Goal: Task Accomplishment & Management: Manage account settings

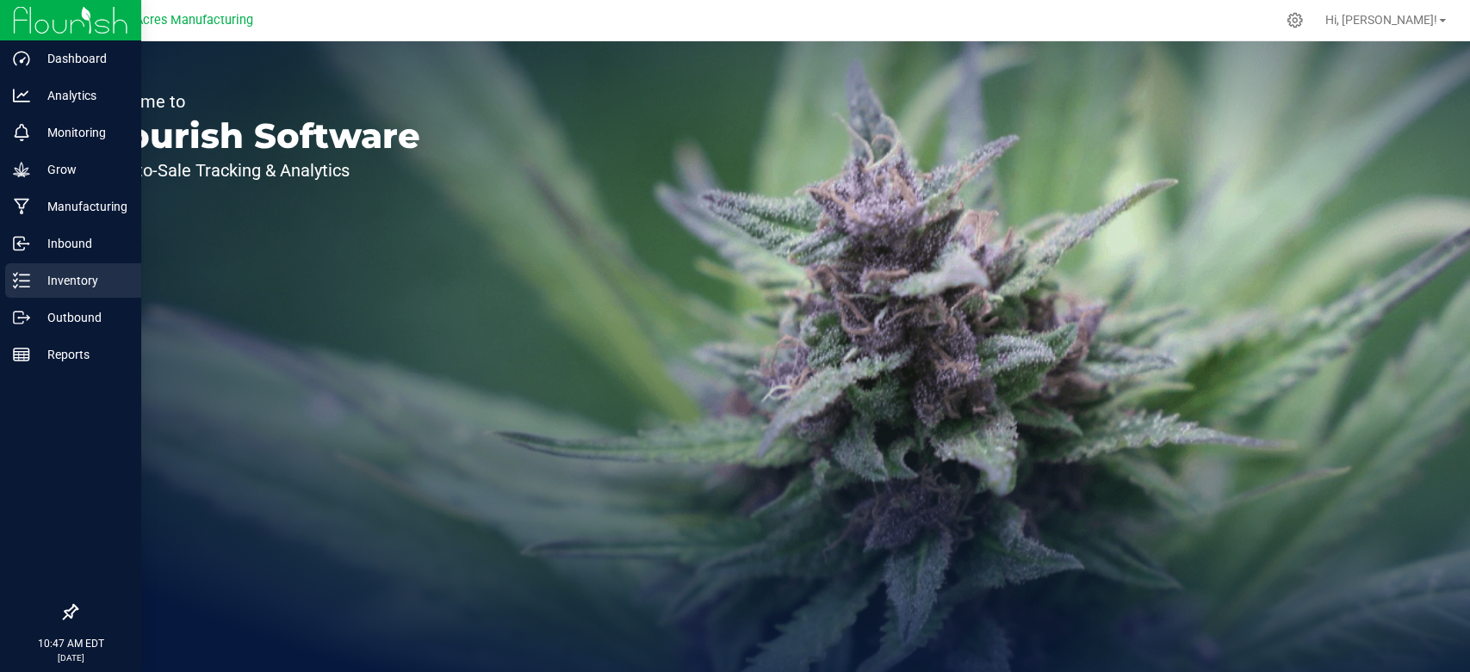
click at [26, 266] on div "Inventory" at bounding box center [73, 280] width 136 height 34
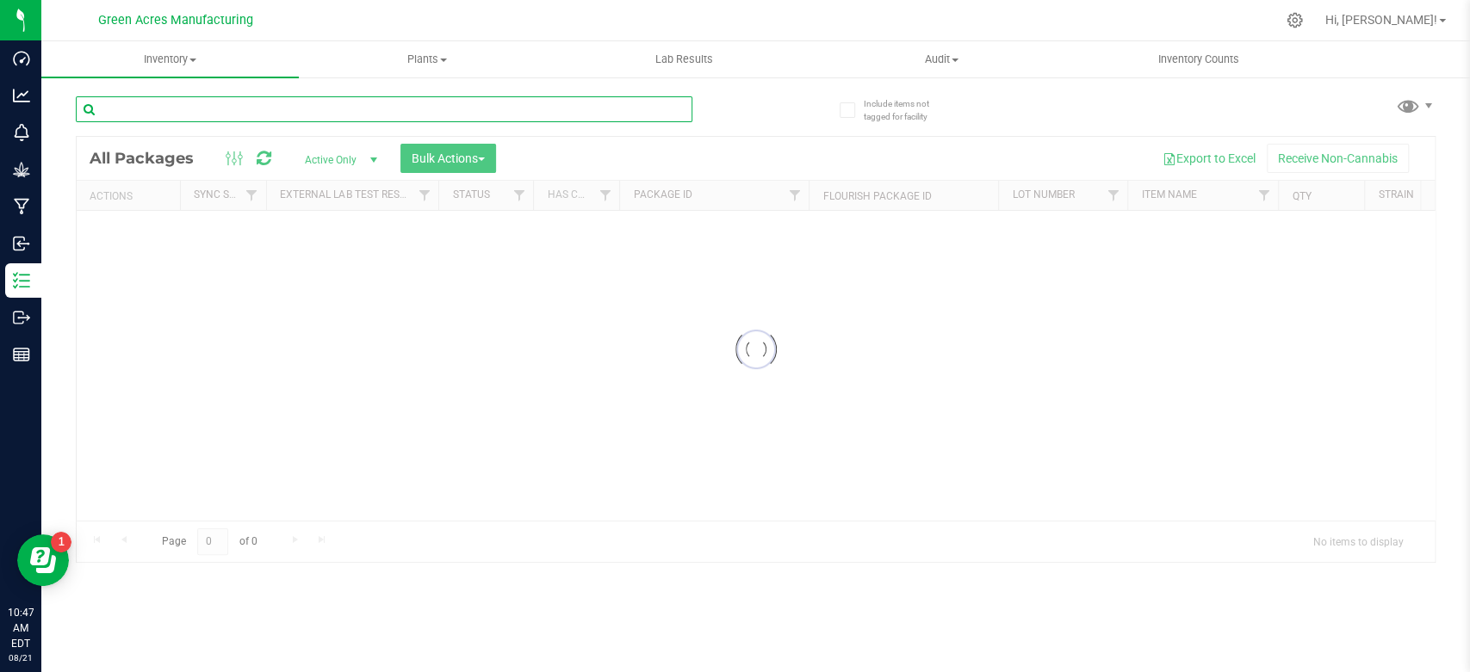
click at [364, 115] on input "text" at bounding box center [384, 109] width 617 height 26
click at [291, 102] on input "text" at bounding box center [384, 109] width 617 height 26
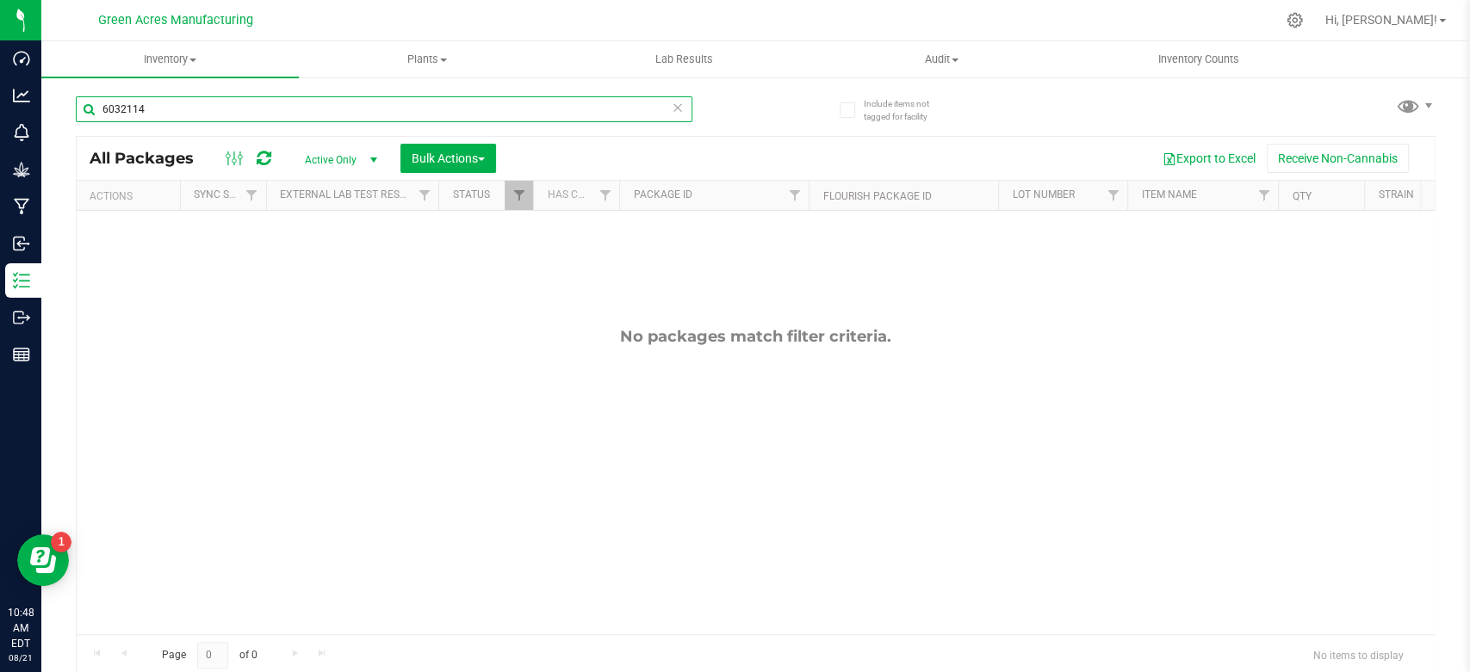
click at [574, 114] on input "6032114" at bounding box center [384, 109] width 617 height 26
click at [258, 101] on input "6032114" at bounding box center [384, 109] width 617 height 26
type input "lrv-aug25sgz01"
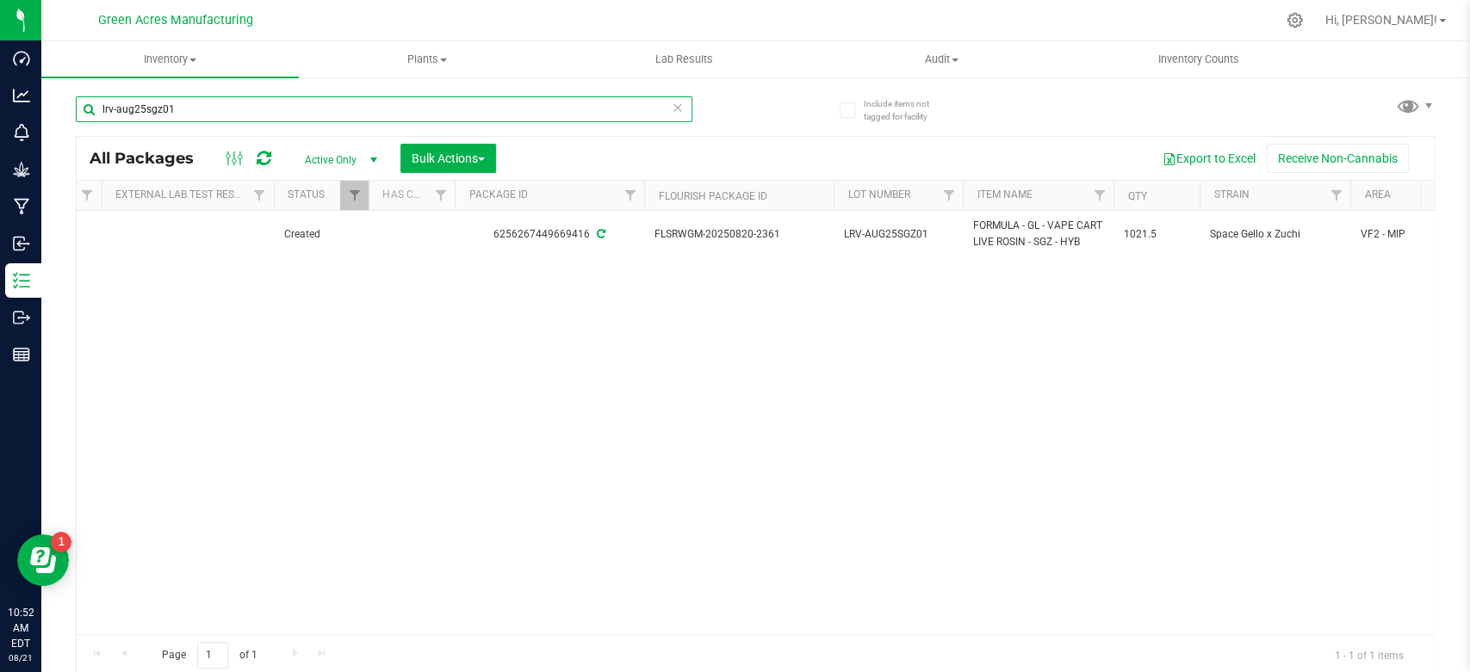
scroll to position [0, 164]
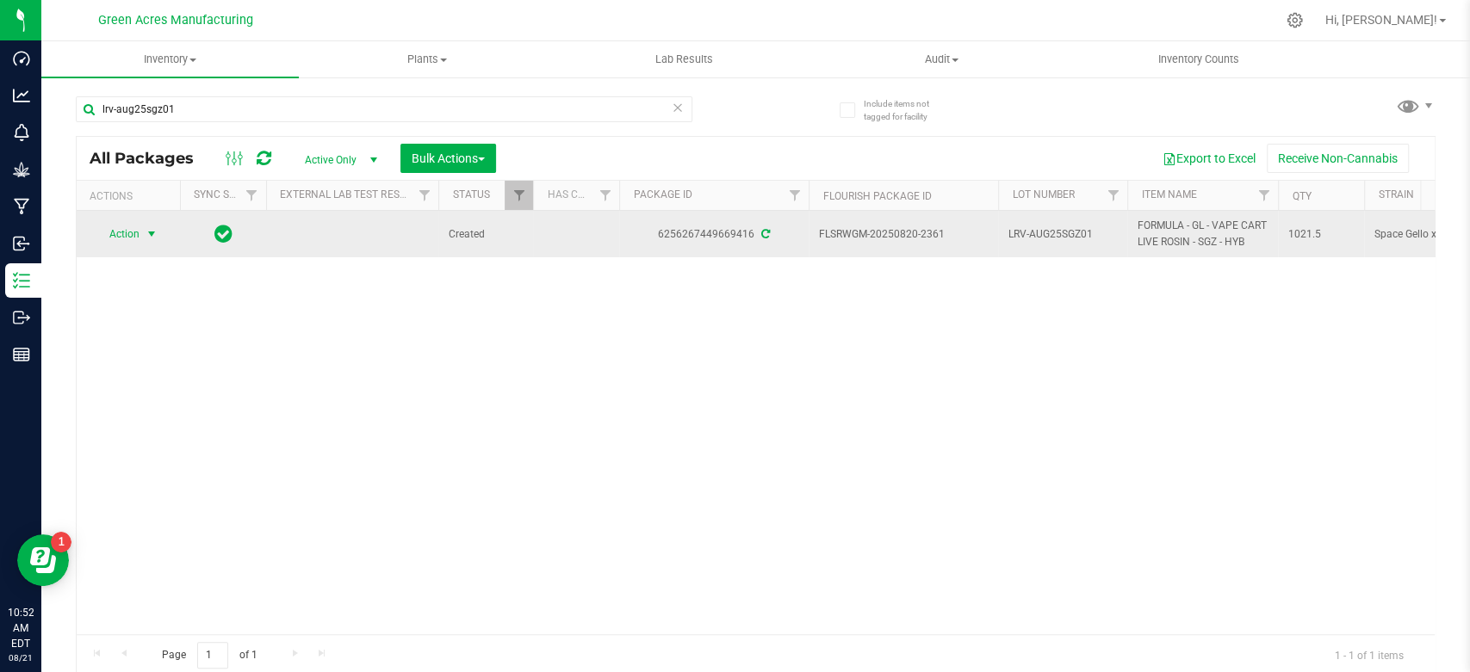
click at [110, 232] on span "Action" at bounding box center [117, 234] width 46 height 24
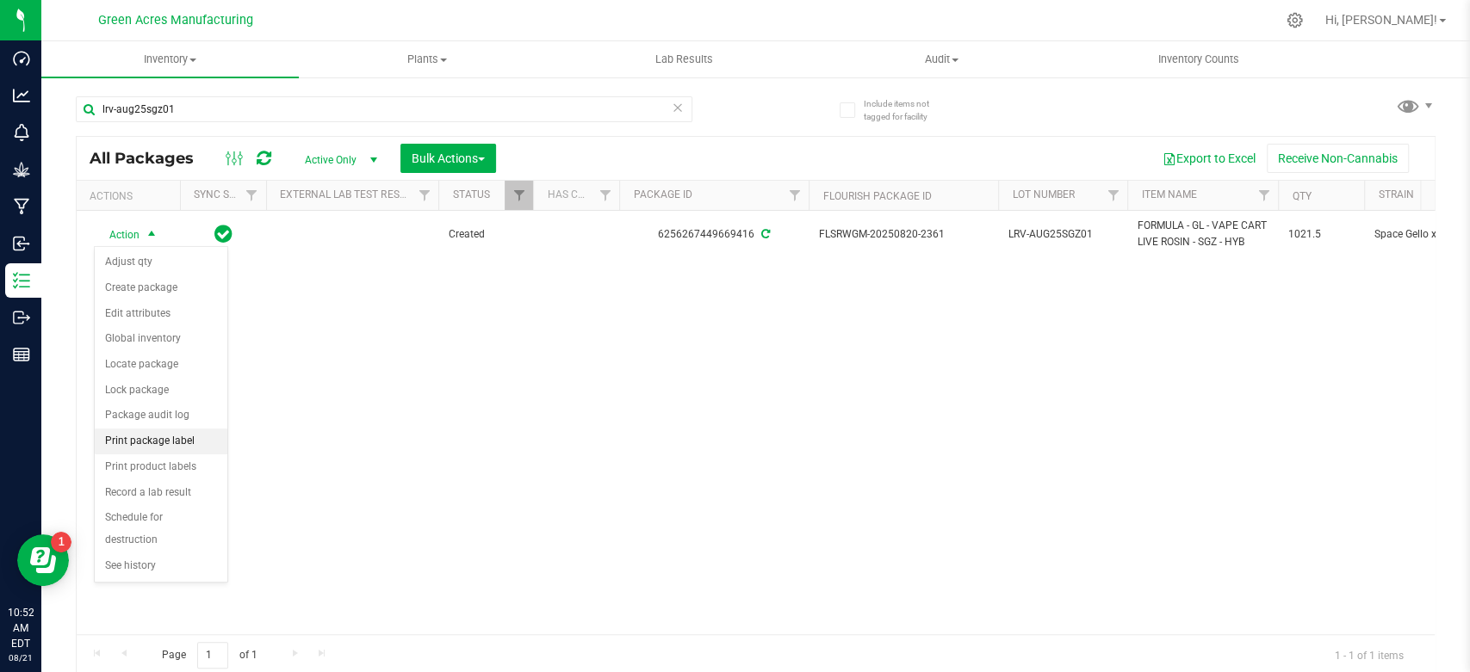
click at [165, 438] on li "Print package label" at bounding box center [161, 442] width 133 height 26
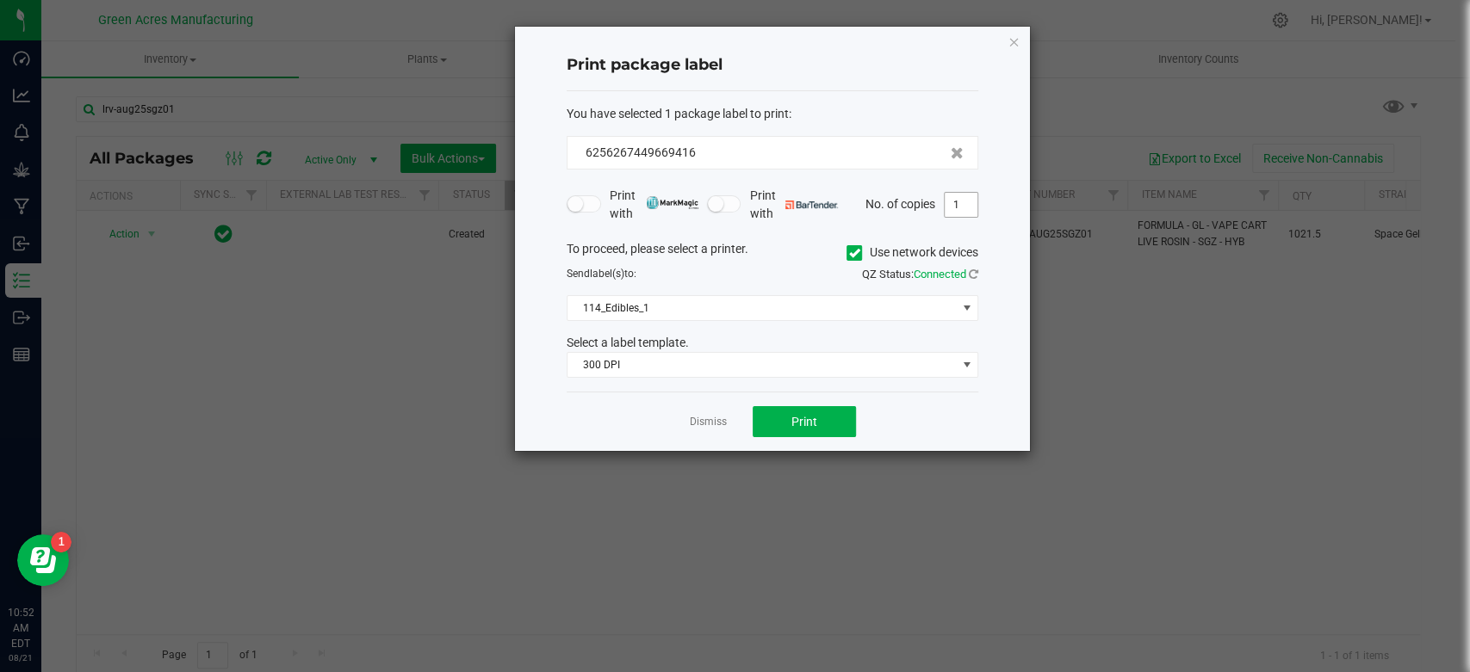
click at [957, 202] on input "1" at bounding box center [961, 205] width 33 height 24
type input "2"
click at [827, 301] on span "114_Edibles_1" at bounding box center [761, 308] width 388 height 24
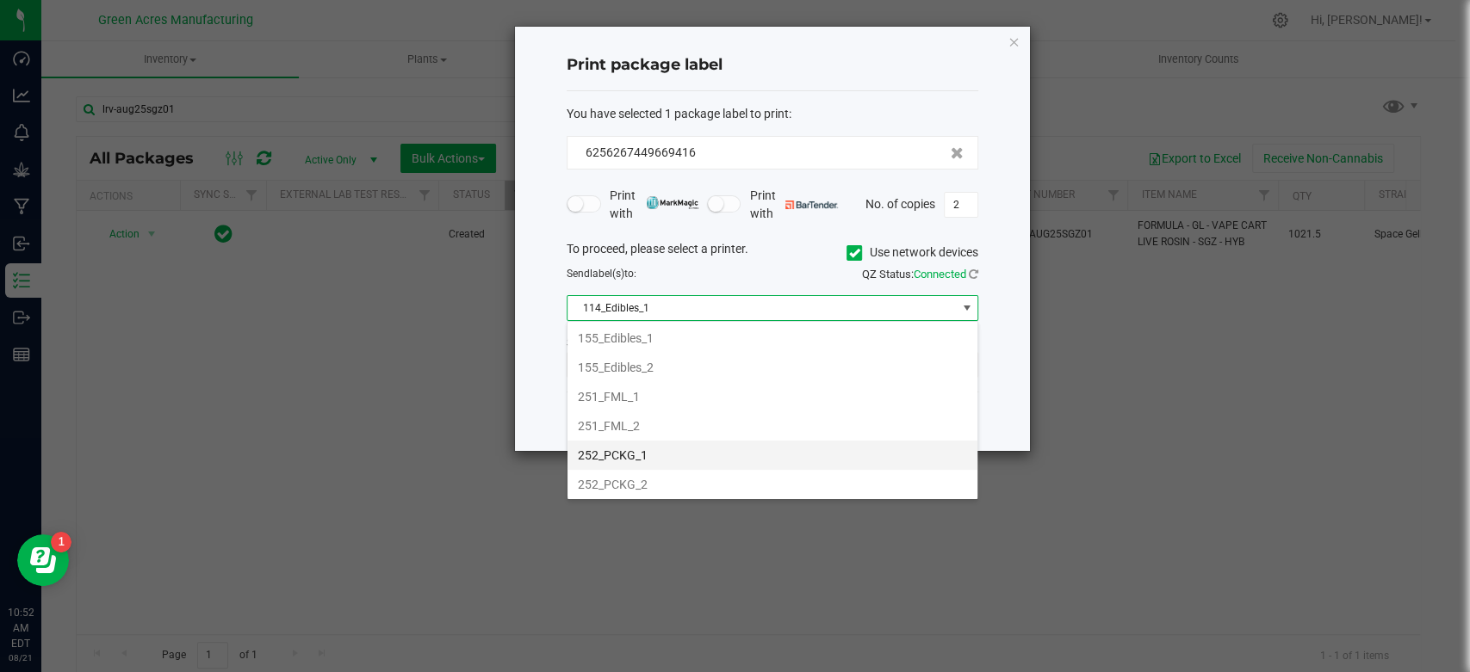
click at [748, 446] on li "252_PCKG_1" at bounding box center [772, 455] width 410 height 29
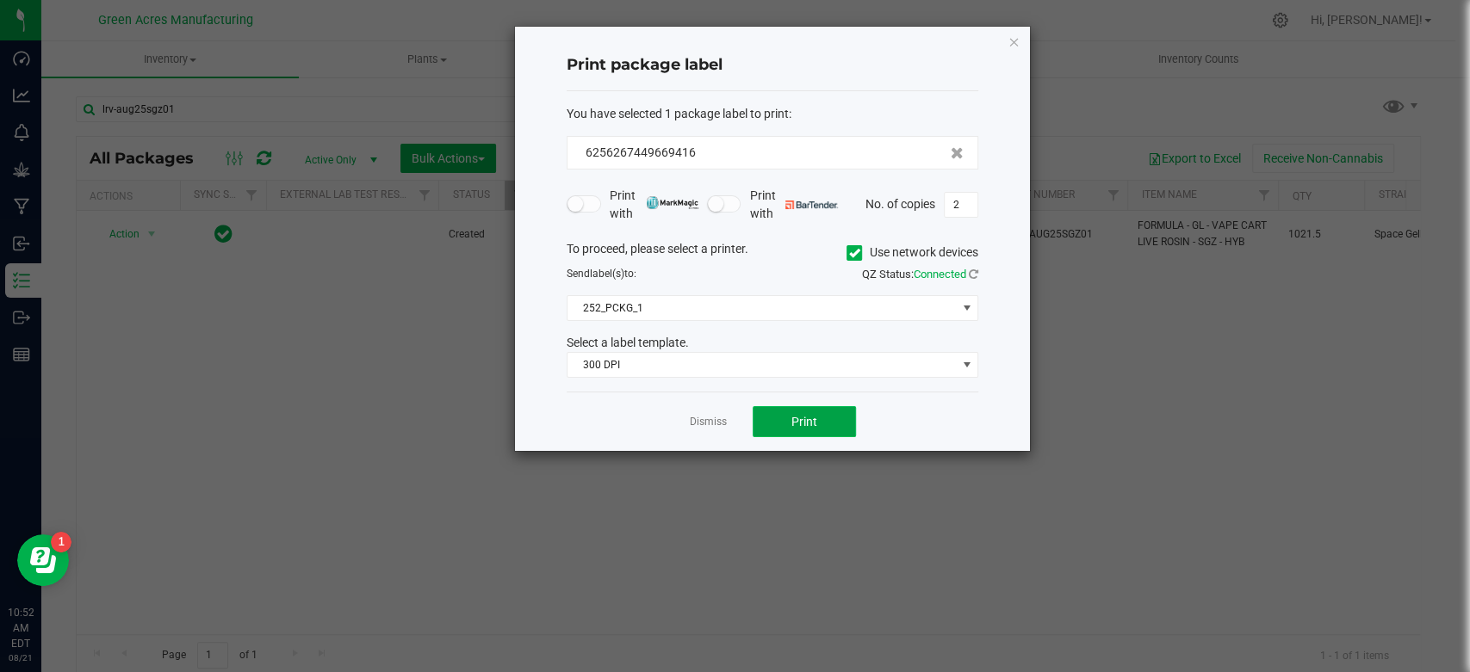
click at [796, 415] on span "Print" at bounding box center [804, 422] width 26 height 14
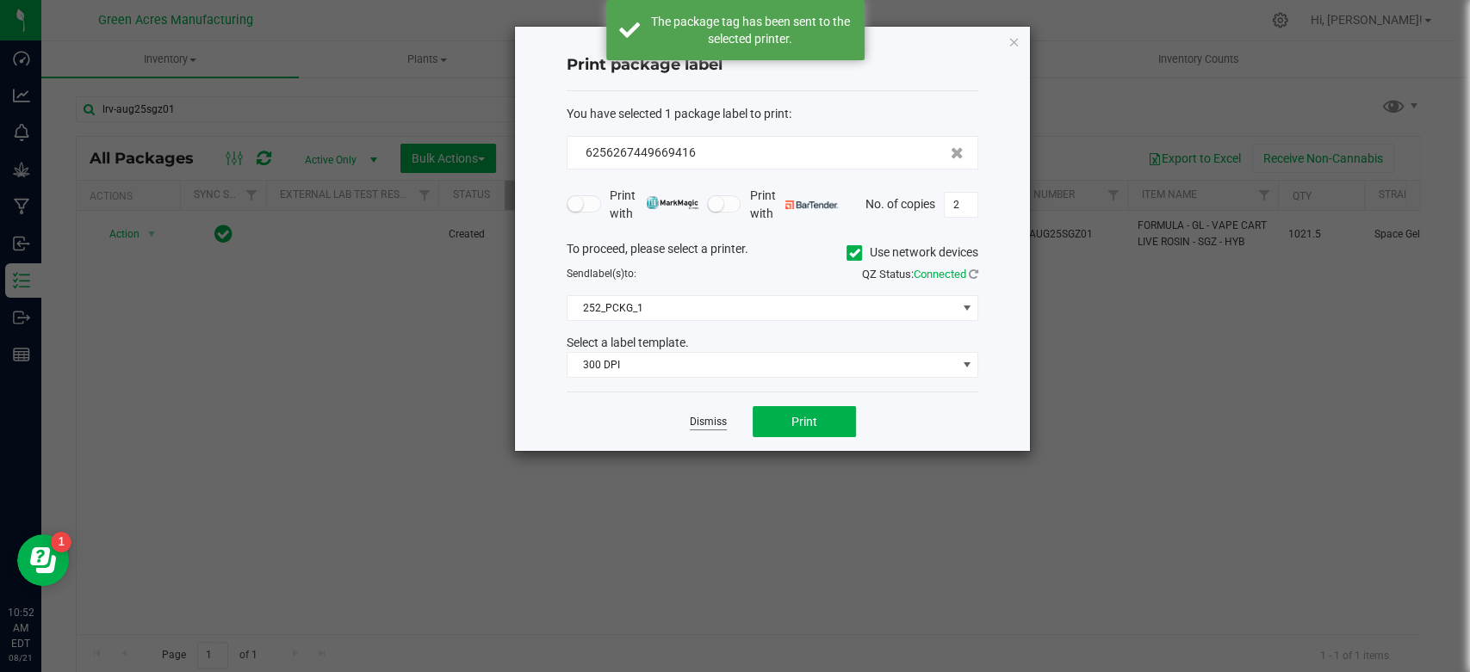
click at [716, 427] on link "Dismiss" at bounding box center [708, 422] width 37 height 15
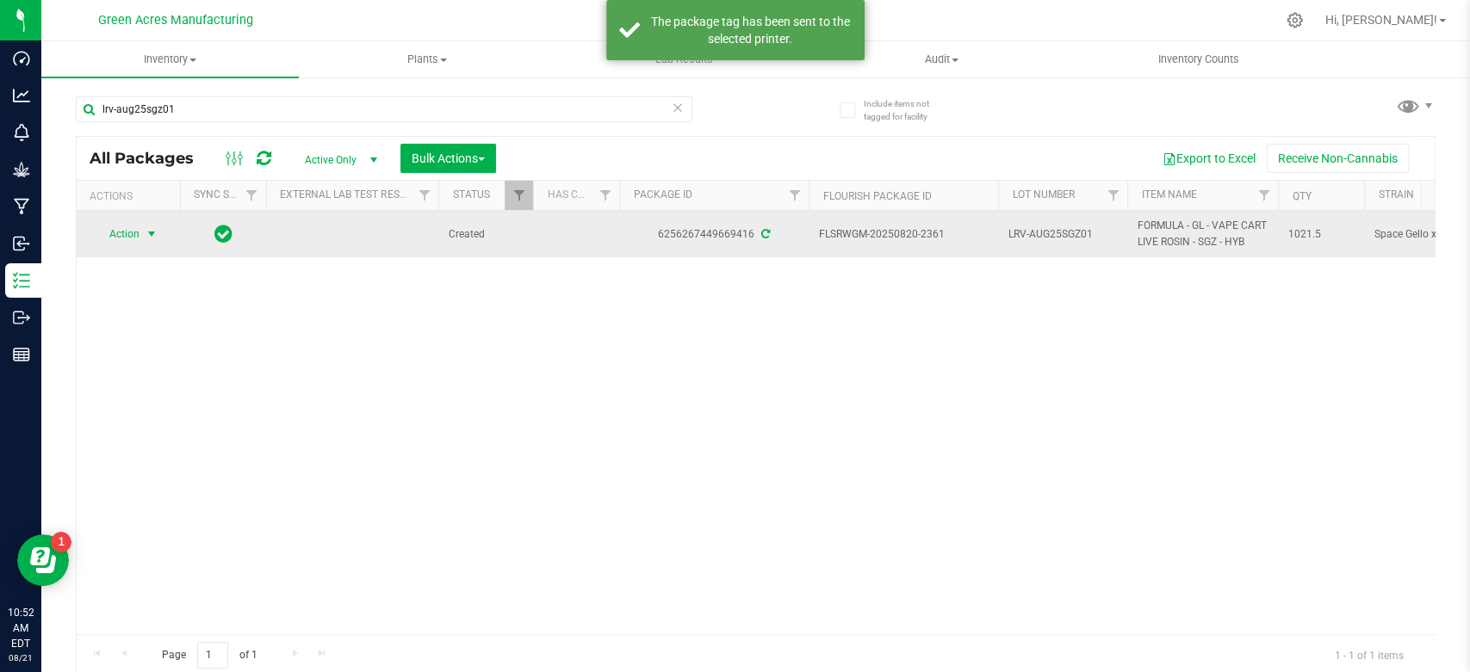
click at [153, 234] on span "select" at bounding box center [152, 234] width 14 height 14
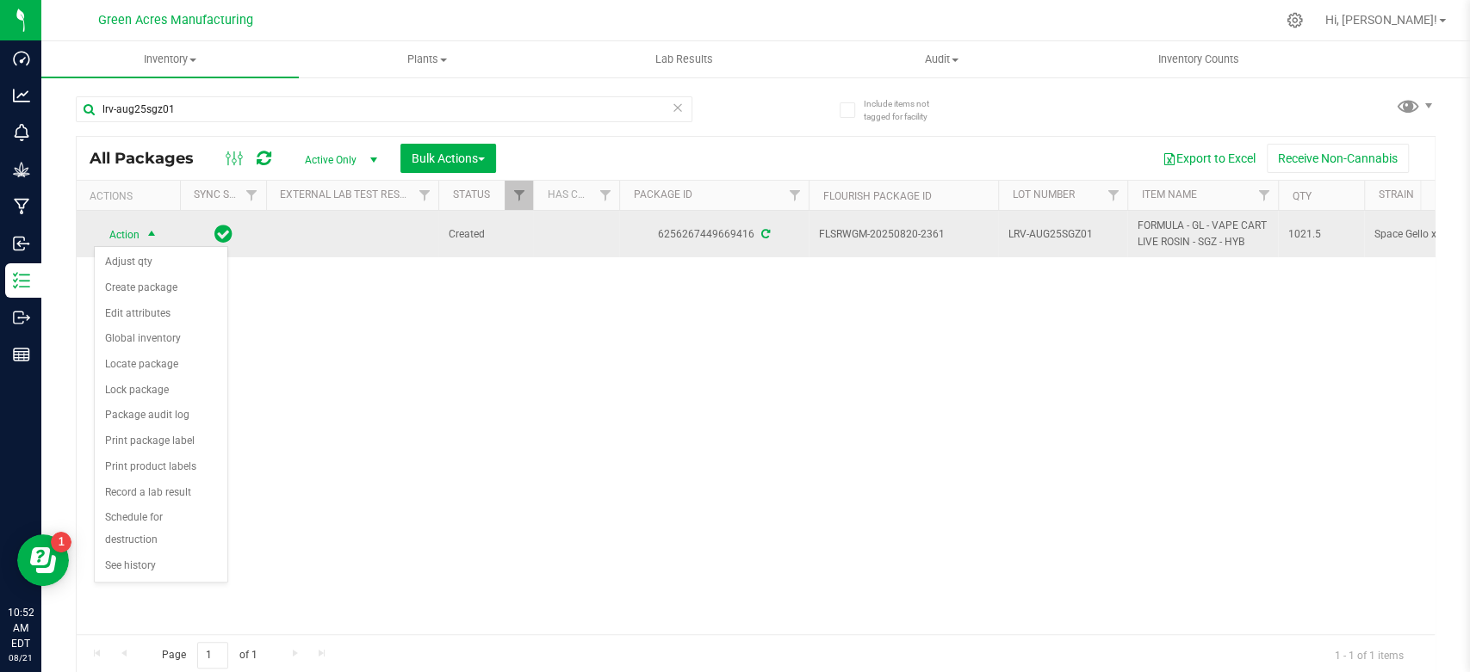
click at [1069, 239] on span "LRV-AUG25SGZ01" at bounding box center [1062, 234] width 108 height 16
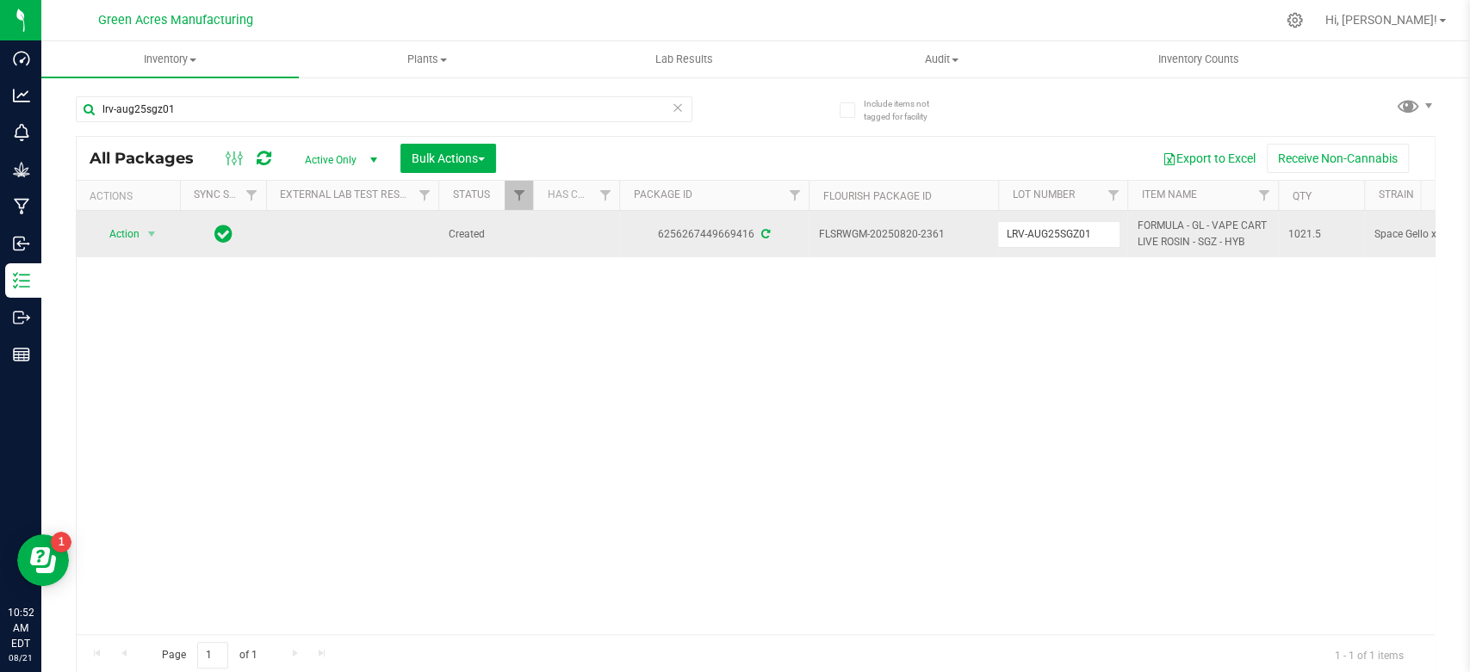
click at [1069, 239] on input "LRV-AUG25SGZ01" at bounding box center [1058, 234] width 123 height 27
click at [460, 315] on div "Action Action Adjust qty Create package Edit attributes Global inventory Locate…" at bounding box center [756, 423] width 1358 height 424
click at [133, 230] on span "Action" at bounding box center [117, 234] width 46 height 24
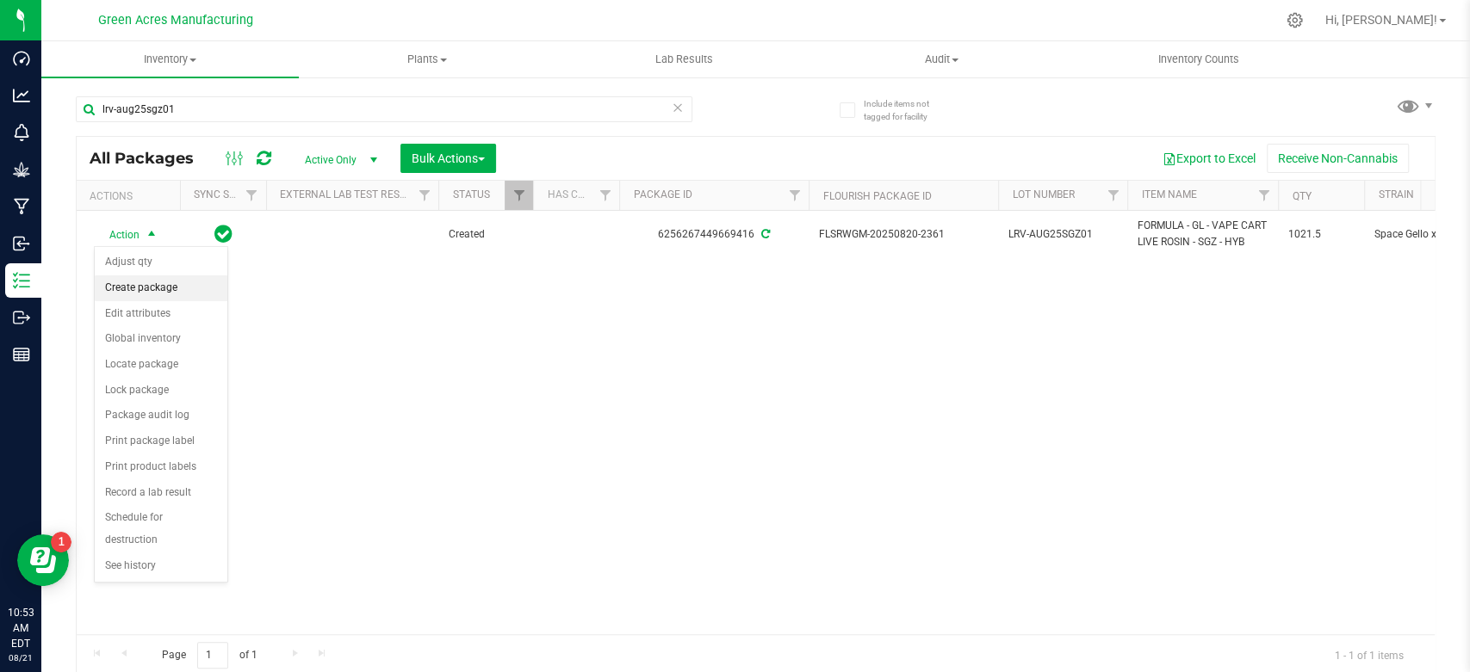
click at [170, 288] on li "Create package" at bounding box center [161, 289] width 133 height 26
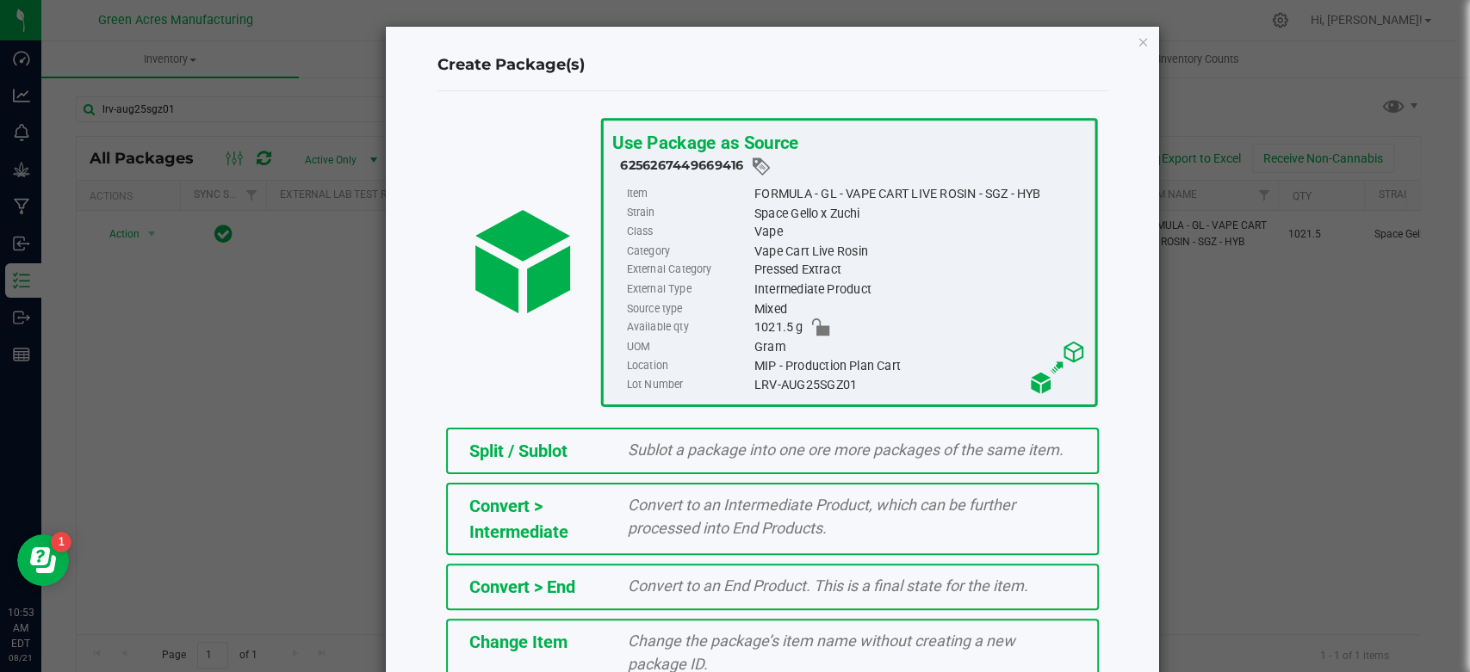
scroll to position [164, 0]
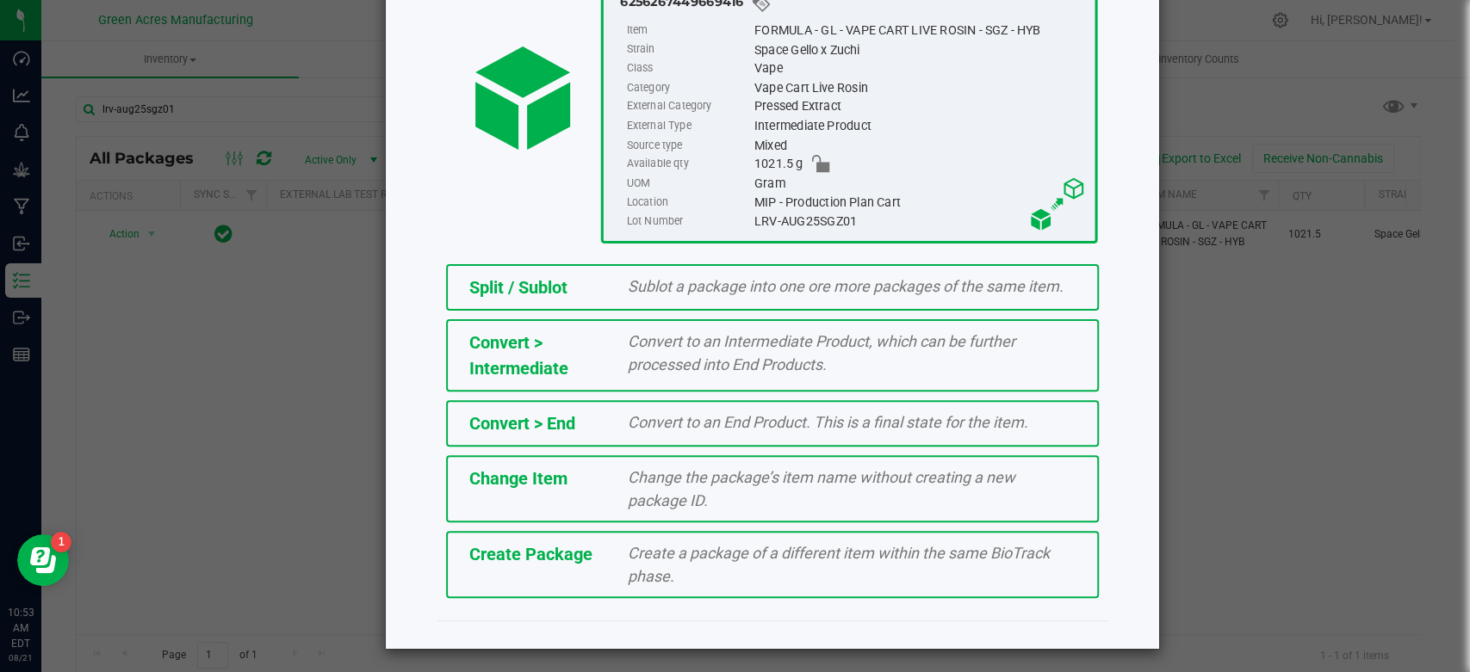
click at [678, 577] on div "Create a package of a different item within the same BioTrack phase." at bounding box center [852, 565] width 474 height 46
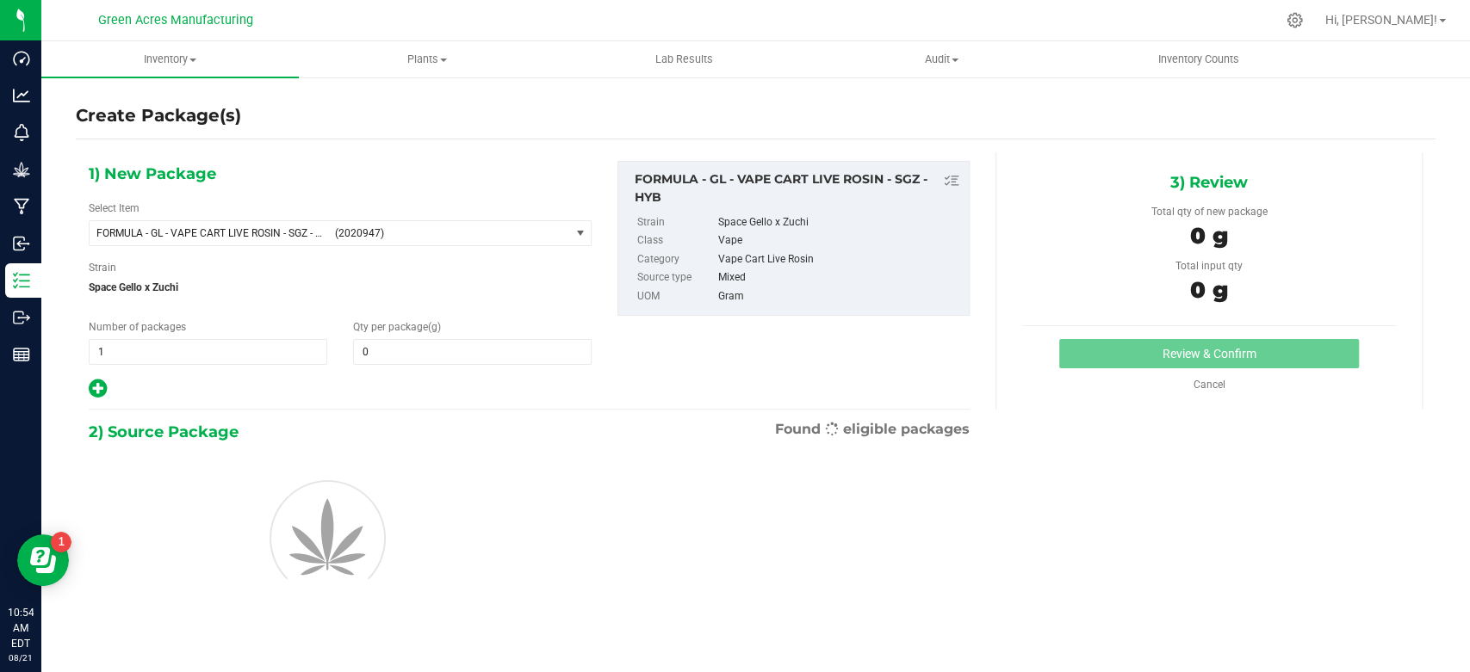
type input "0.0000"
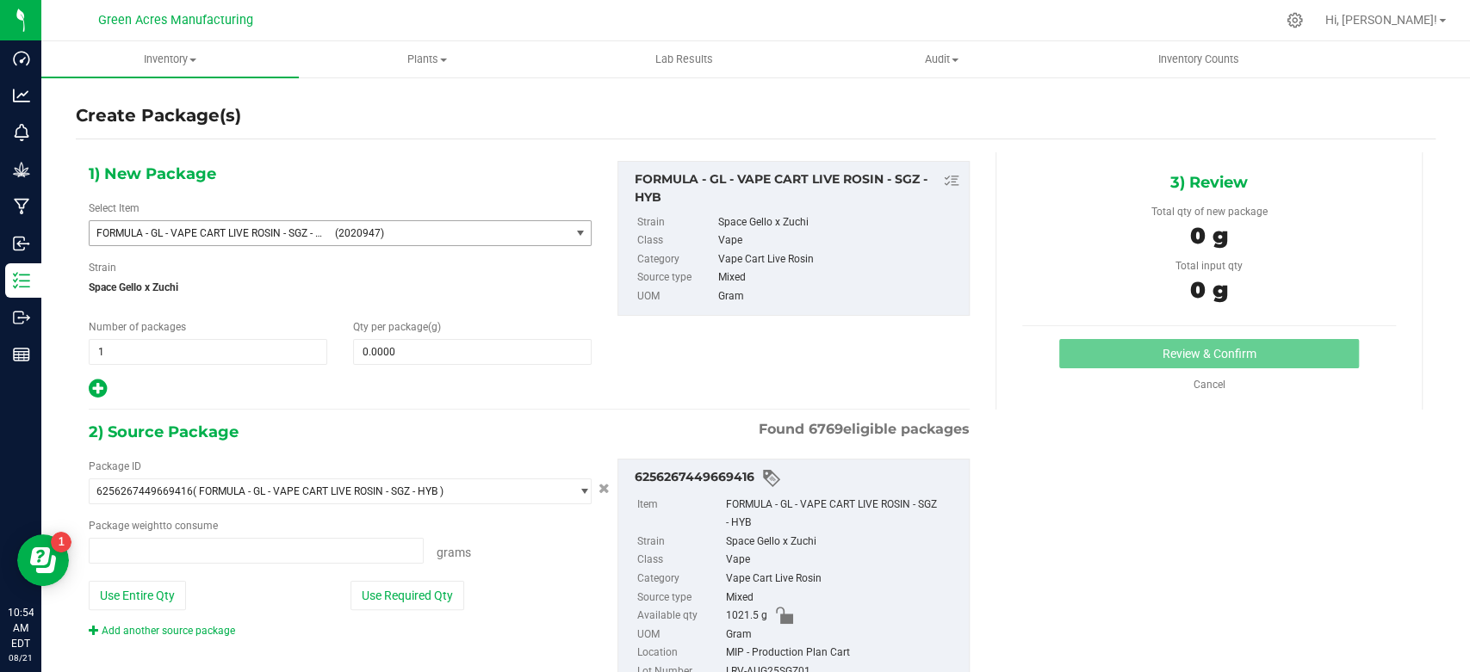
type input "0.0000 g"
click at [303, 236] on span "FORMULA - GL - VAPE CART LIVE ROSIN - SGZ - HYB" at bounding box center [209, 233] width 227 height 12
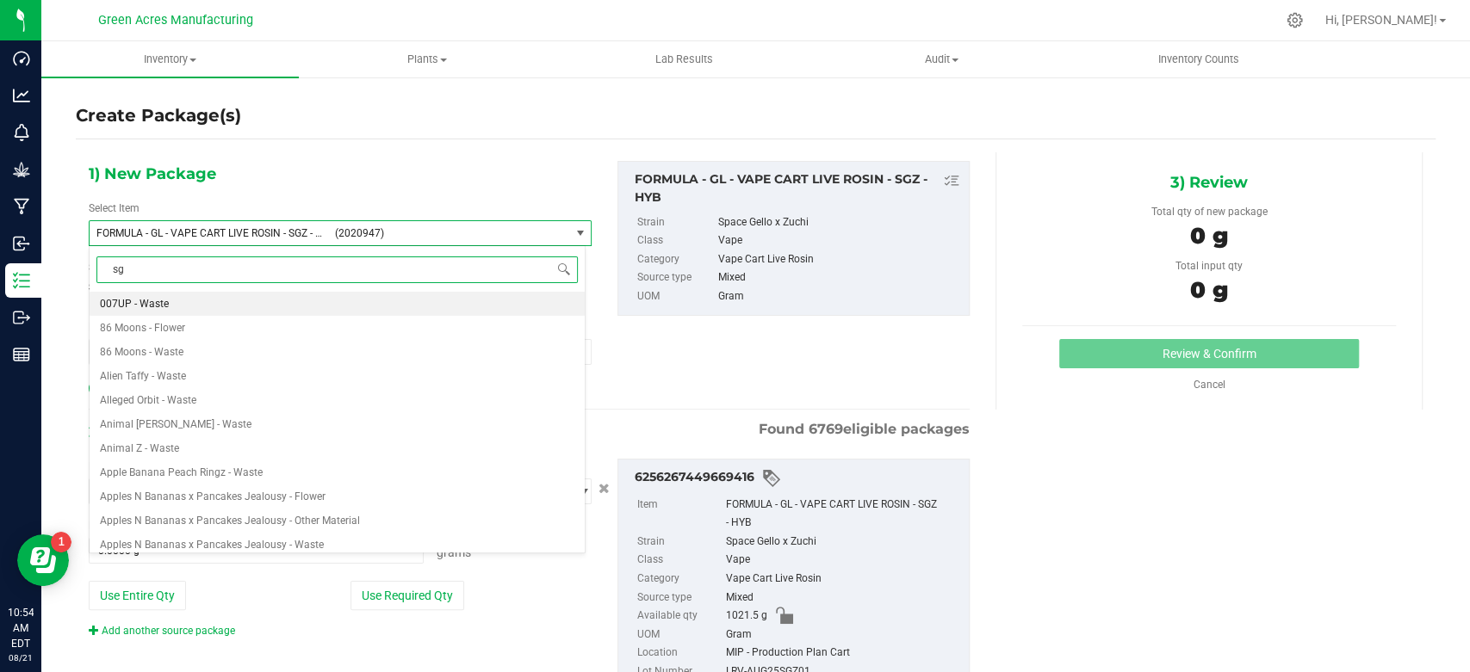
type input "sgz"
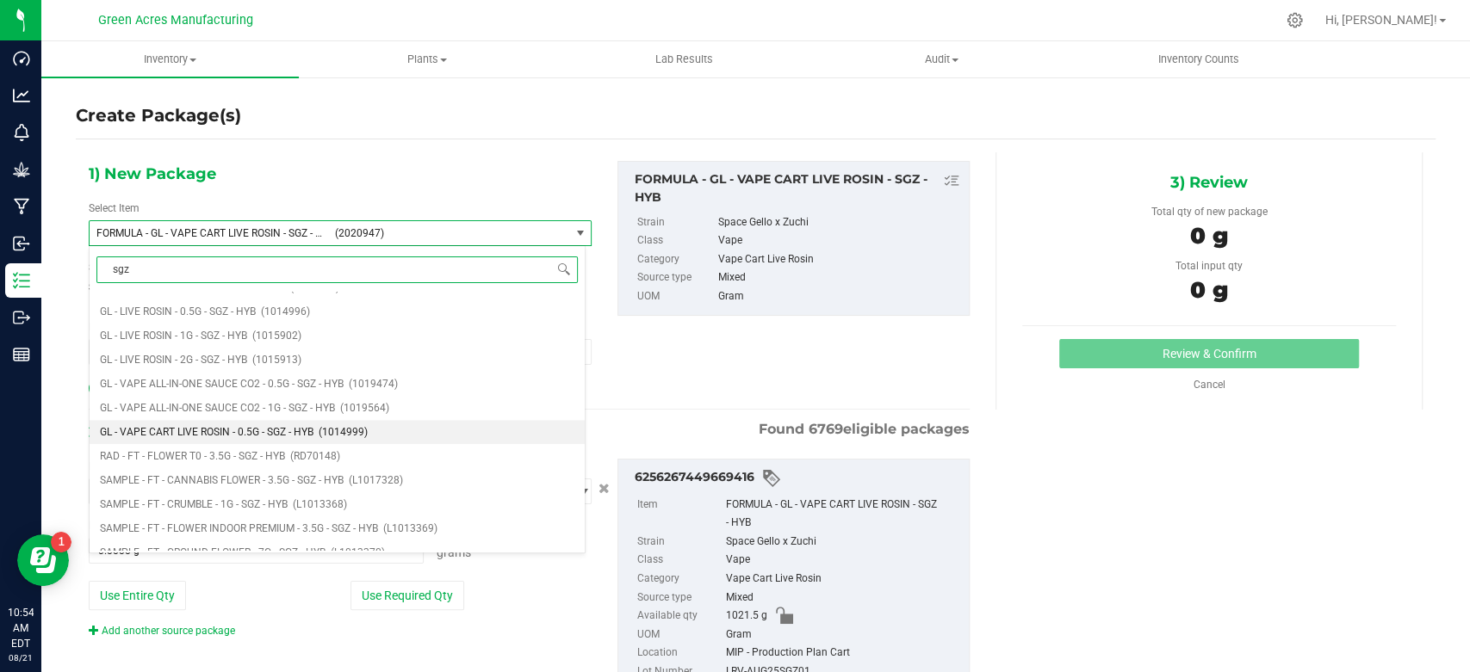
scroll to position [623, 0]
click at [404, 430] on li "GL - VAPE CART LIVE ROSIN - 0.5G - SGZ - HYB (1014999)" at bounding box center [337, 428] width 495 height 24
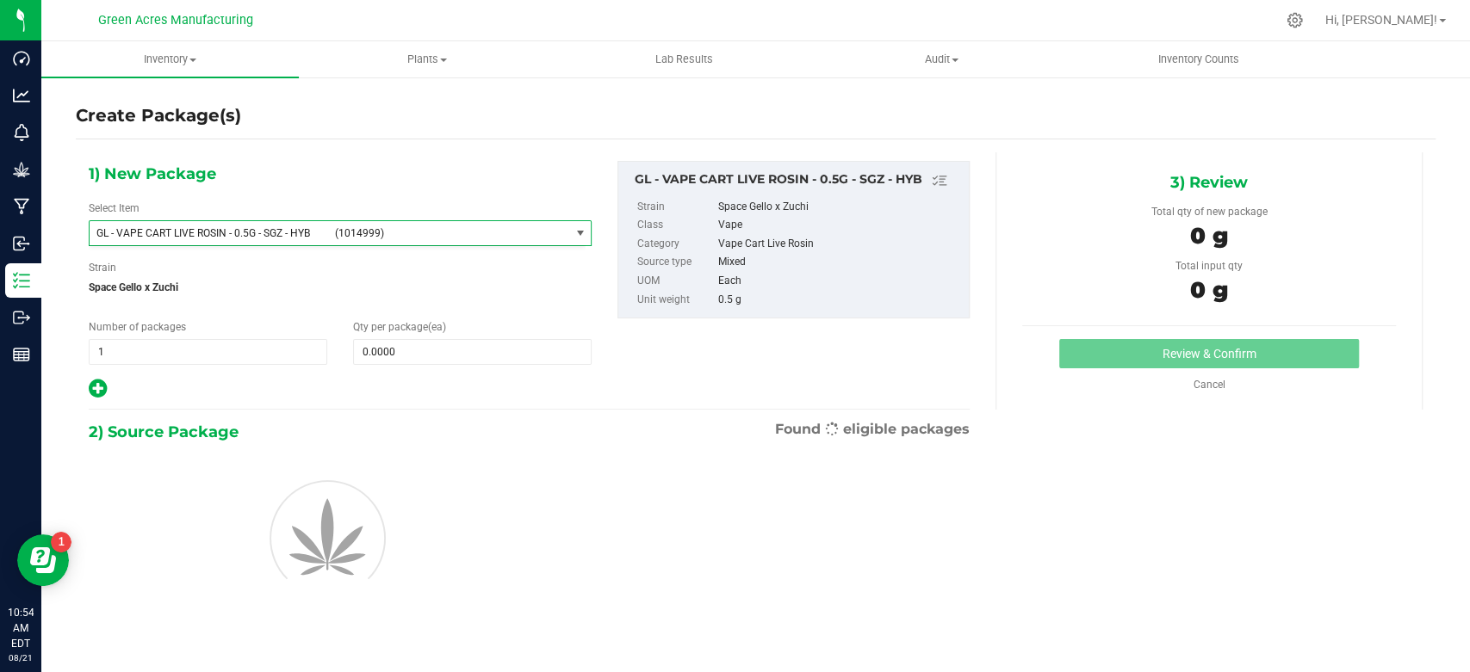
type input "0"
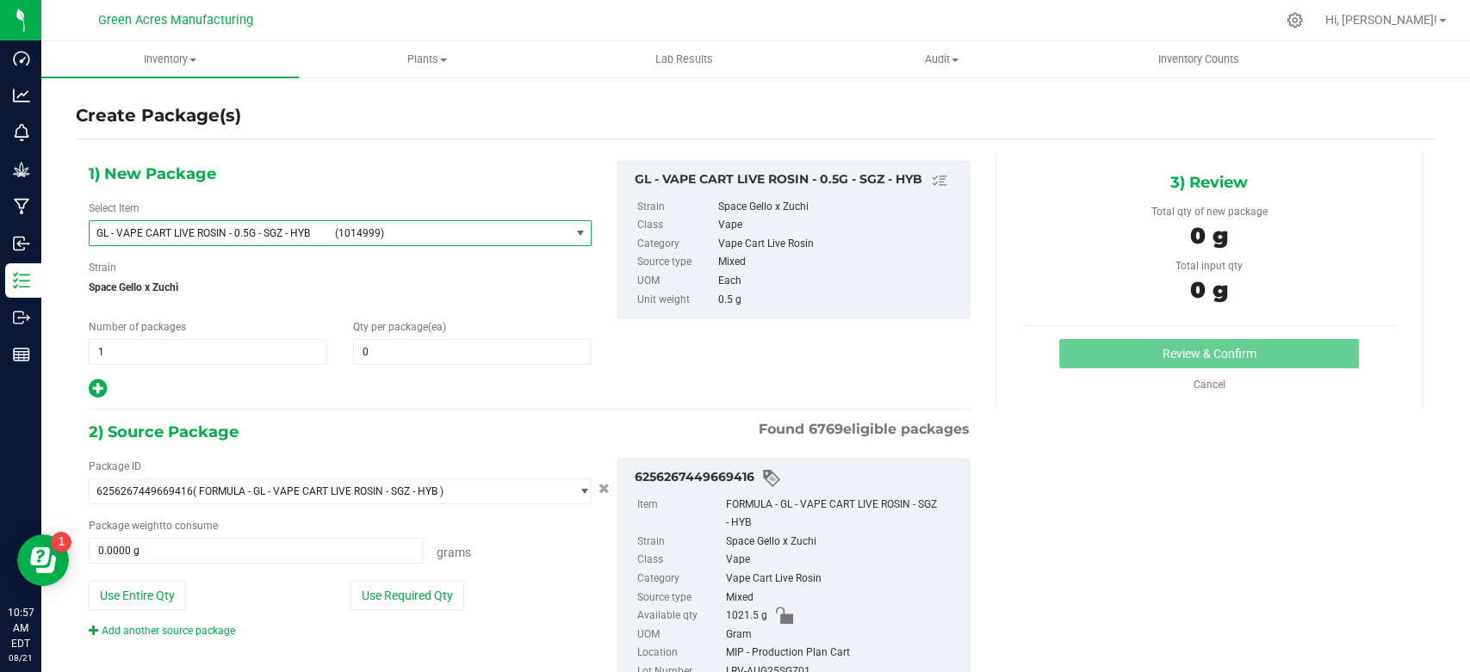
click at [412, 237] on span "(1014999)" at bounding box center [448, 233] width 227 height 12
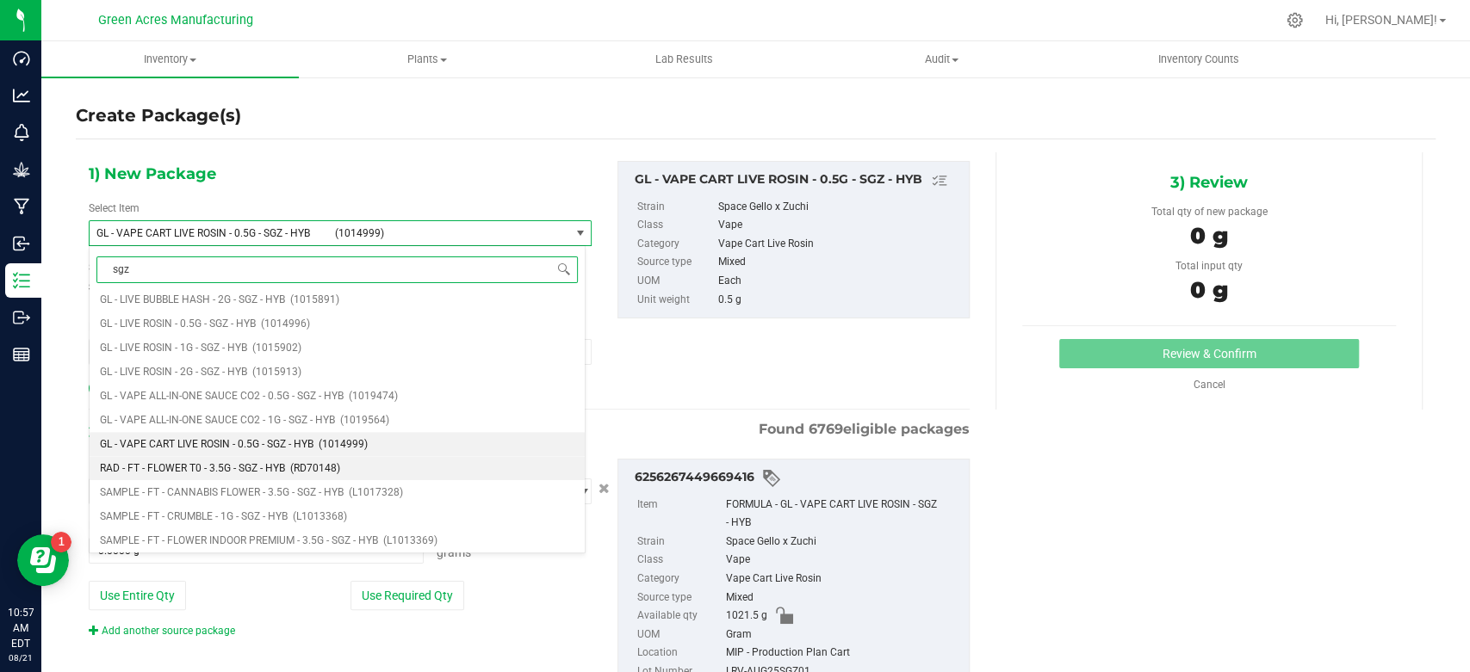
scroll to position [608, 0]
click at [237, 443] on span "GL - VAPE CART LIVE ROSIN - 0.5G - SGZ - HYB" at bounding box center [207, 443] width 214 height 12
type input "sgz"
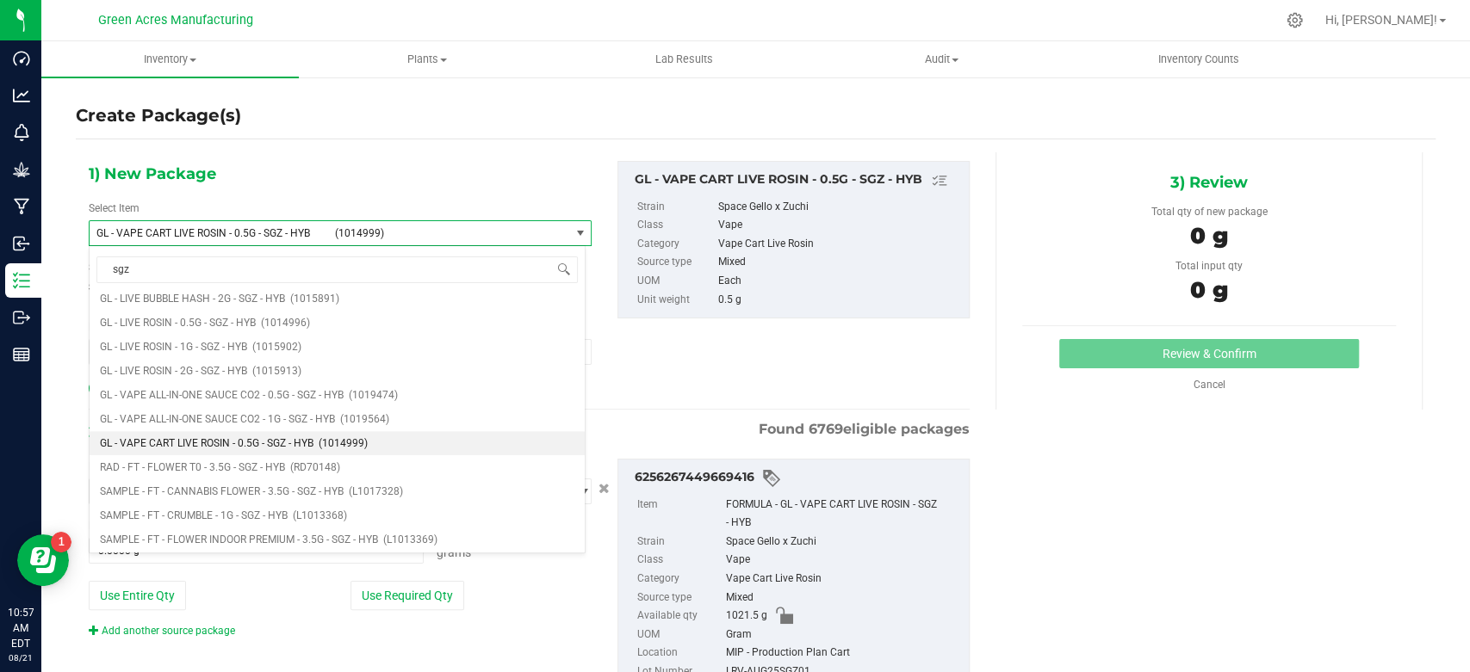
type input "0"
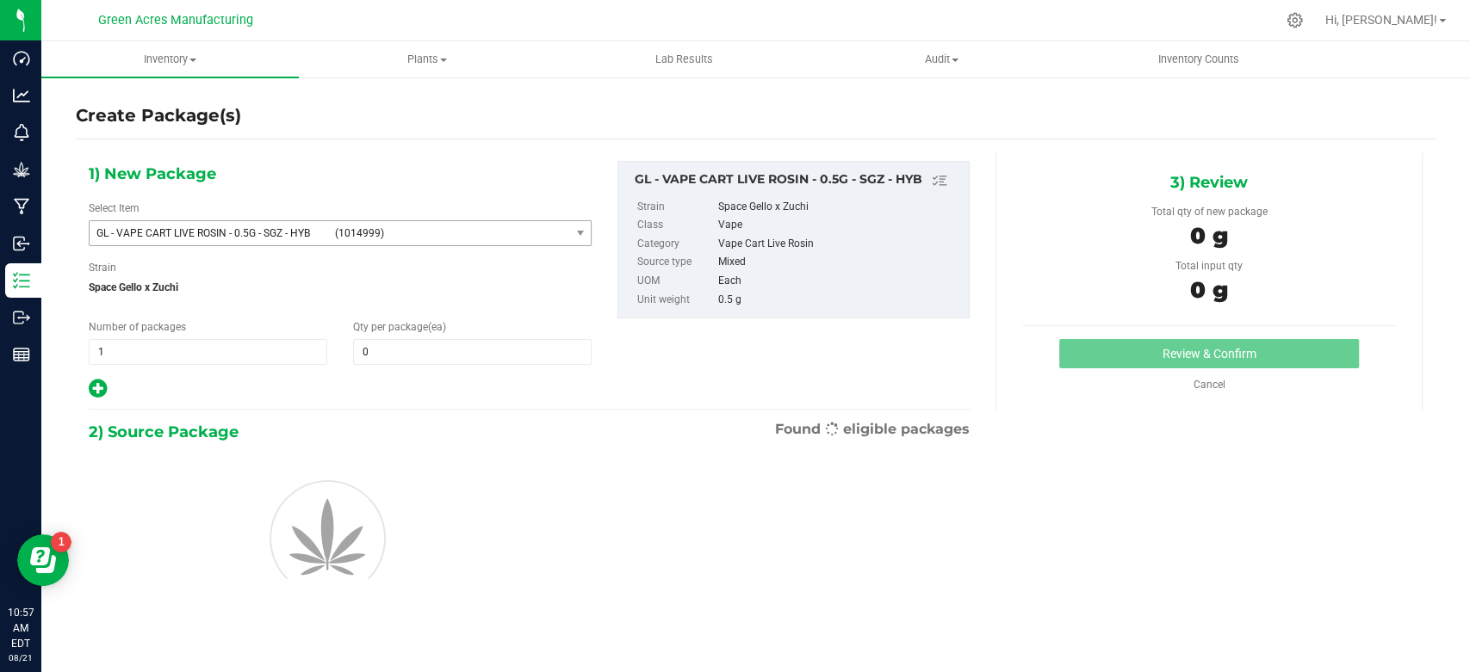
click at [237, 443] on span "2) Source Package" at bounding box center [164, 432] width 150 height 26
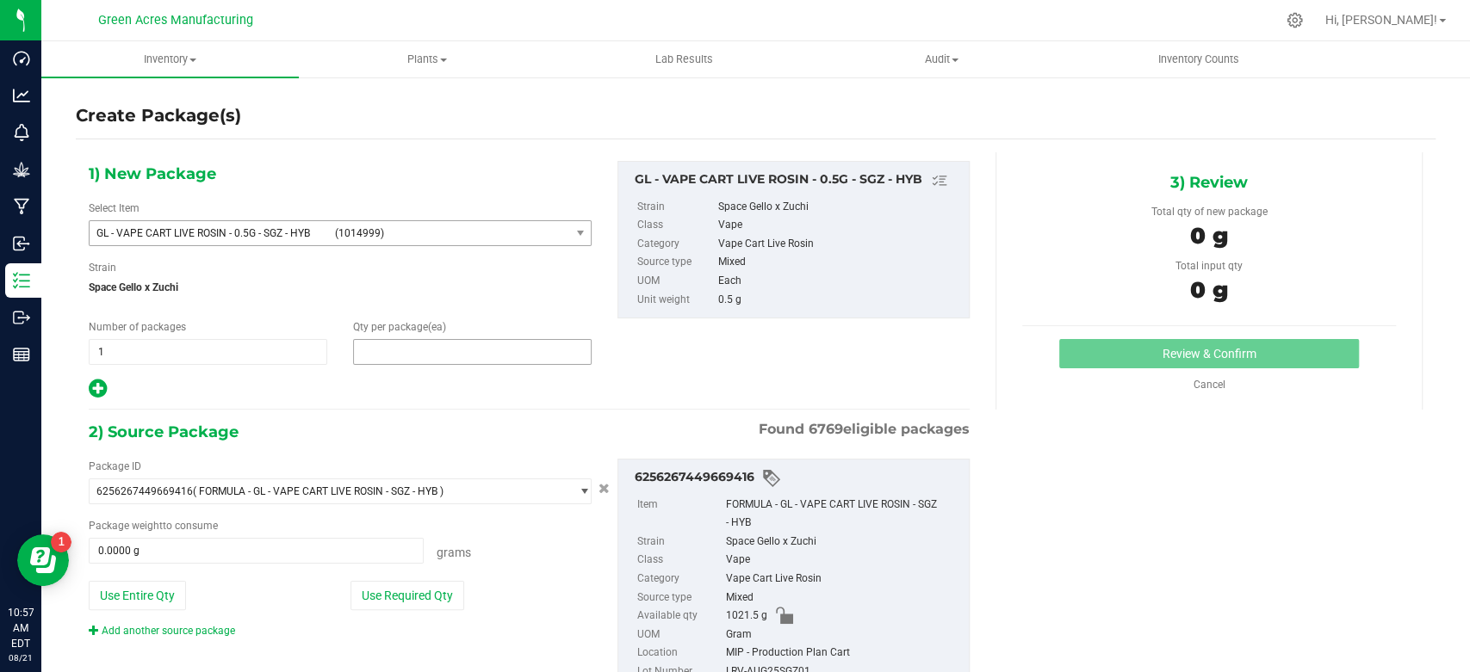
click at [393, 342] on span at bounding box center [472, 352] width 239 height 26
type input "1"
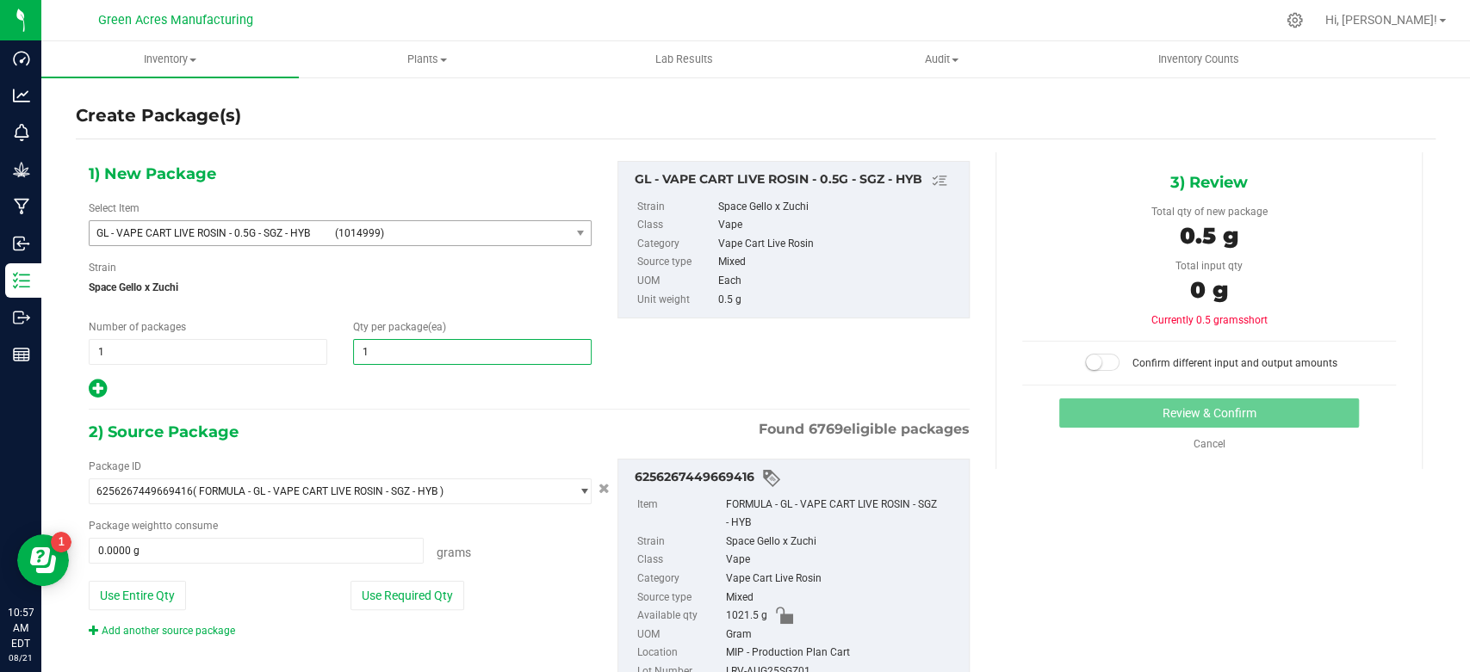
type input "1"
click at [390, 378] on div at bounding box center [340, 389] width 503 height 22
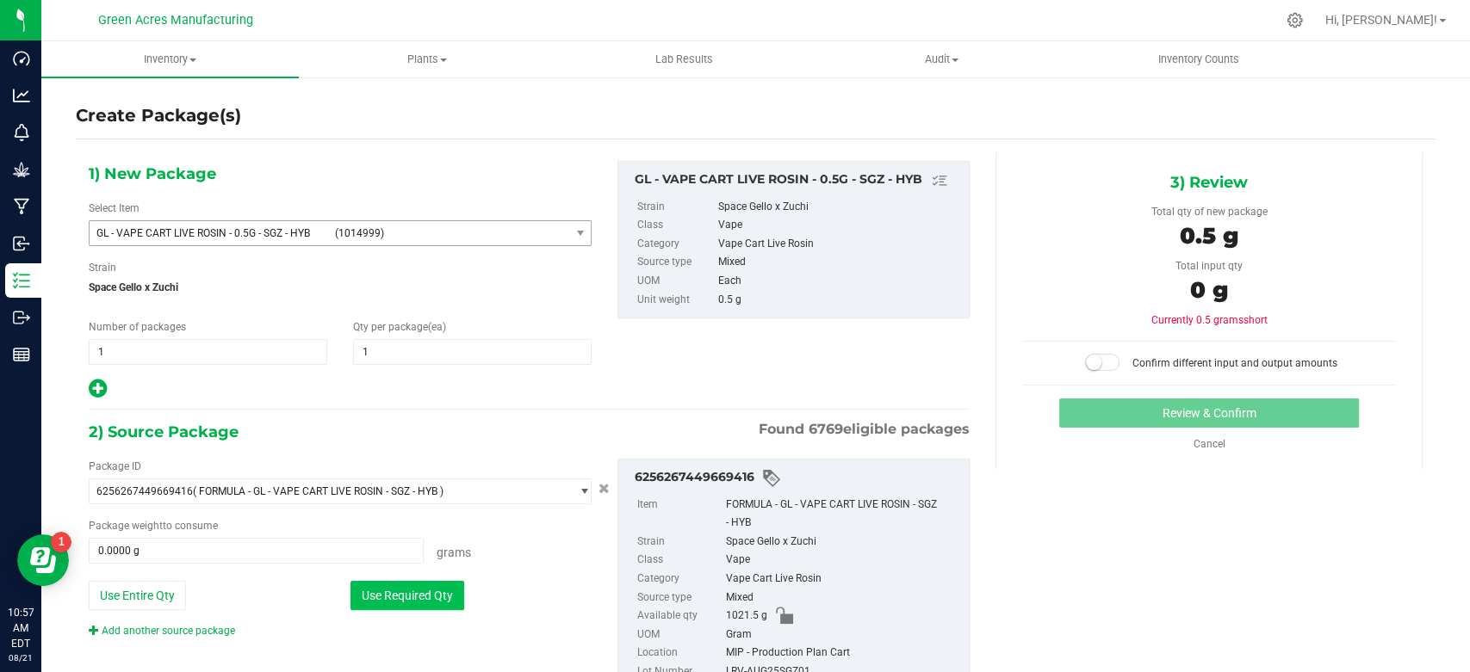
click at [387, 586] on button "Use Required Qty" at bounding box center [407, 595] width 114 height 29
type input "0.5000 g"
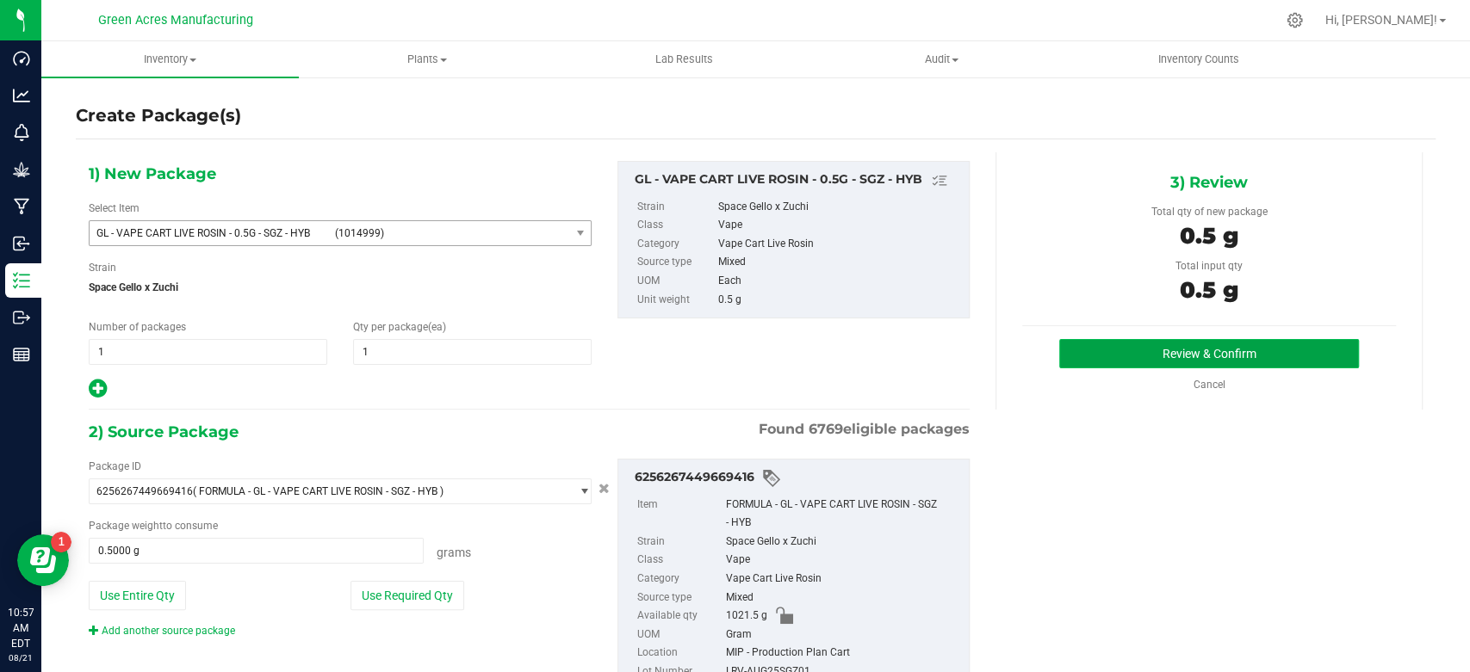
click at [1081, 350] on button "Review & Confirm" at bounding box center [1208, 353] width 299 height 29
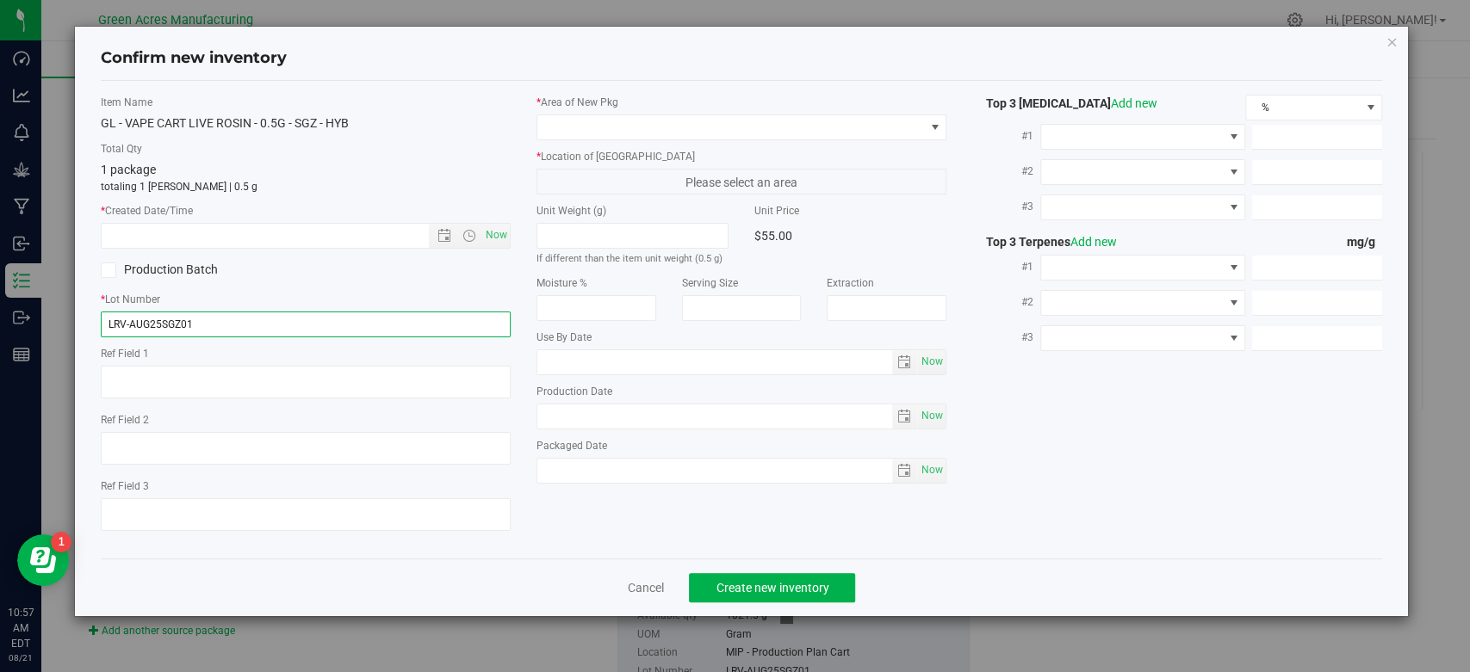
click at [420, 325] on input "LRV-AUG25SGZ01" at bounding box center [306, 325] width 410 height 26
click at [353, 332] on input "LRV-AUG25SGZ01-" at bounding box center [306, 325] width 410 height 26
type input "LRV-AUG25SGZ01-0821"
click at [497, 232] on span "Now" at bounding box center [496, 235] width 29 height 25
type input "[DATE] 10:57 AM"
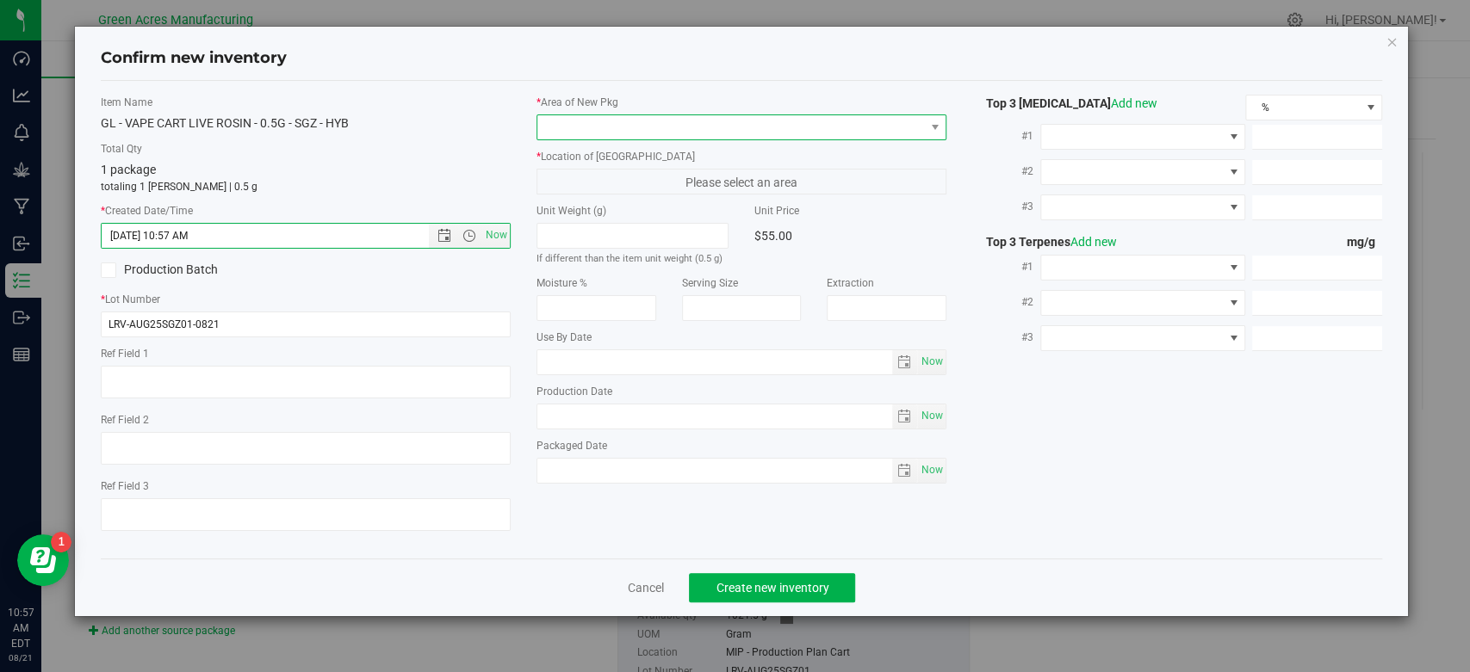
click at [717, 133] on span at bounding box center [730, 127] width 387 height 24
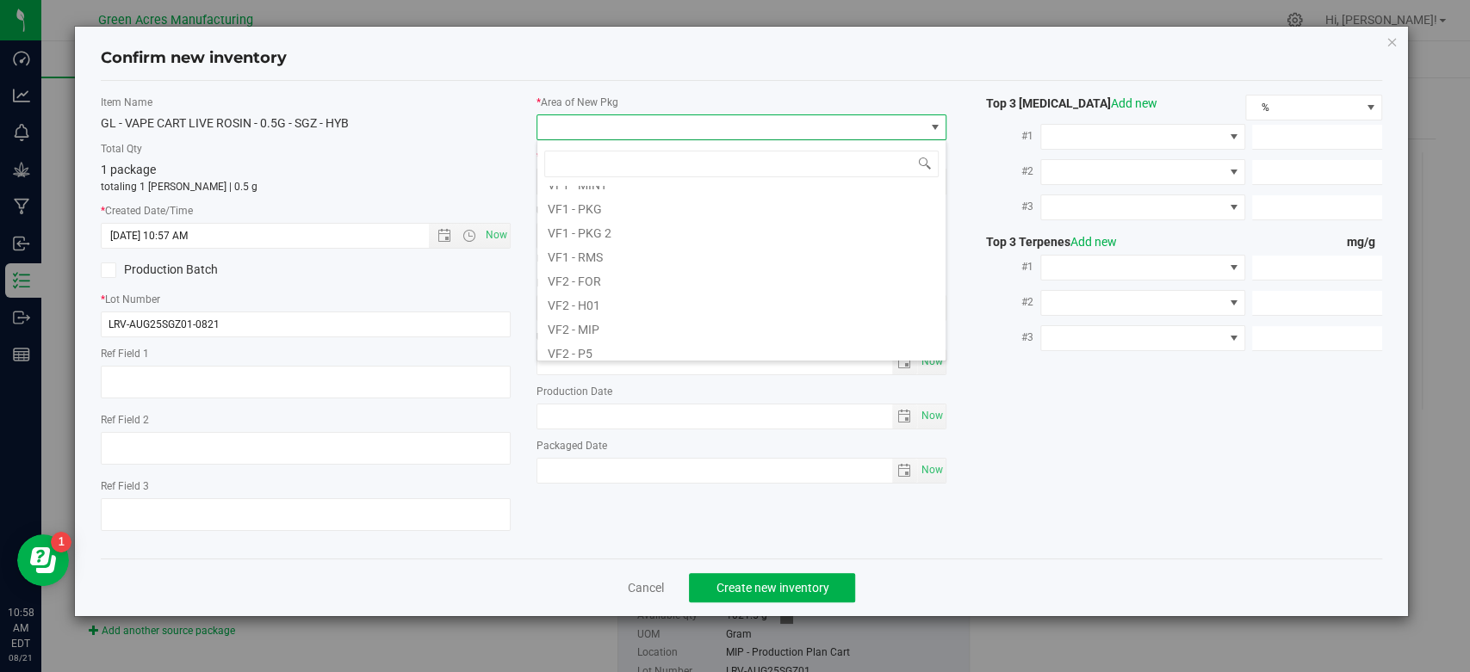
scroll to position [802, 0]
click at [667, 305] on li "VF2 - MIP" at bounding box center [741, 312] width 408 height 24
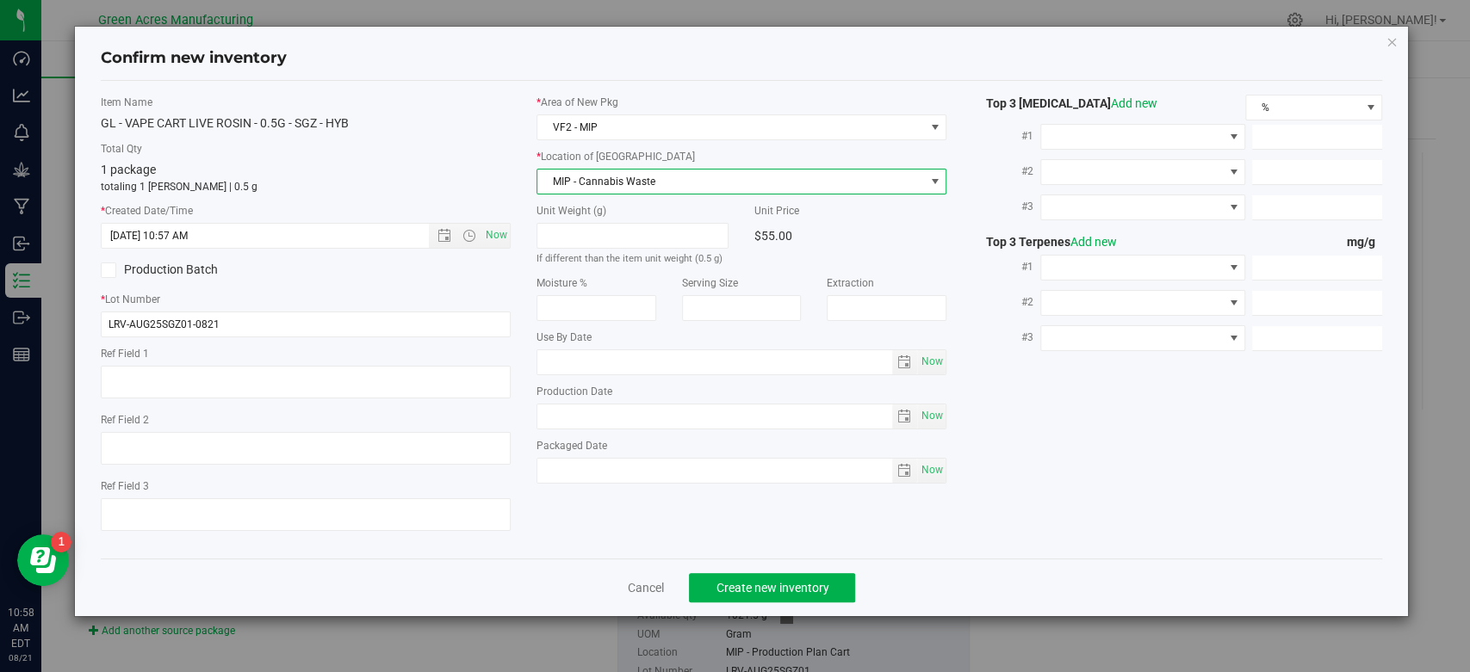
click at [730, 188] on span "MIP - Cannabis Waste" at bounding box center [730, 182] width 387 height 24
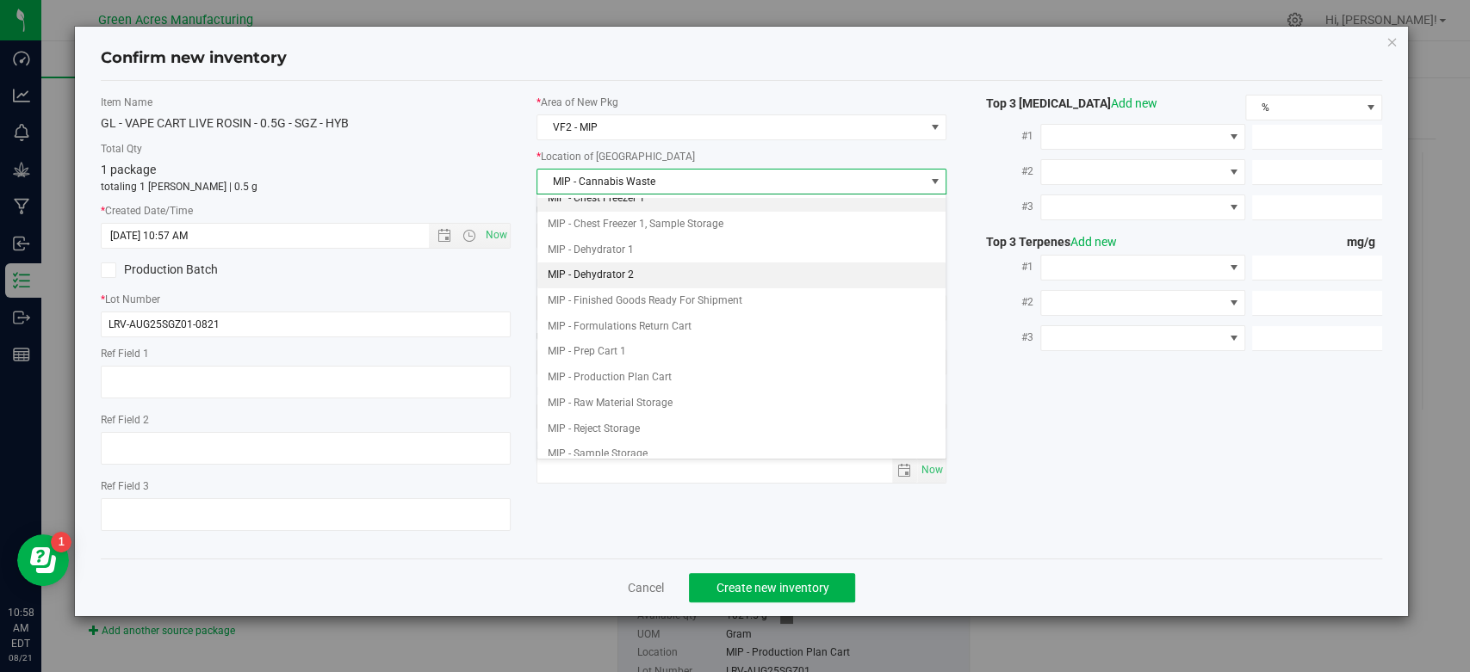
scroll to position [71, 0]
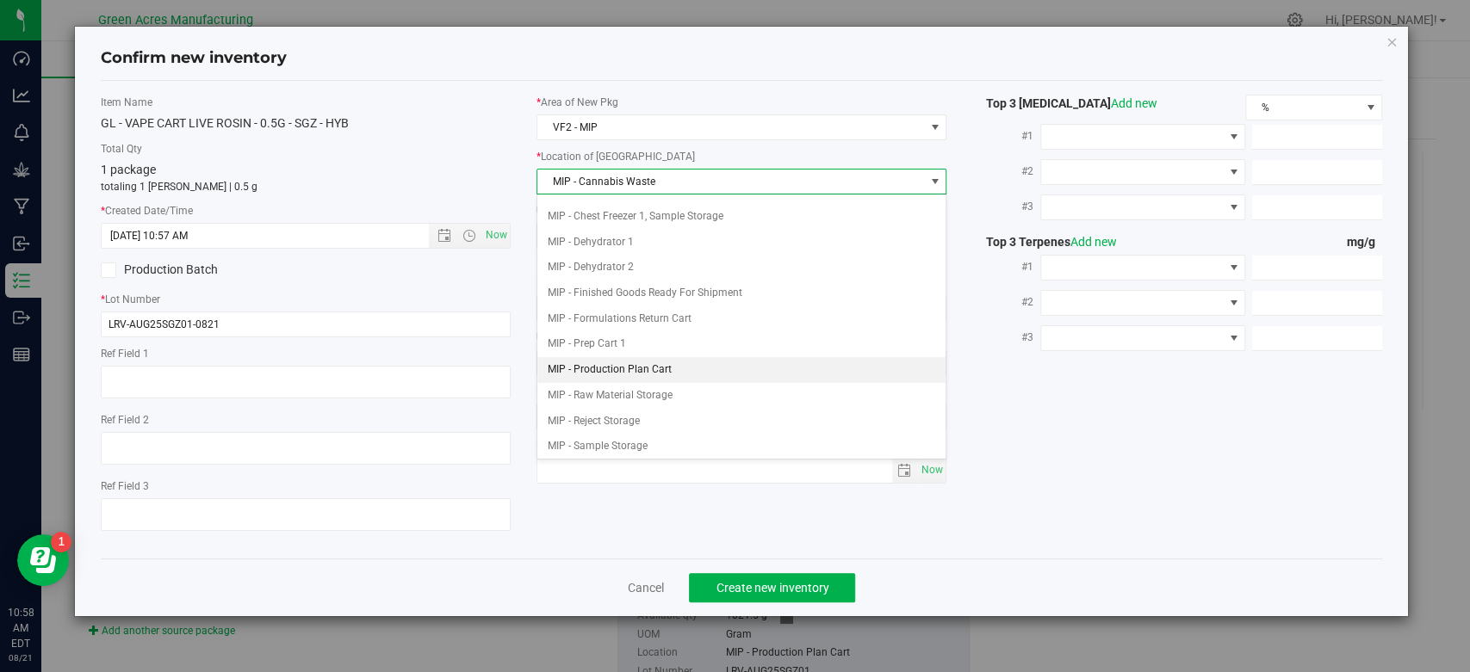
click at [677, 358] on li "MIP - Production Plan Cart" at bounding box center [741, 370] width 408 height 26
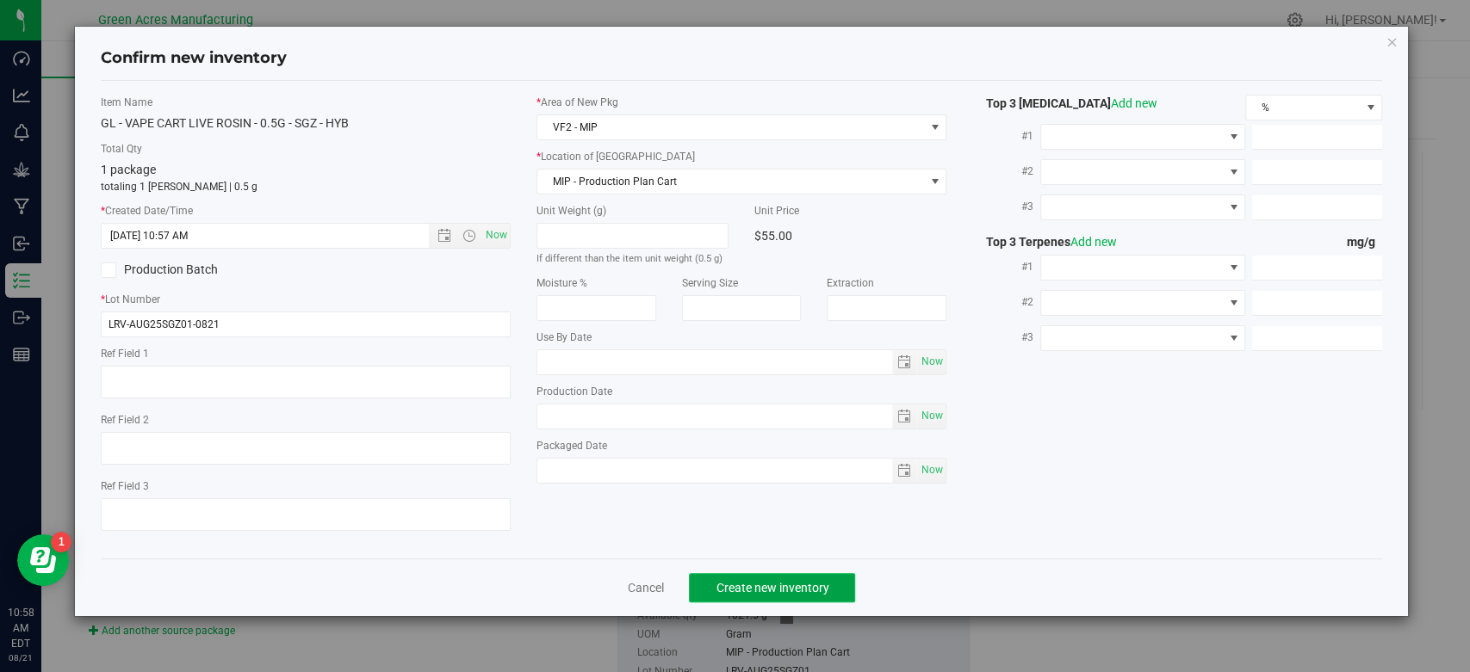
click at [785, 581] on span "Create new inventory" at bounding box center [772, 588] width 113 height 14
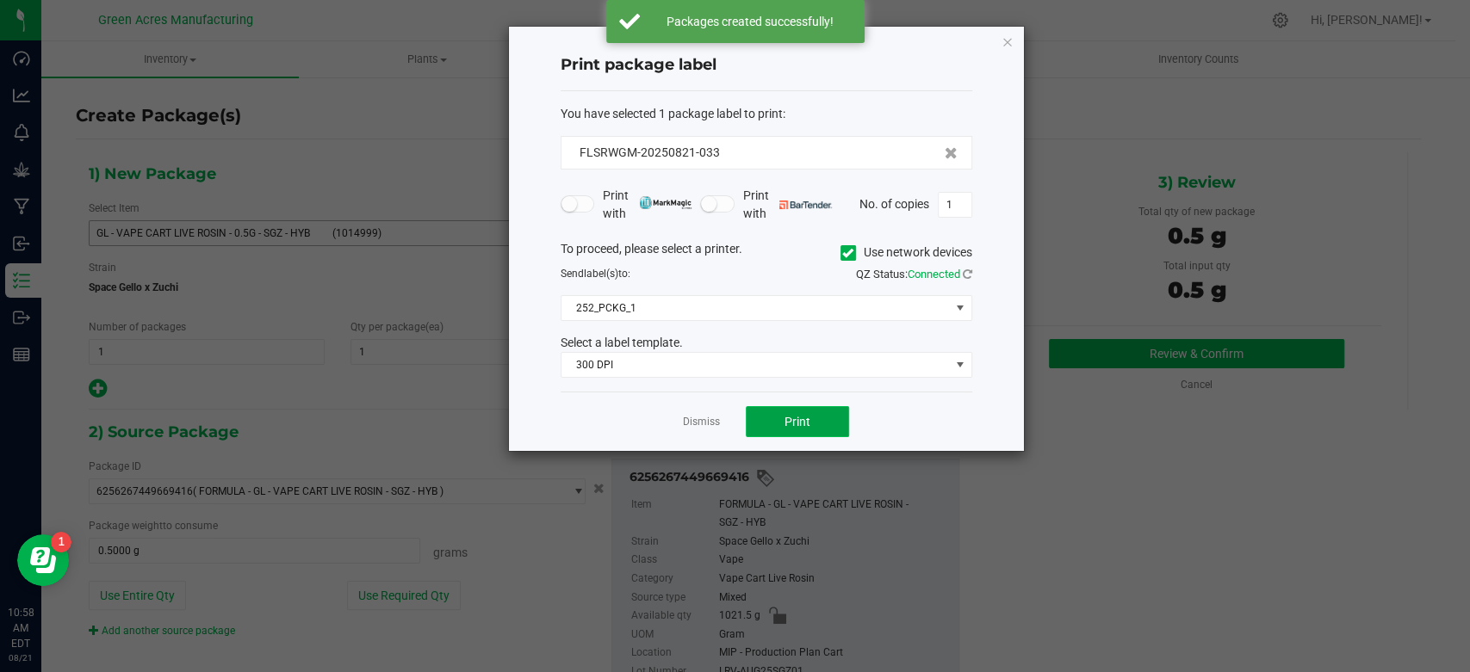
click at [787, 427] on span "Print" at bounding box center [797, 422] width 26 height 14
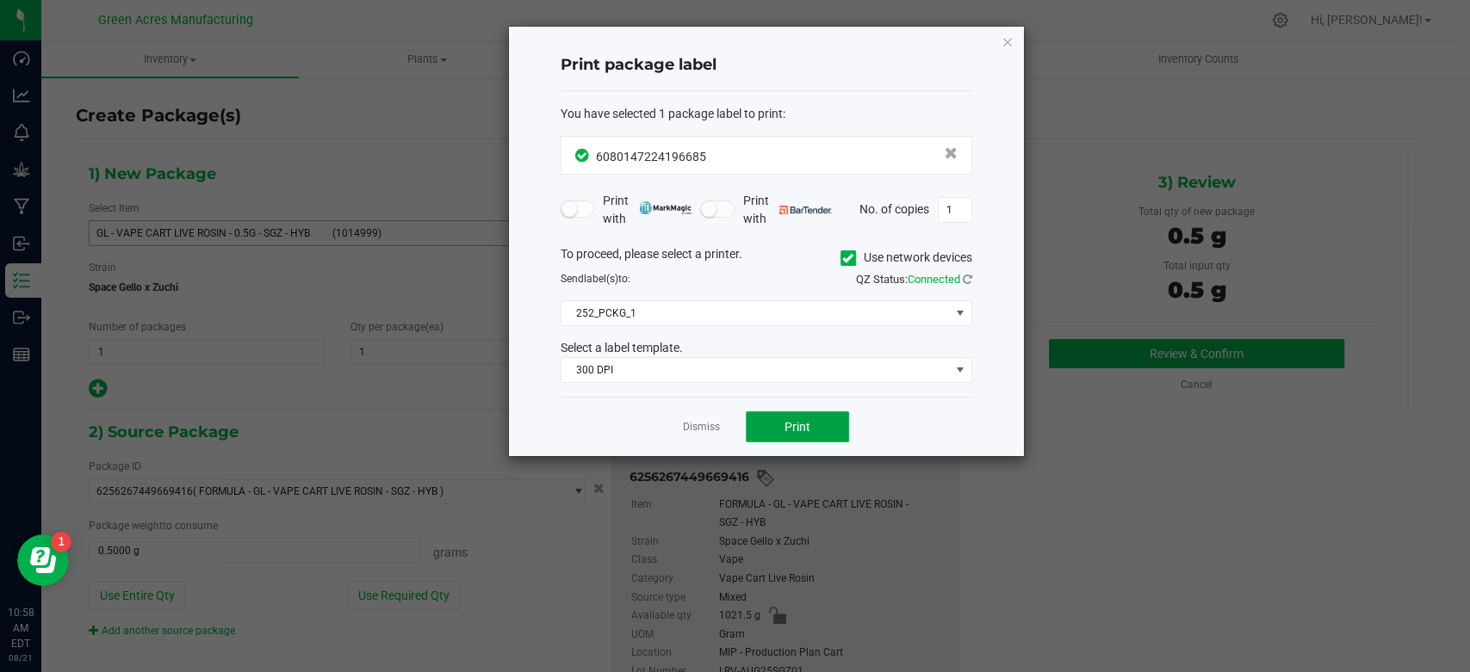
click at [813, 437] on button "Print" at bounding box center [797, 427] width 103 height 31
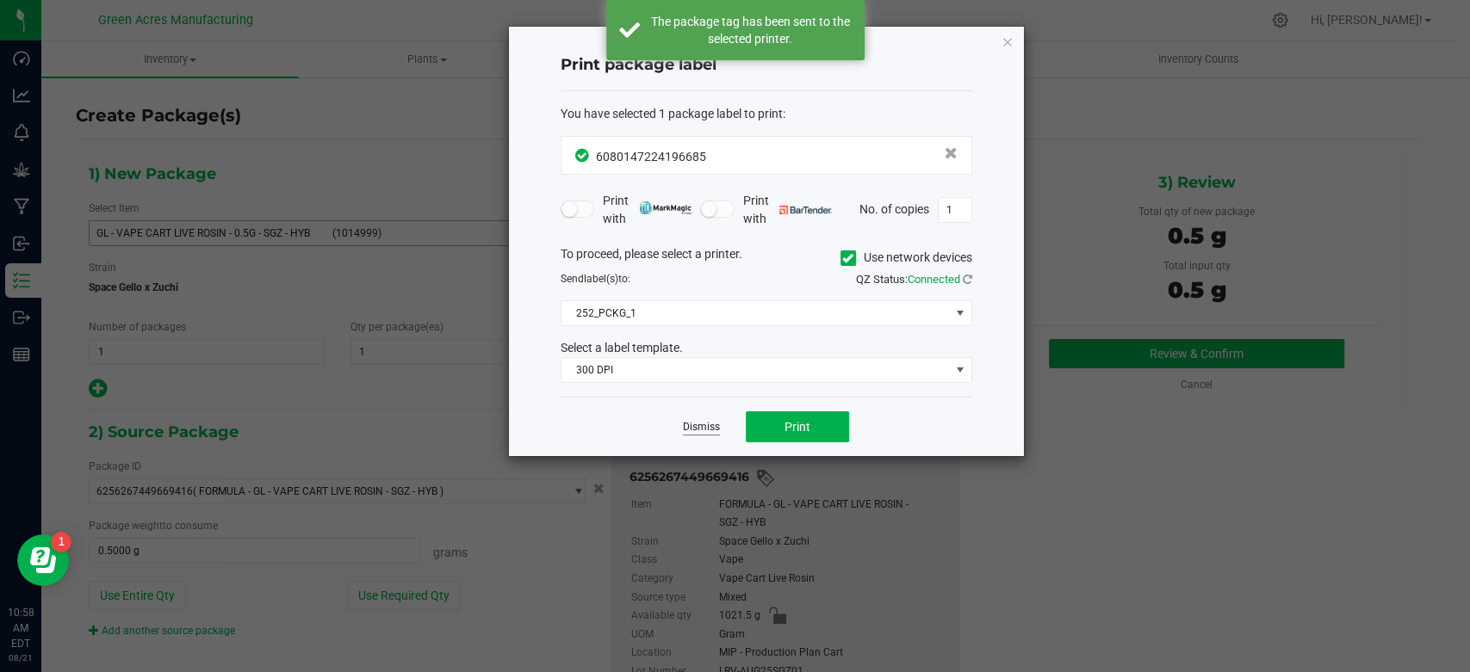
click at [706, 429] on link "Dismiss" at bounding box center [701, 427] width 37 height 15
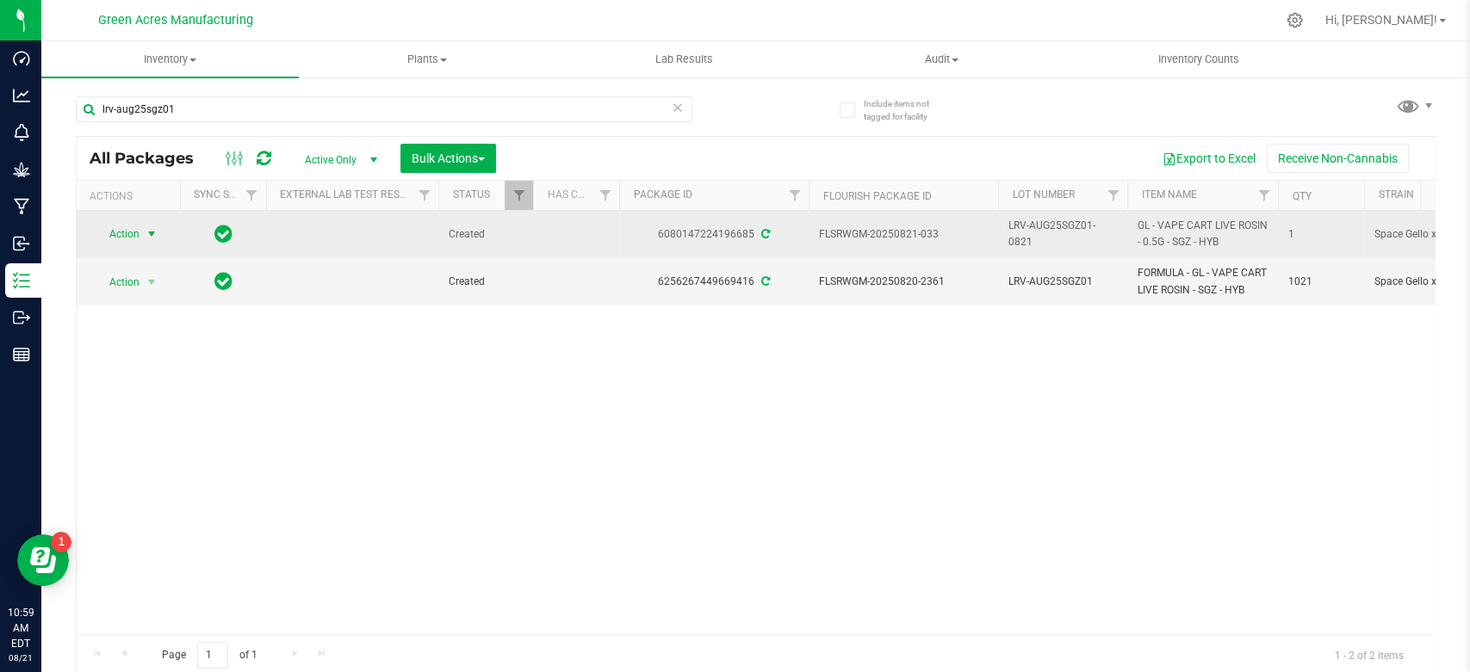
click at [144, 234] on span "select" at bounding box center [152, 234] width 22 height 24
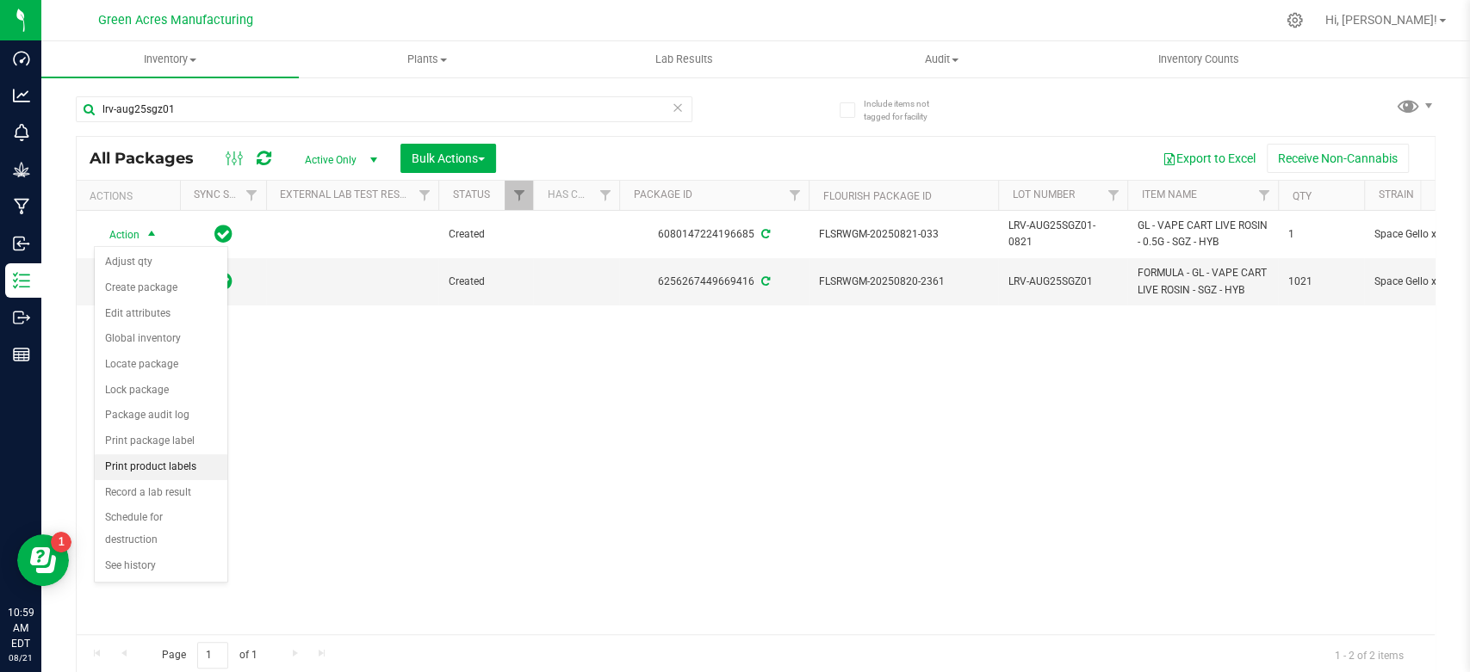
drag, startPoint x: 200, startPoint y: 439, endPoint x: 198, endPoint y: 462, distance: 22.5
click at [198, 462] on ul "Adjust qty Create package Edit attributes Global inventory Locate package Lock …" at bounding box center [161, 414] width 133 height 329
click at [198, 462] on li "Print product labels" at bounding box center [161, 468] width 133 height 26
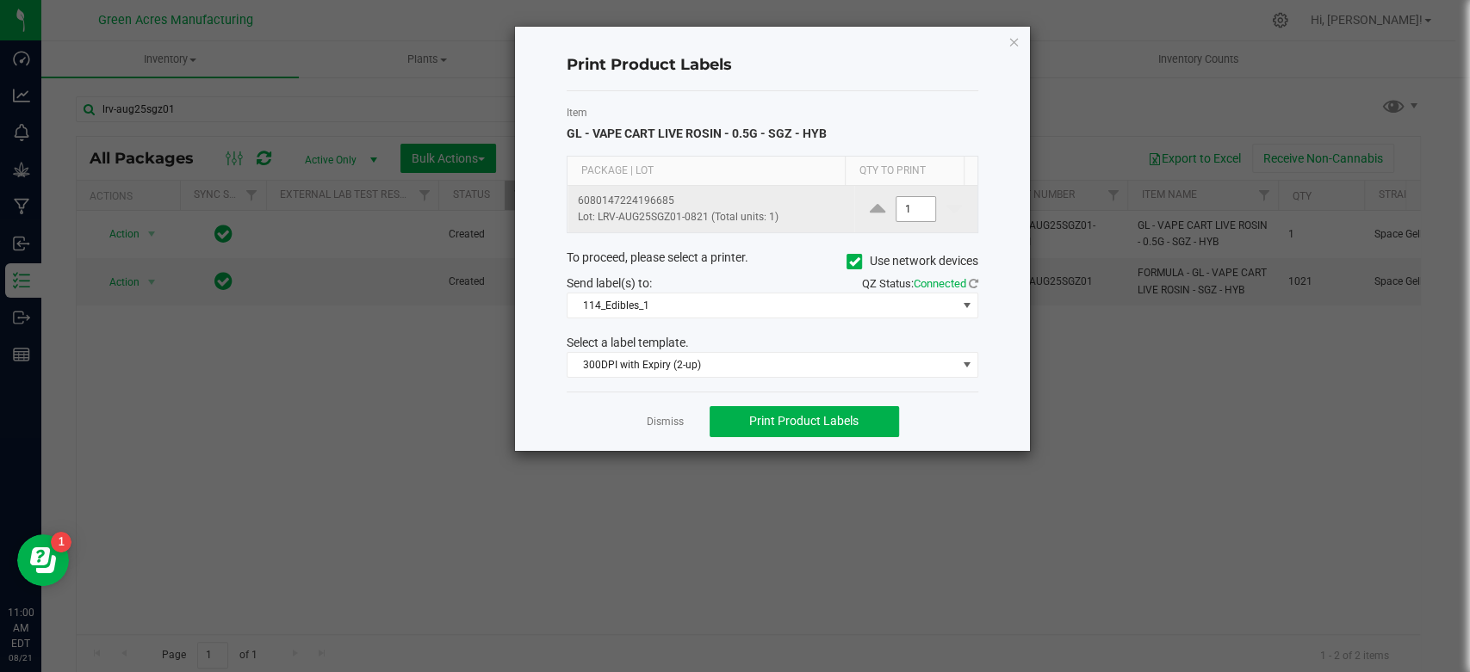
click at [897, 210] on input "1" at bounding box center [916, 209] width 40 height 24
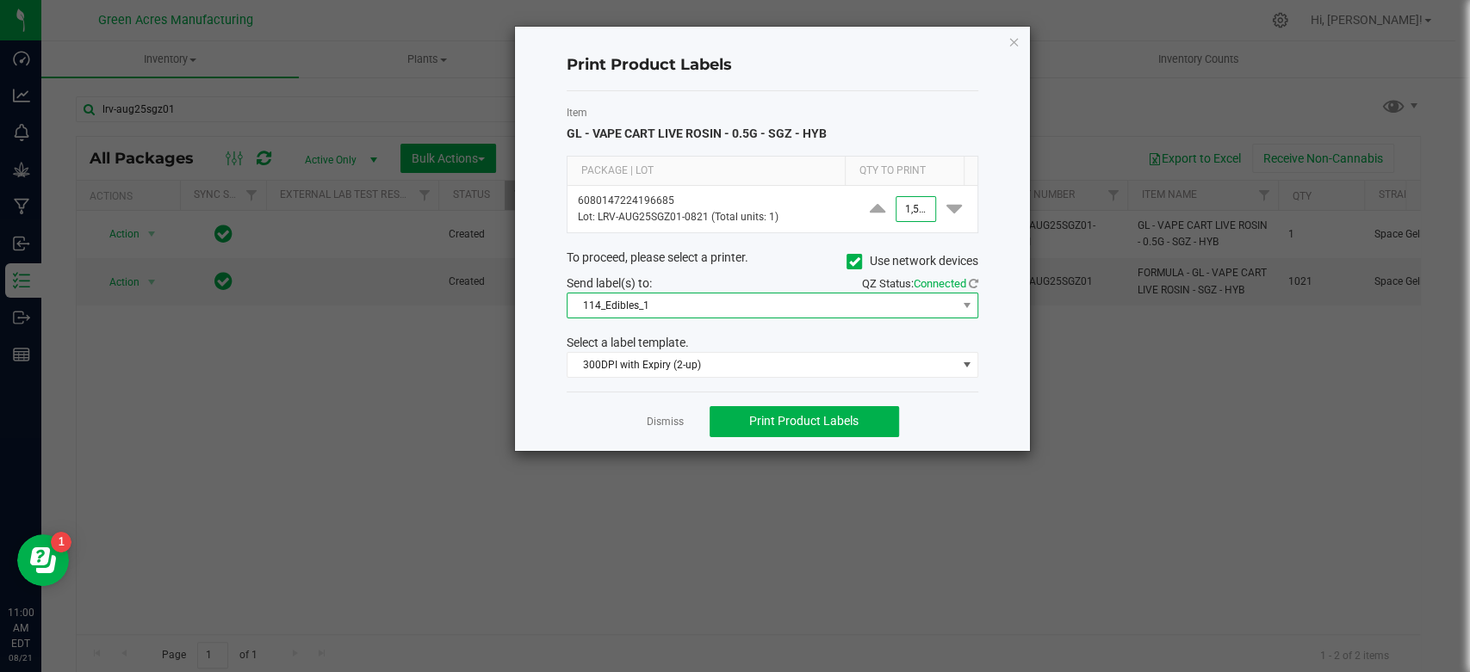
click at [778, 310] on span "114_Edibles_1" at bounding box center [761, 306] width 388 height 24
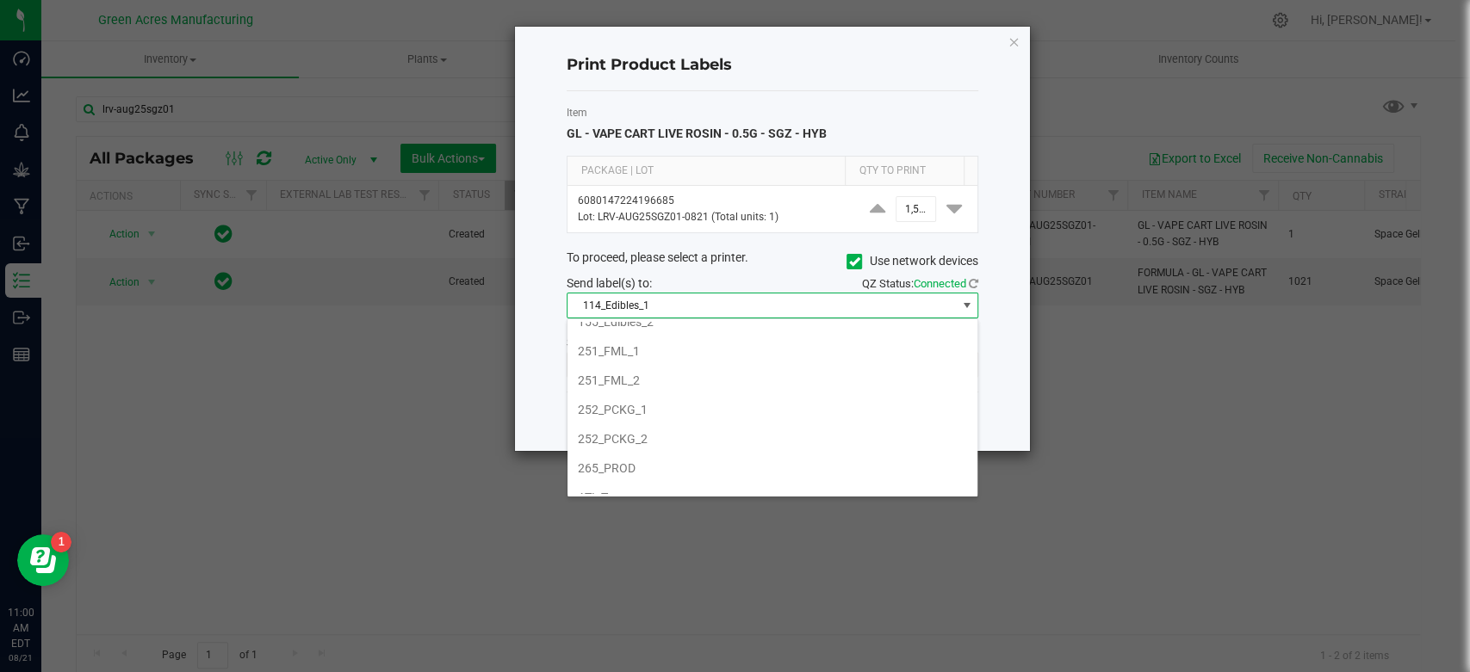
scroll to position [172, 0]
click at [744, 419] on li "252_PCKG_2" at bounding box center [772, 427] width 410 height 29
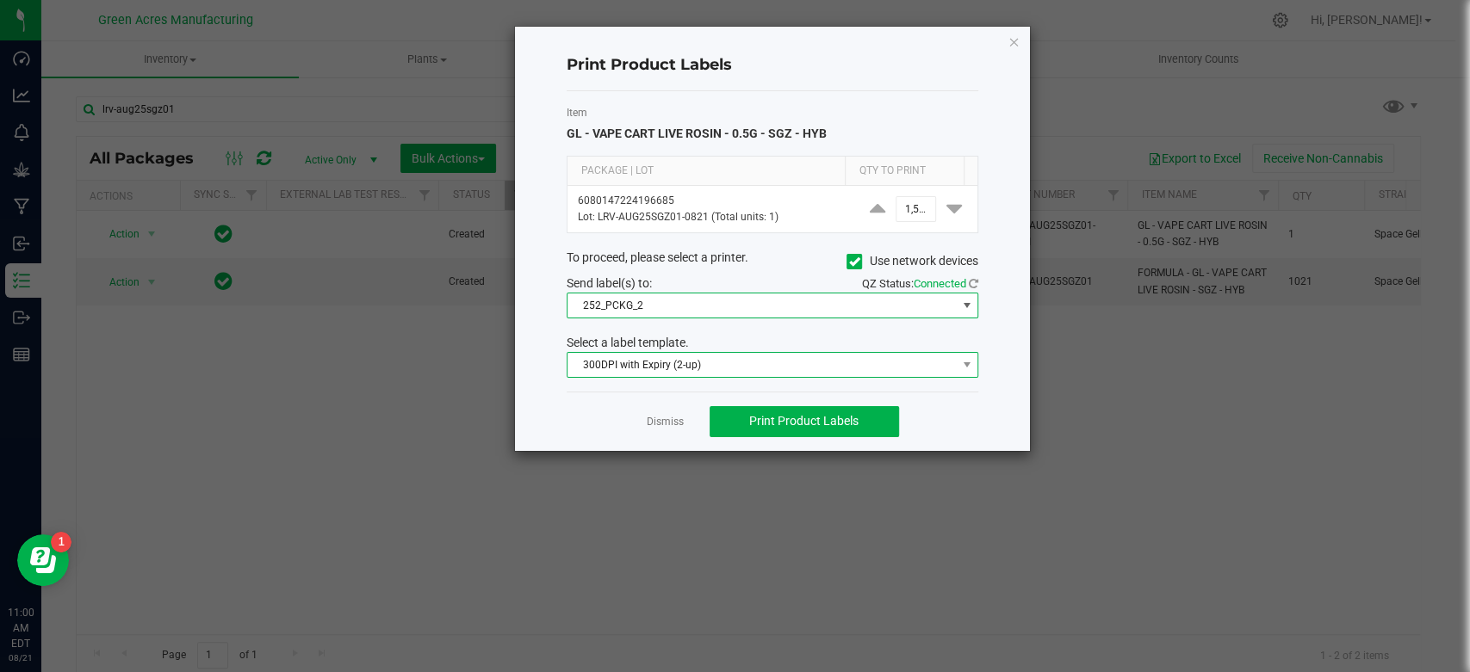
click at [747, 363] on span "300DPI with Expiry (2-up)" at bounding box center [761, 365] width 388 height 24
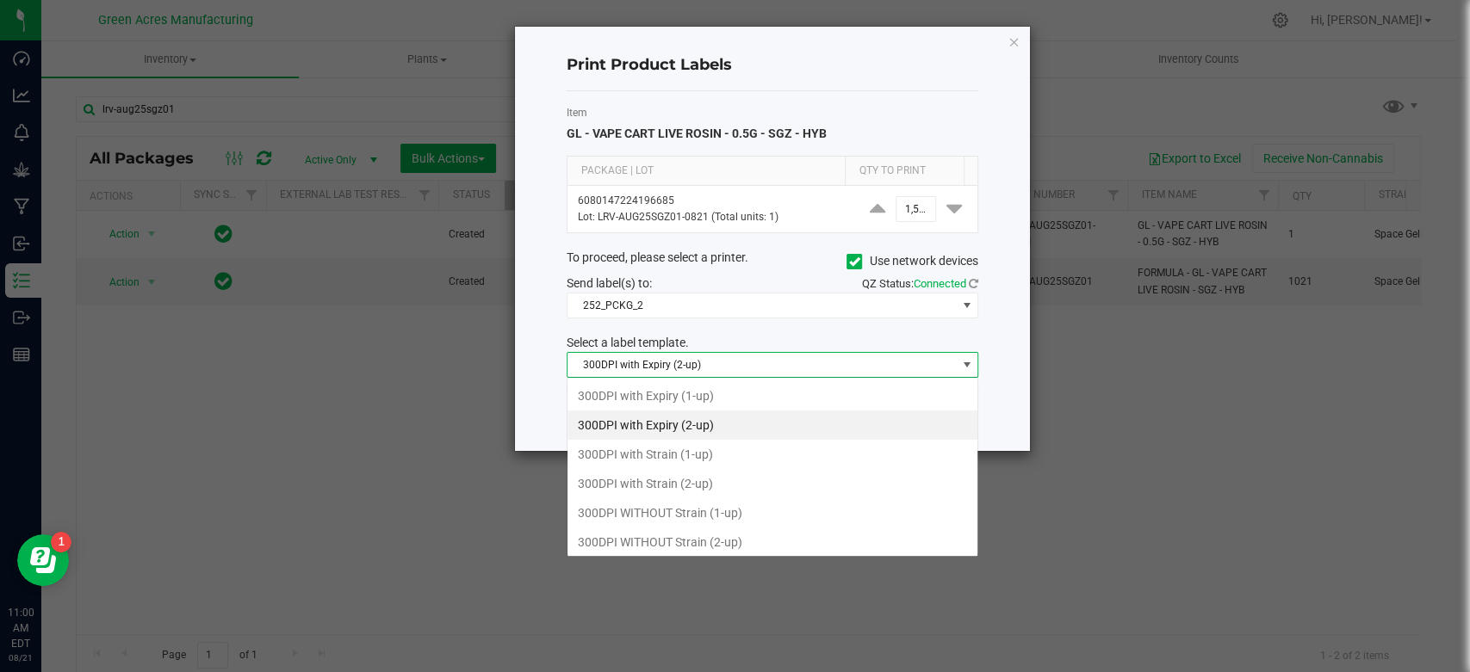
scroll to position [25, 412]
click at [719, 486] on li "300DPI with Strain (2-up)" at bounding box center [772, 483] width 410 height 29
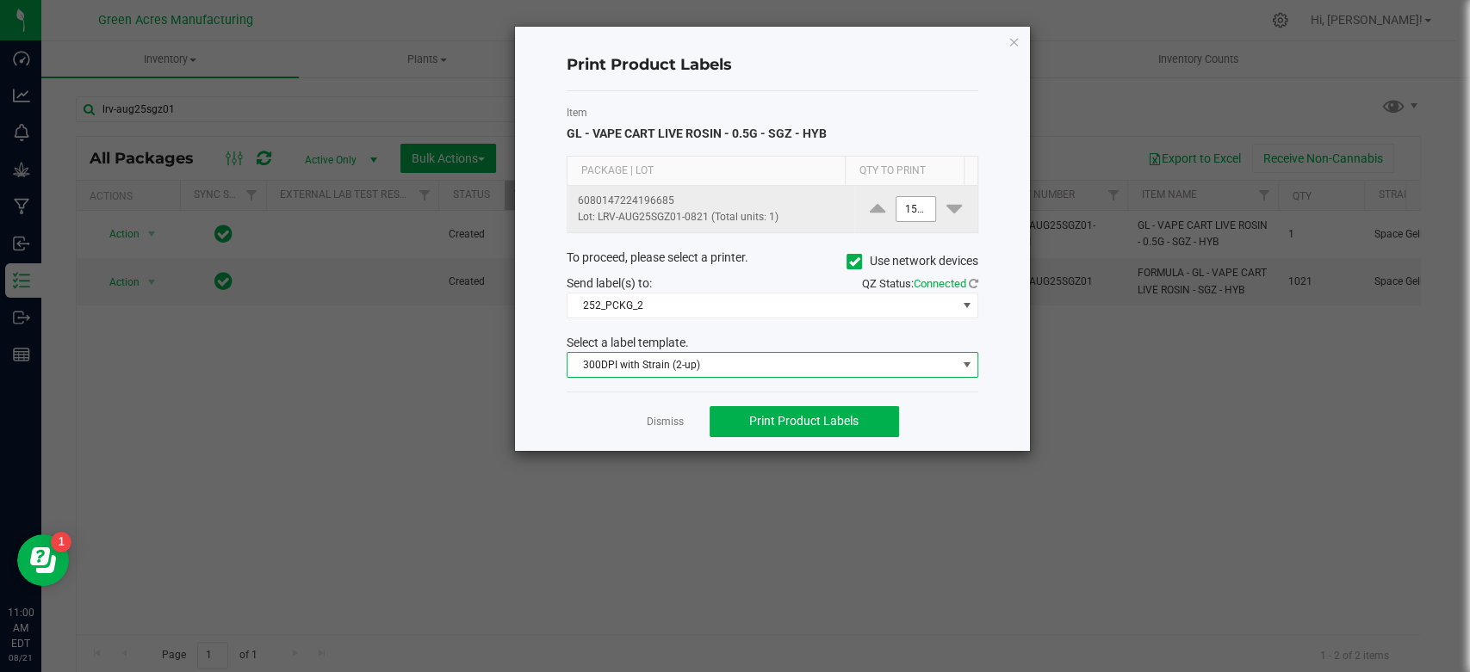
click at [897, 212] on input "1500" at bounding box center [916, 209] width 40 height 24
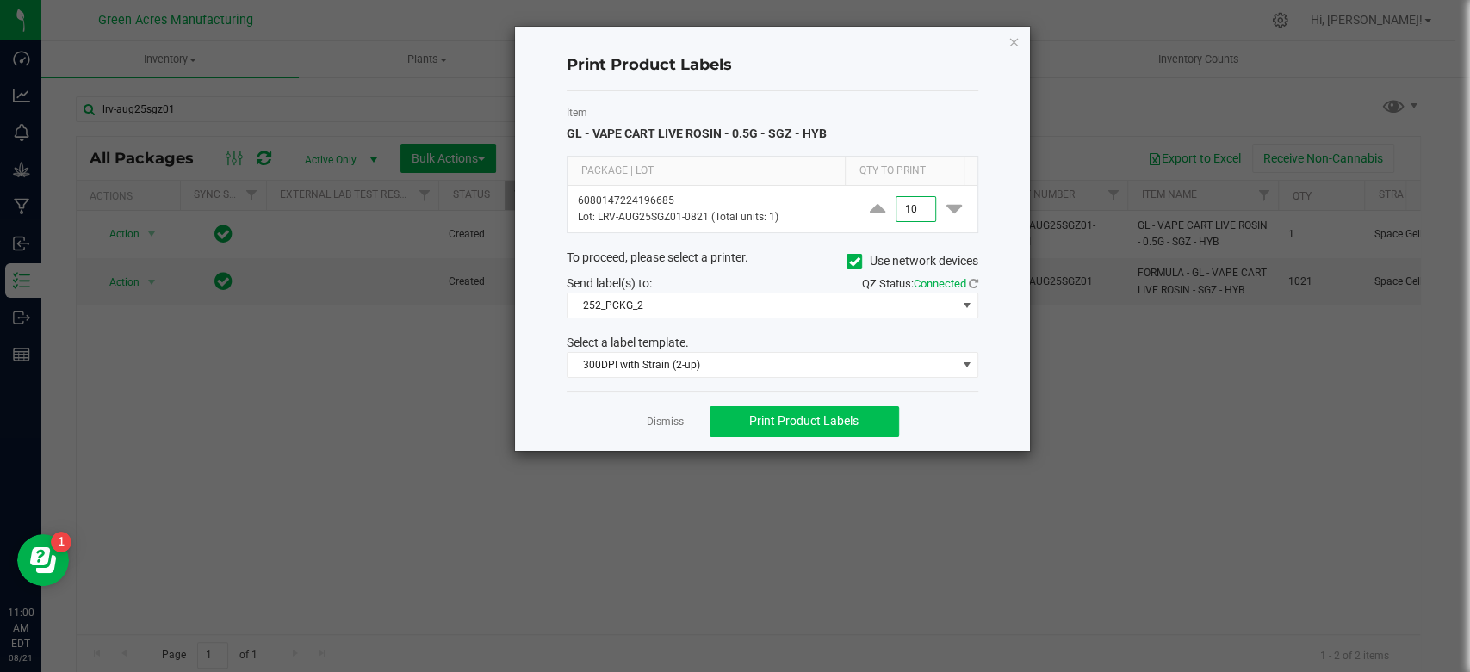
type input "10"
click at [815, 417] on span "Print Product Labels" at bounding box center [803, 421] width 109 height 14
click at [675, 425] on link "Dismiss" at bounding box center [665, 422] width 37 height 15
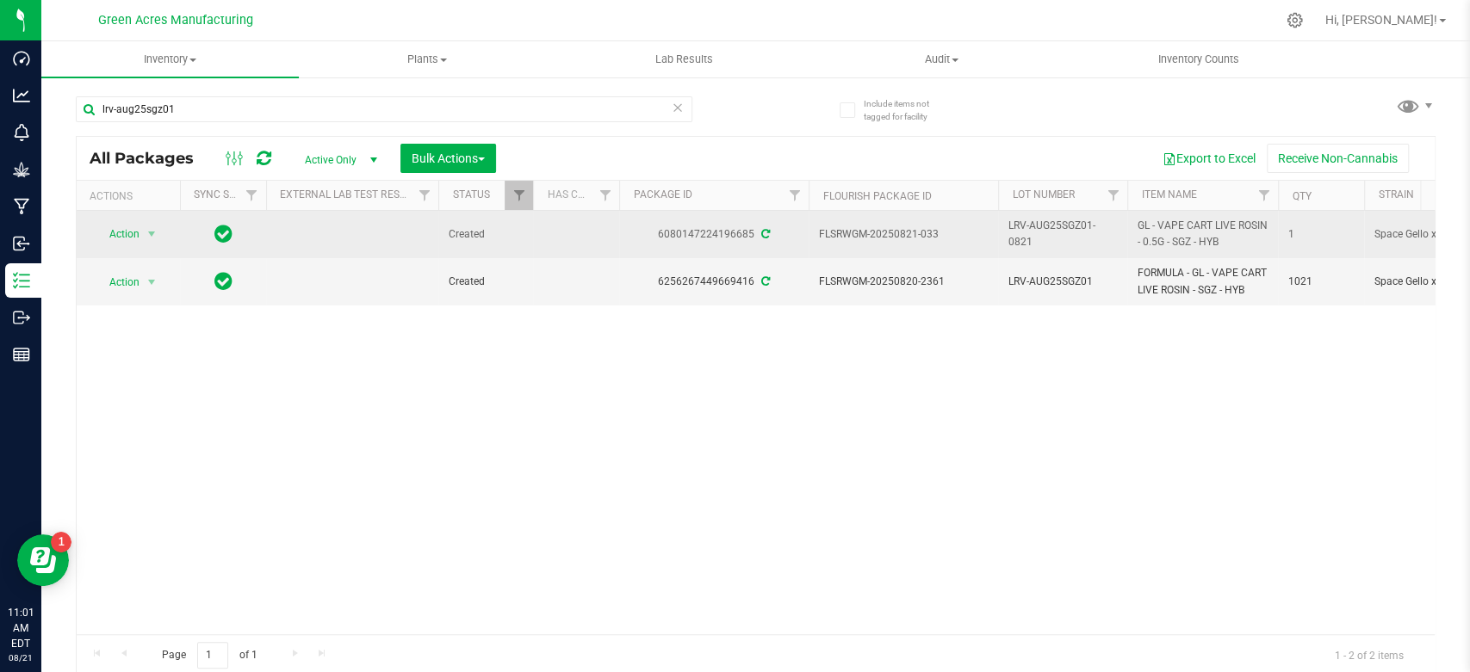
click at [1050, 230] on span "LRV-AUG25SGZ01-0821" at bounding box center [1062, 234] width 108 height 33
click at [1050, 230] on input "LRV-AUG25SGZ01-0821" at bounding box center [1058, 234] width 123 height 27
click at [1046, 284] on span "LRV-AUG25SGZ01" at bounding box center [1062, 282] width 108 height 16
click at [1046, 284] on input "LRV-AUG25SGZ01" at bounding box center [1058, 282] width 123 height 27
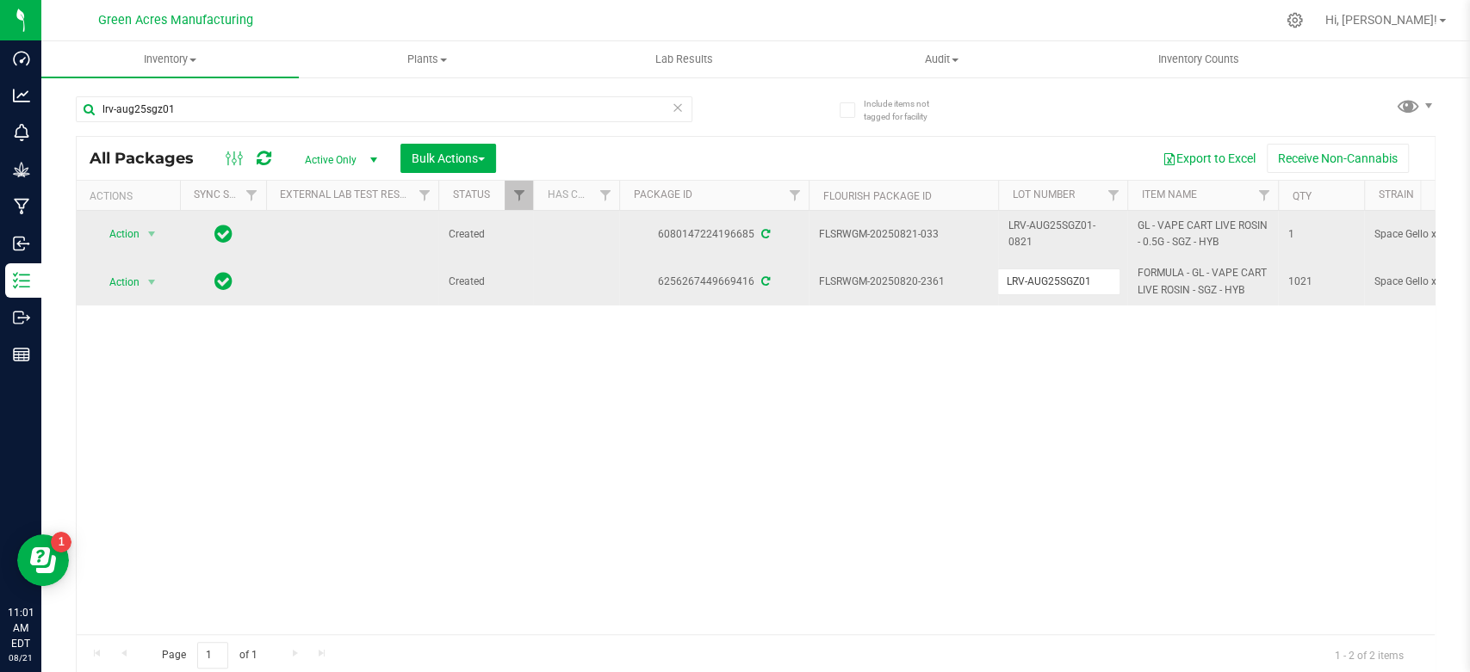
click at [1046, 284] on input "LRV-AUG25SGZ01" at bounding box center [1058, 282] width 123 height 27
type input "LRV-AUG25SGZ01-0821"
click at [978, 354] on div "All Packages Active Only Active Only Lab Samples Locked All External Internal B…" at bounding box center [756, 406] width 1360 height 541
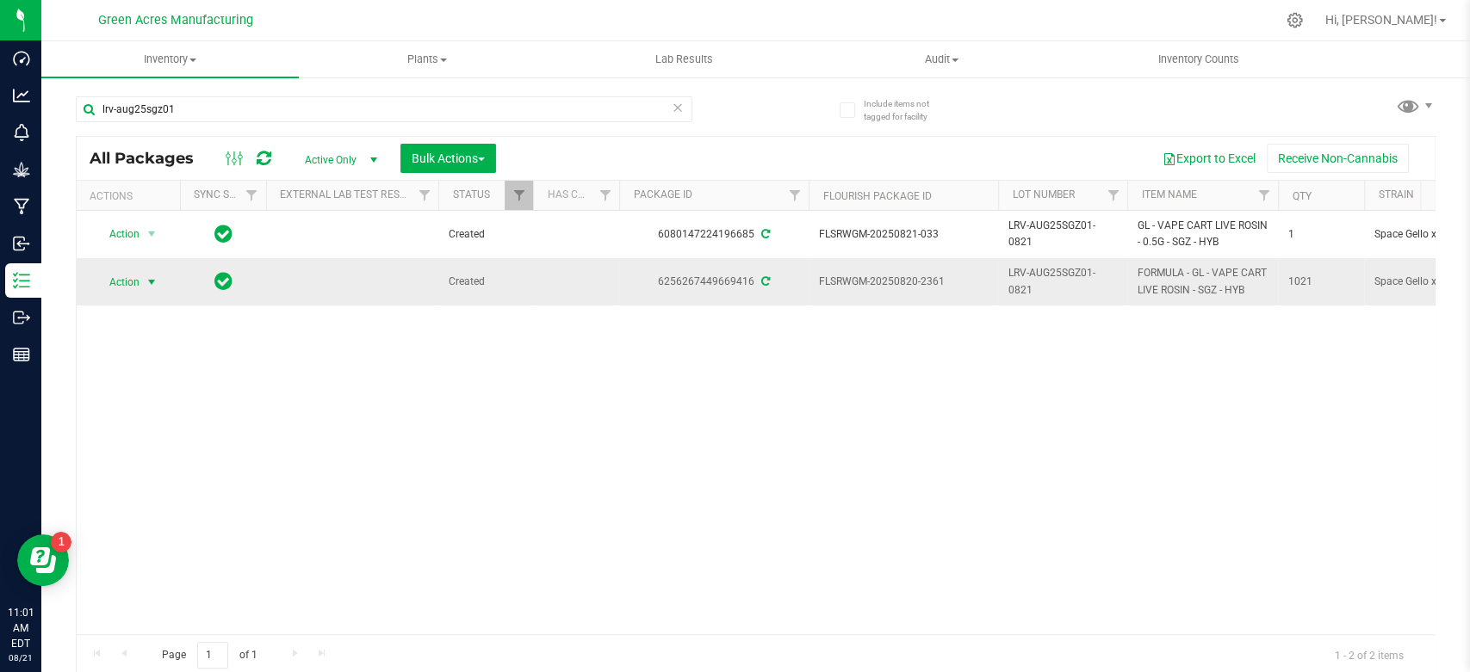
click at [127, 282] on span "Action" at bounding box center [117, 282] width 46 height 24
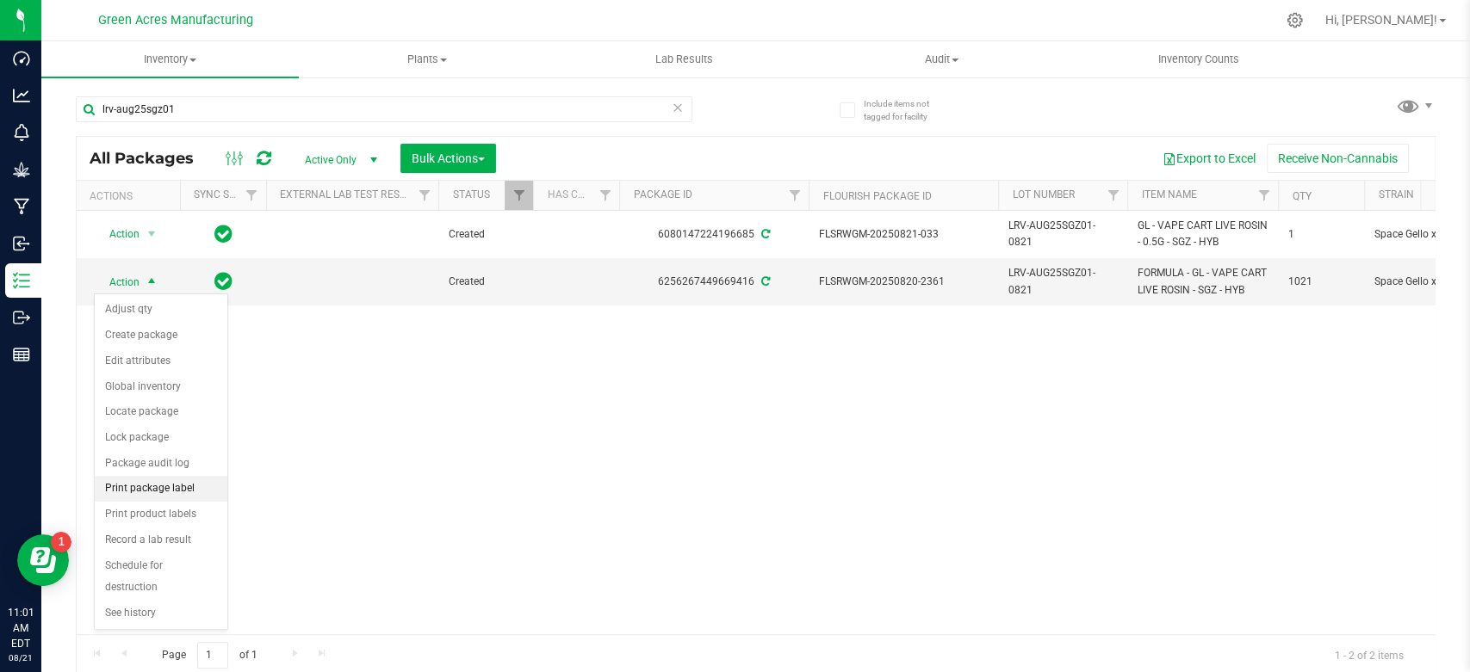
click at [186, 484] on li "Print package label" at bounding box center [161, 489] width 133 height 26
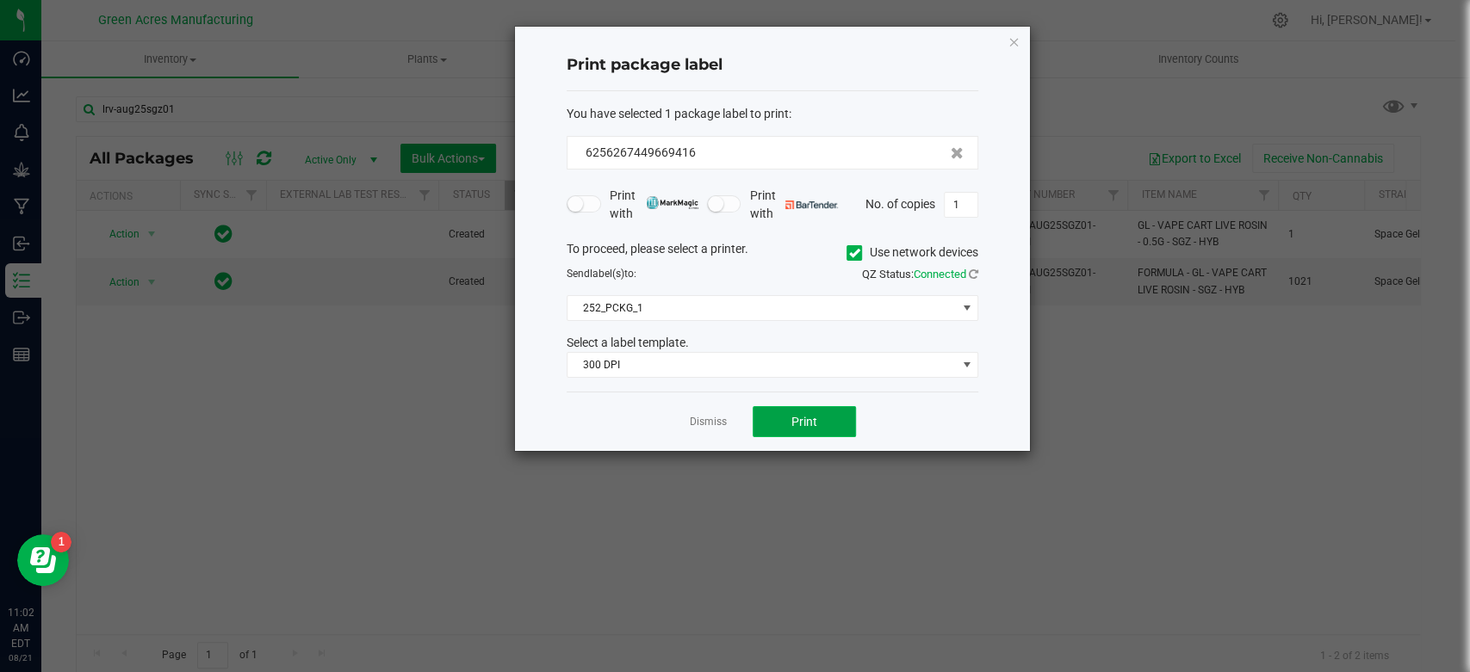
click at [797, 415] on span "Print" at bounding box center [804, 422] width 26 height 14
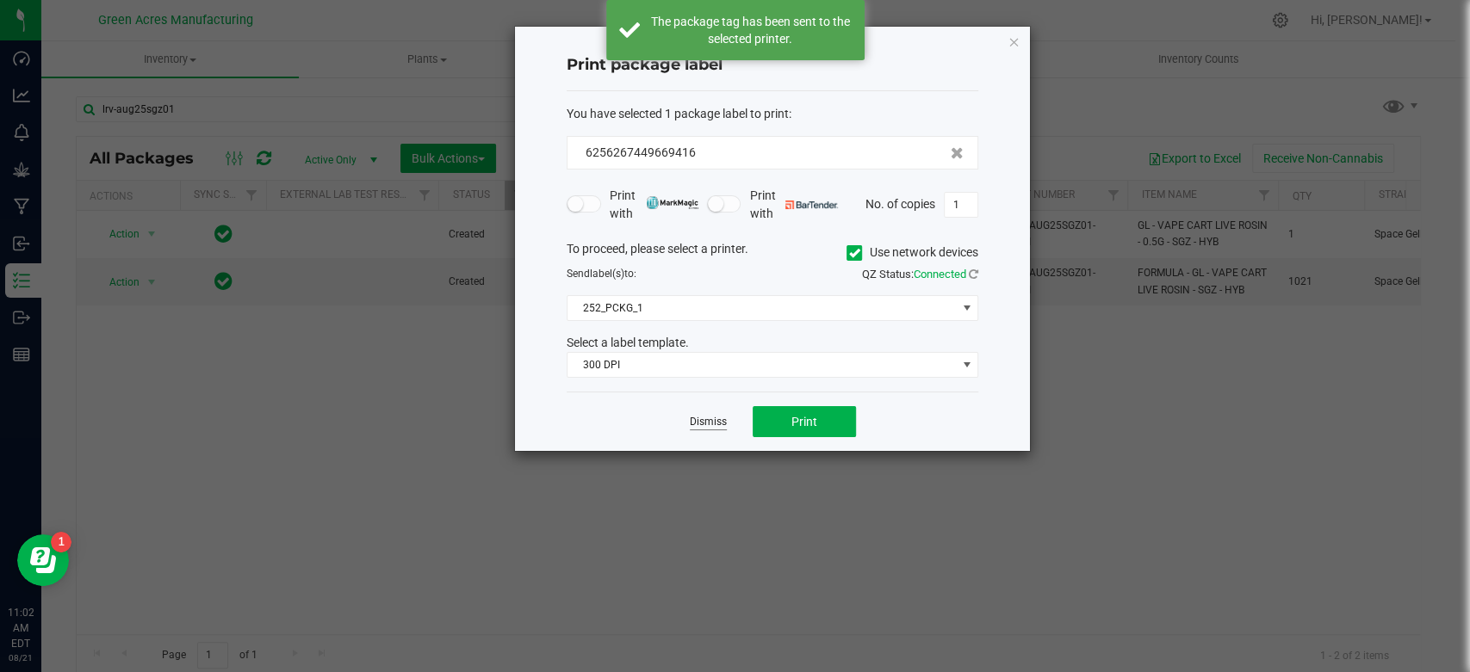
click at [724, 423] on link "Dismiss" at bounding box center [708, 422] width 37 height 15
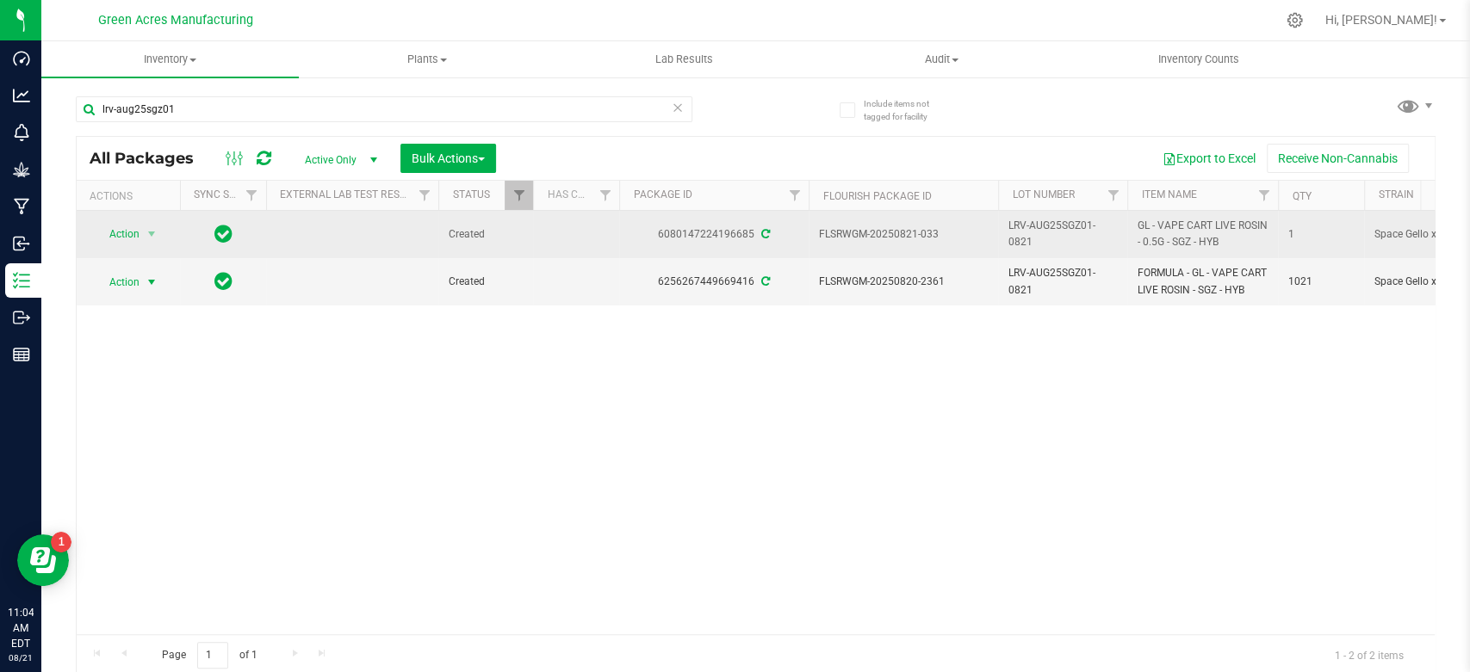
click at [1158, 221] on span "GL - VAPE CART LIVE ROSIN - 0.5G - SGZ - HYB" at bounding box center [1202, 234] width 130 height 33
copy tr "GL - VAPE CART LIVE ROSIN - 0.5G - SGZ - HYB"
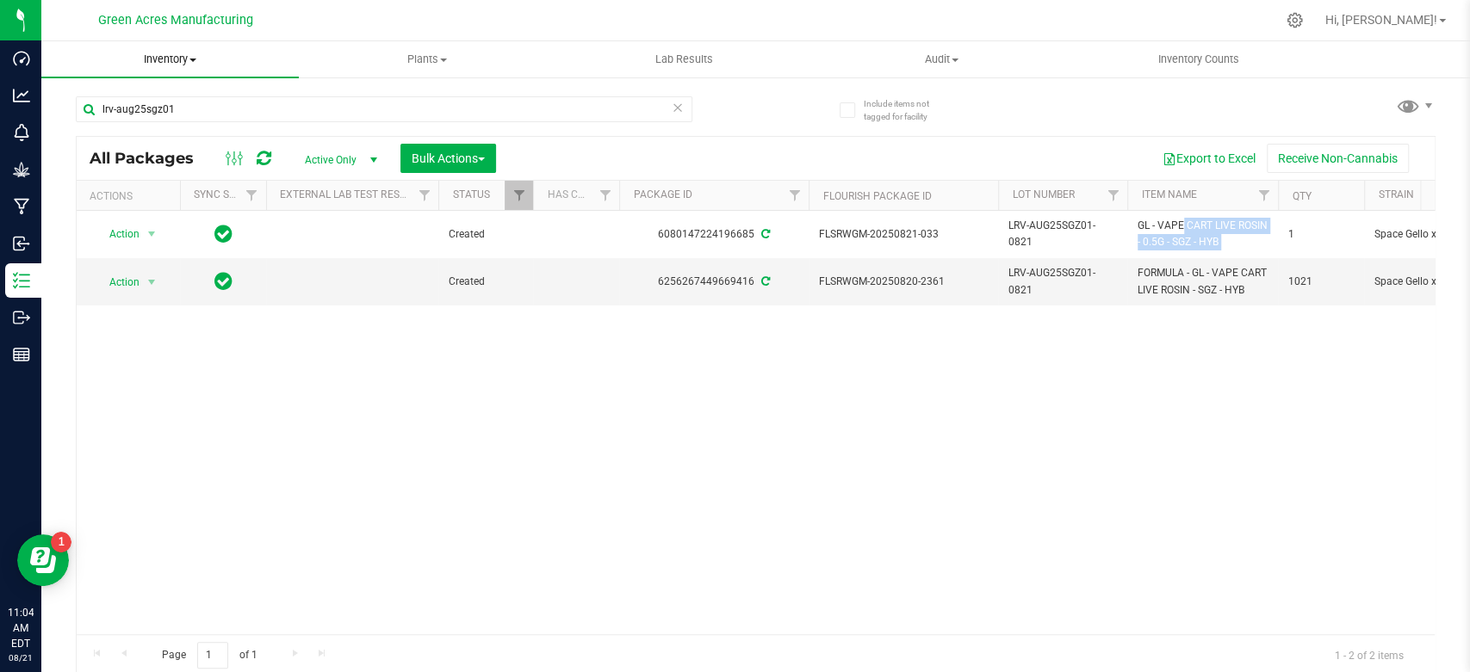
click at [183, 60] on span "Inventory" at bounding box center [169, 59] width 257 height 15
click at [180, 213] on span "From bill of materials" at bounding box center [119, 207] width 156 height 15
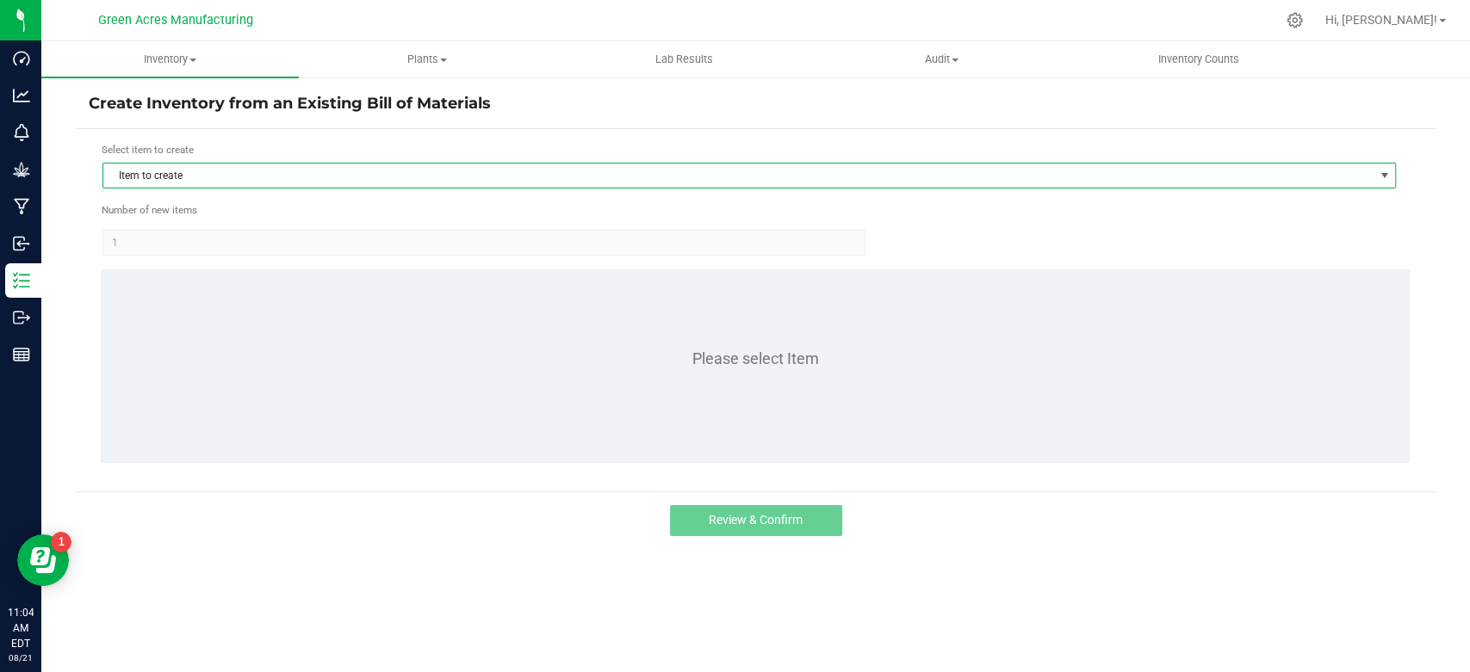
click at [241, 164] on span "Item to create" at bounding box center [738, 176] width 1270 height 24
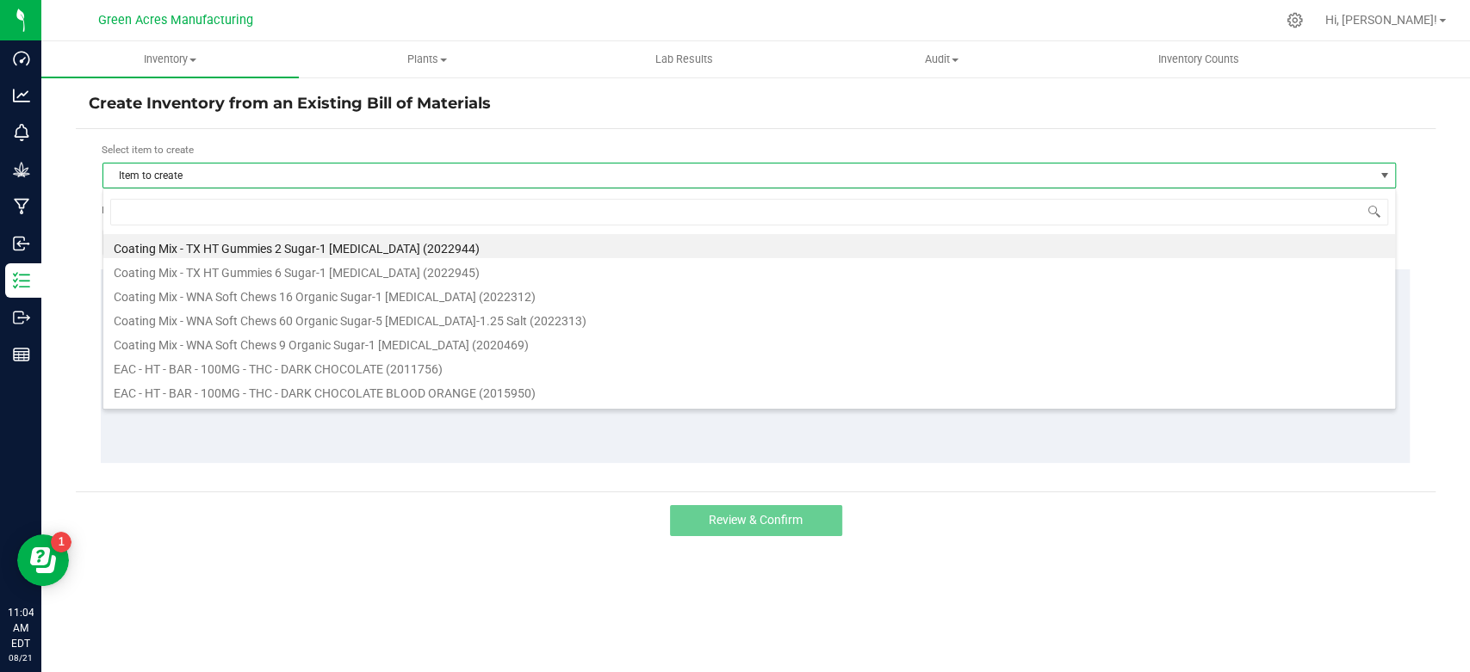
scroll to position [25, 1292]
type input "GL - VAPE CART LIVE ROSIN - 0.5G - SGZ - HYB"
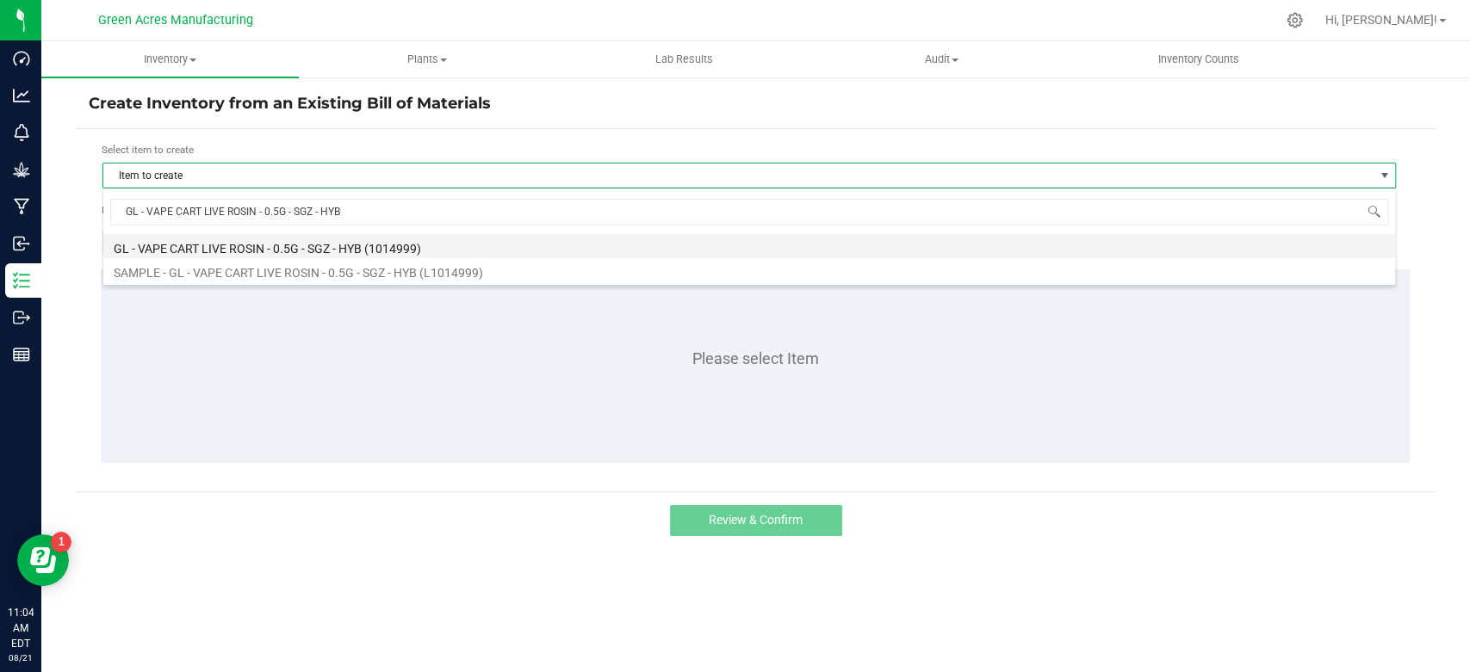
click at [245, 244] on li "GL - VAPE CART LIVE ROSIN - 0.5G - SGZ - HYB (1014999)" at bounding box center [749, 246] width 1292 height 24
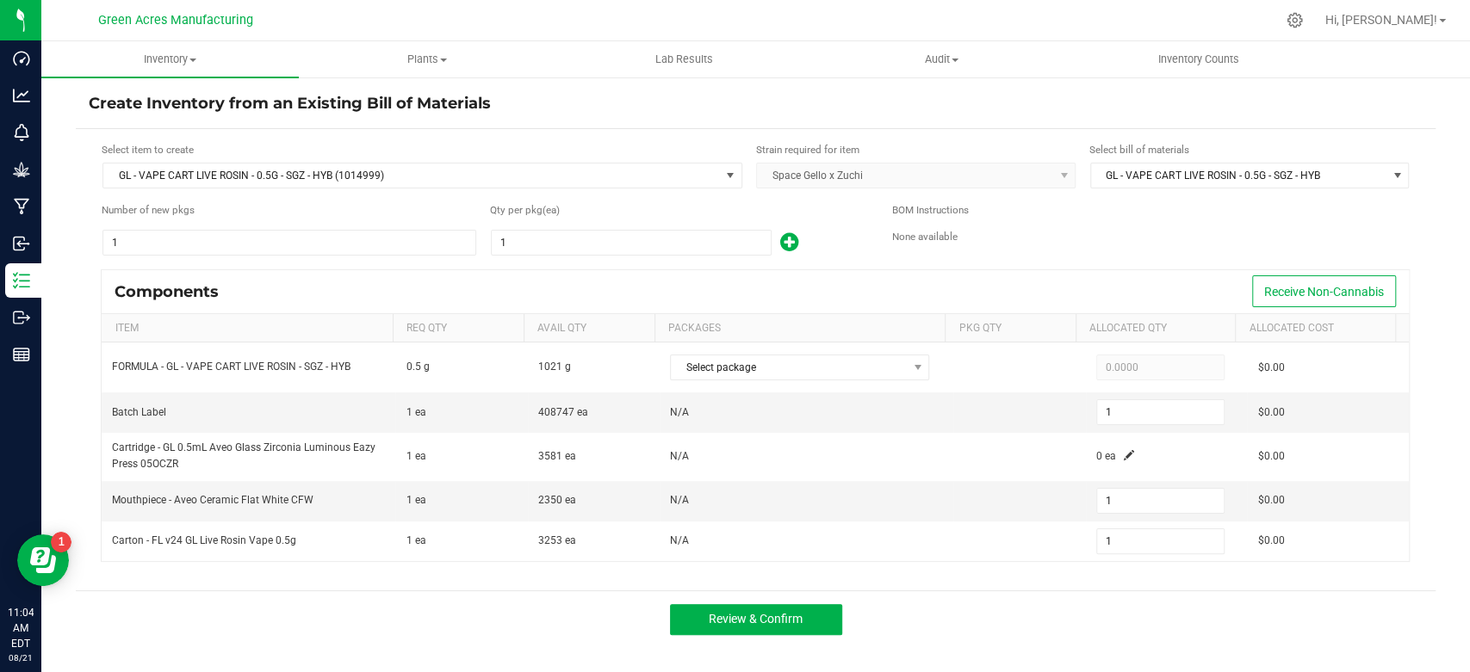
click at [859, 301] on div "Components Receive Non-Cannabis" at bounding box center [755, 291] width 1307 height 43
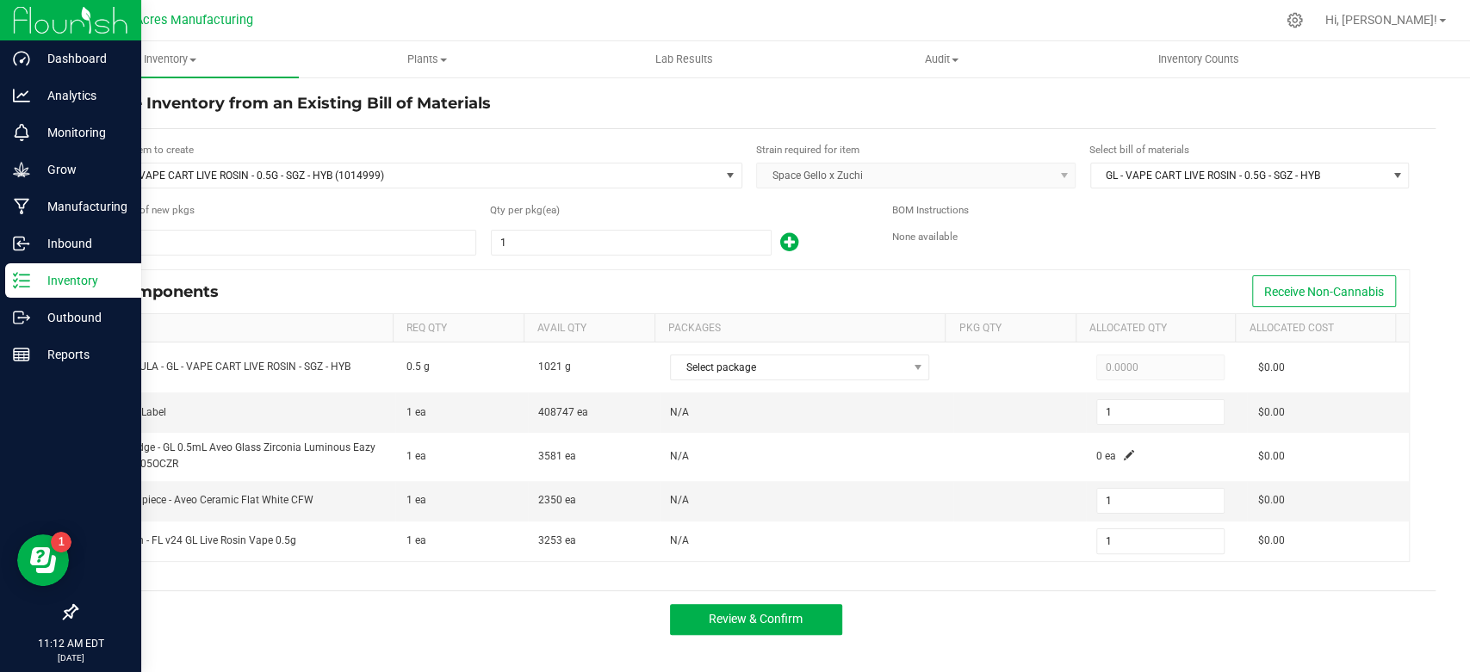
click at [54, 277] on p "Inventory" at bounding box center [81, 280] width 103 height 21
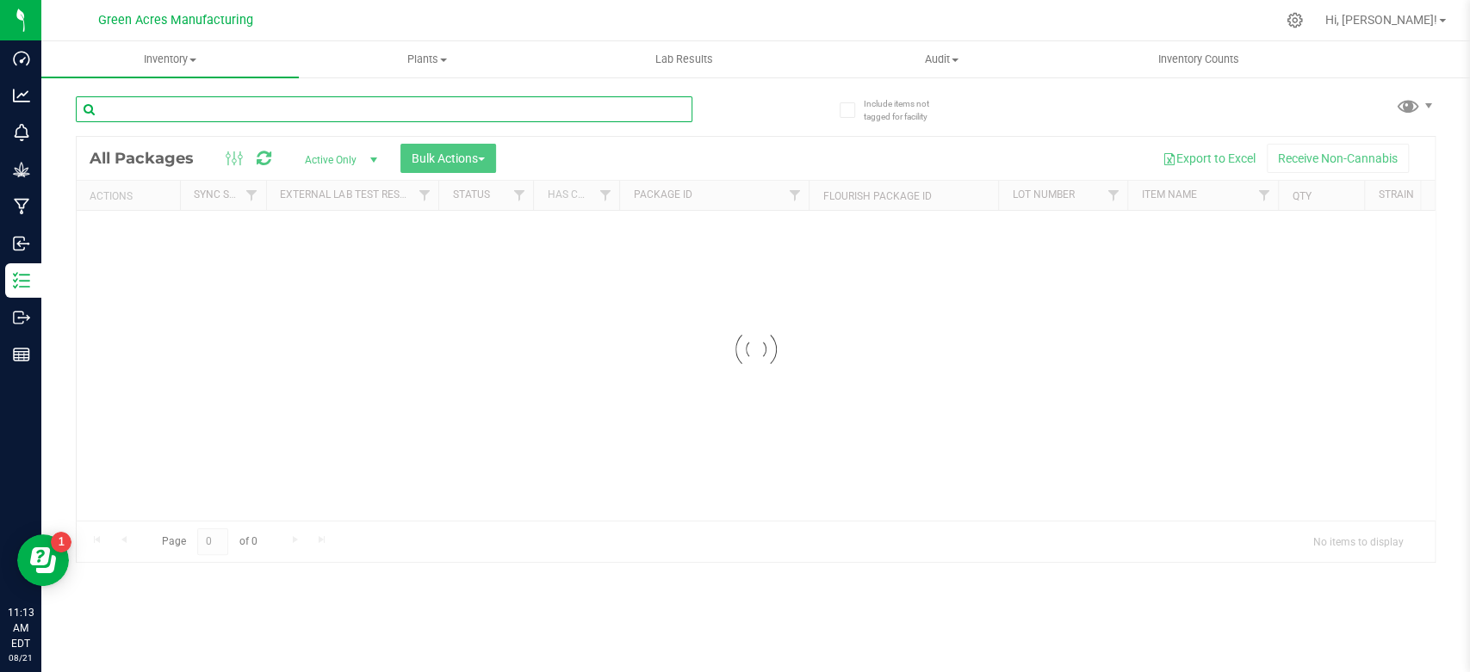
click at [448, 108] on input "text" at bounding box center [384, 109] width 617 height 26
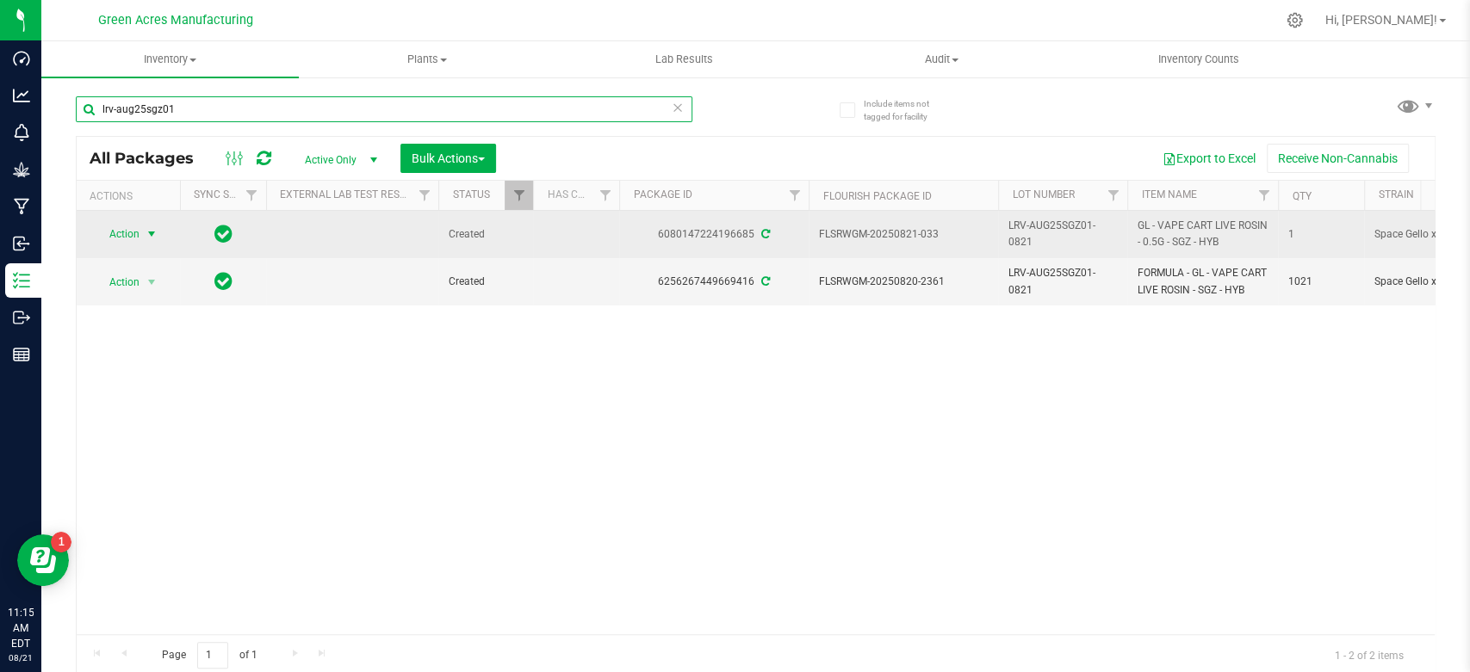
type input "lrv-aug25sgz01"
click at [146, 236] on span "select" at bounding box center [152, 234] width 14 height 14
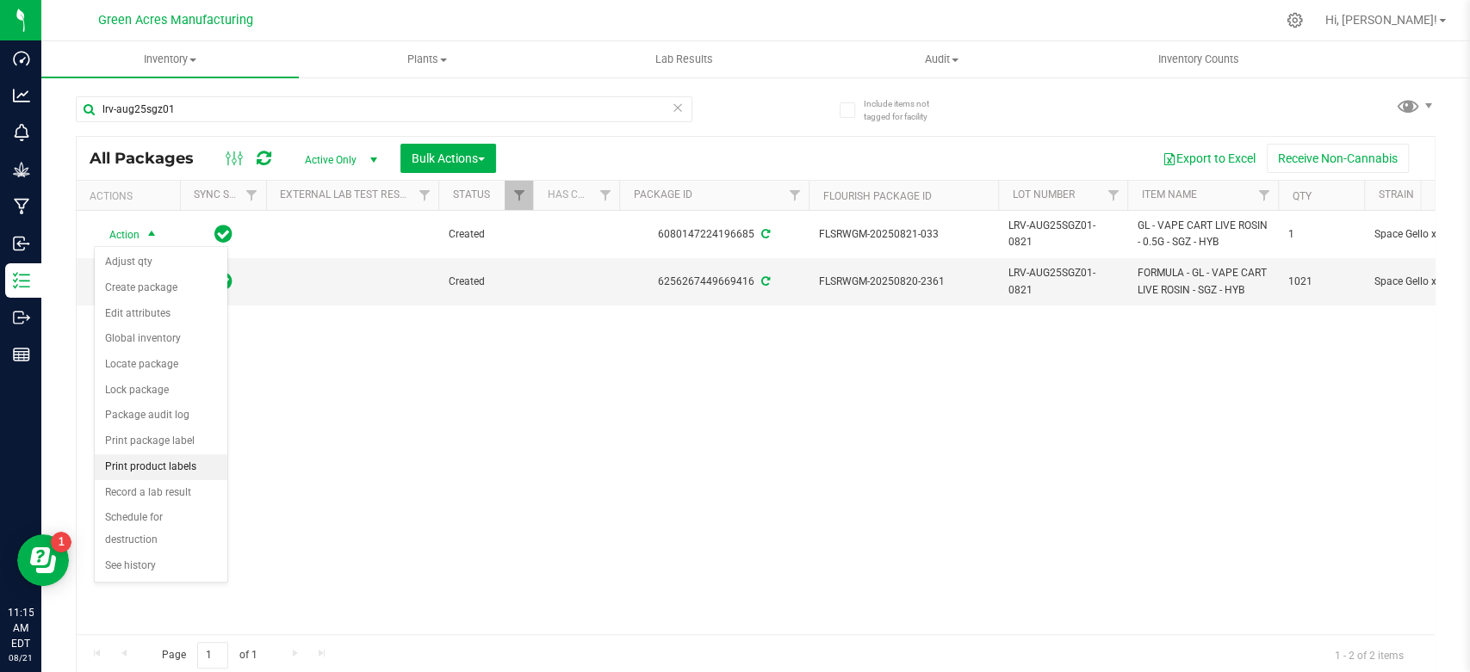
click at [162, 470] on li "Print product labels" at bounding box center [161, 468] width 133 height 26
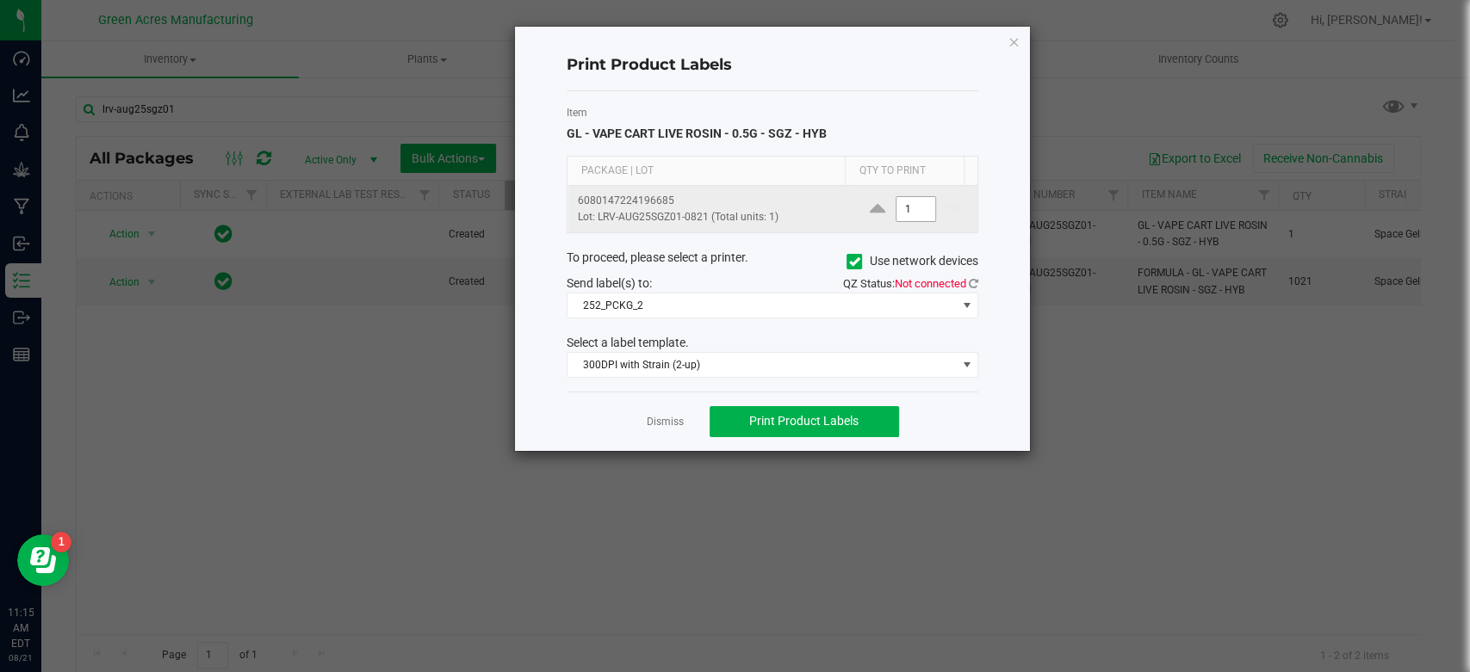
click at [902, 201] on input "1" at bounding box center [916, 209] width 40 height 24
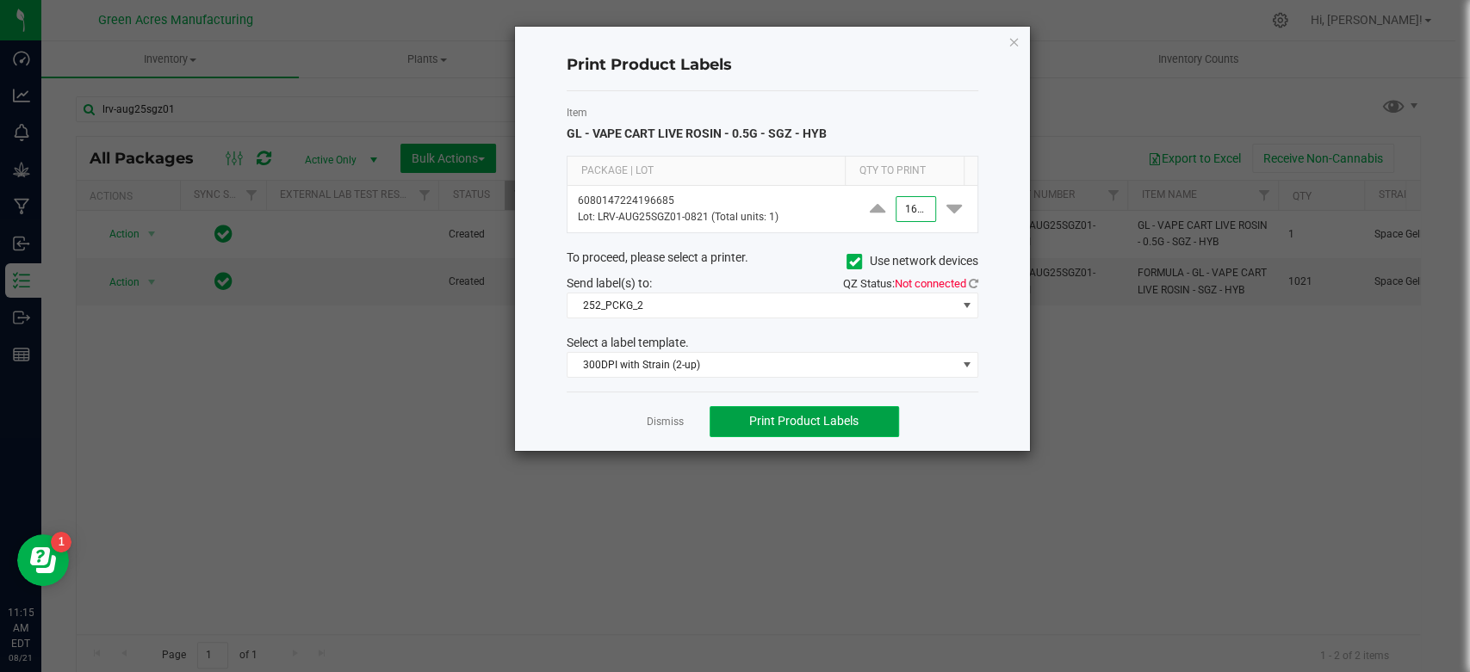
type input "1,600"
click at [771, 418] on span "Print Product Labels" at bounding box center [803, 421] width 109 height 14
click at [1013, 45] on icon "button" at bounding box center [1013, 41] width 12 height 21
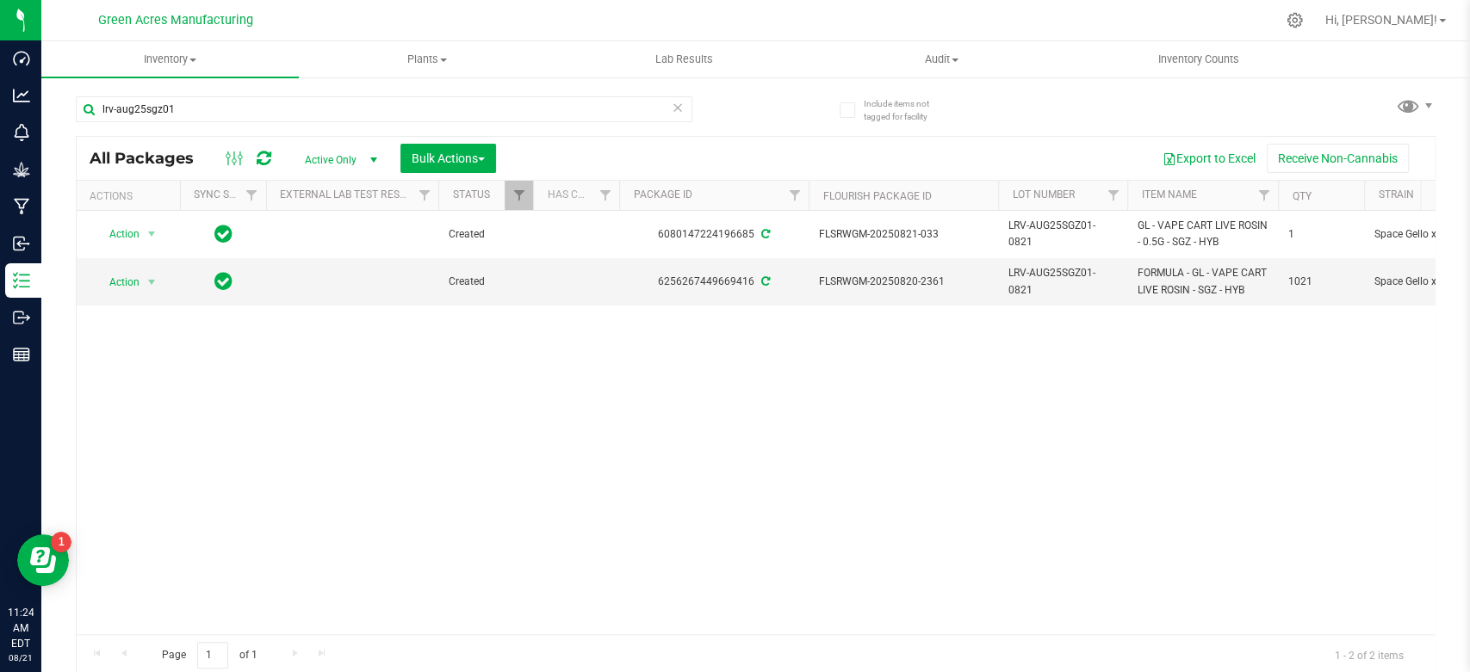
click at [786, 467] on div "Action Action Adjust qty Create package Edit attributes Global inventory Locate…" at bounding box center [756, 423] width 1358 height 424
click at [990, 288] on td "FLSRWGM-20250820-2361" at bounding box center [903, 281] width 189 height 46
click at [1030, 288] on span "LRV-AUG25SGZ01-0821" at bounding box center [1062, 281] width 108 height 33
type input "LRV-AUG25SGZ01"
click at [950, 361] on div "All Packages Active Only Active Only Lab Samples Locked All External Internal B…" at bounding box center [756, 406] width 1360 height 541
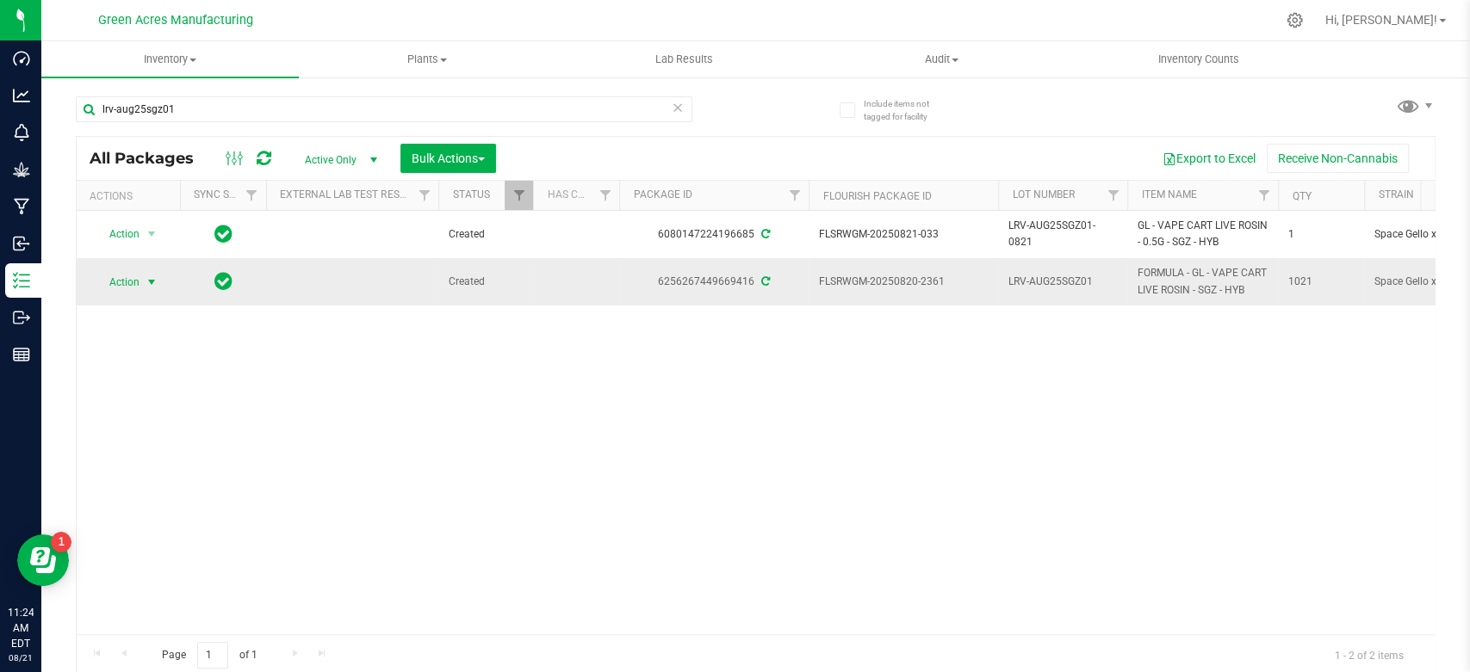
click at [112, 284] on span "Action" at bounding box center [117, 282] width 46 height 24
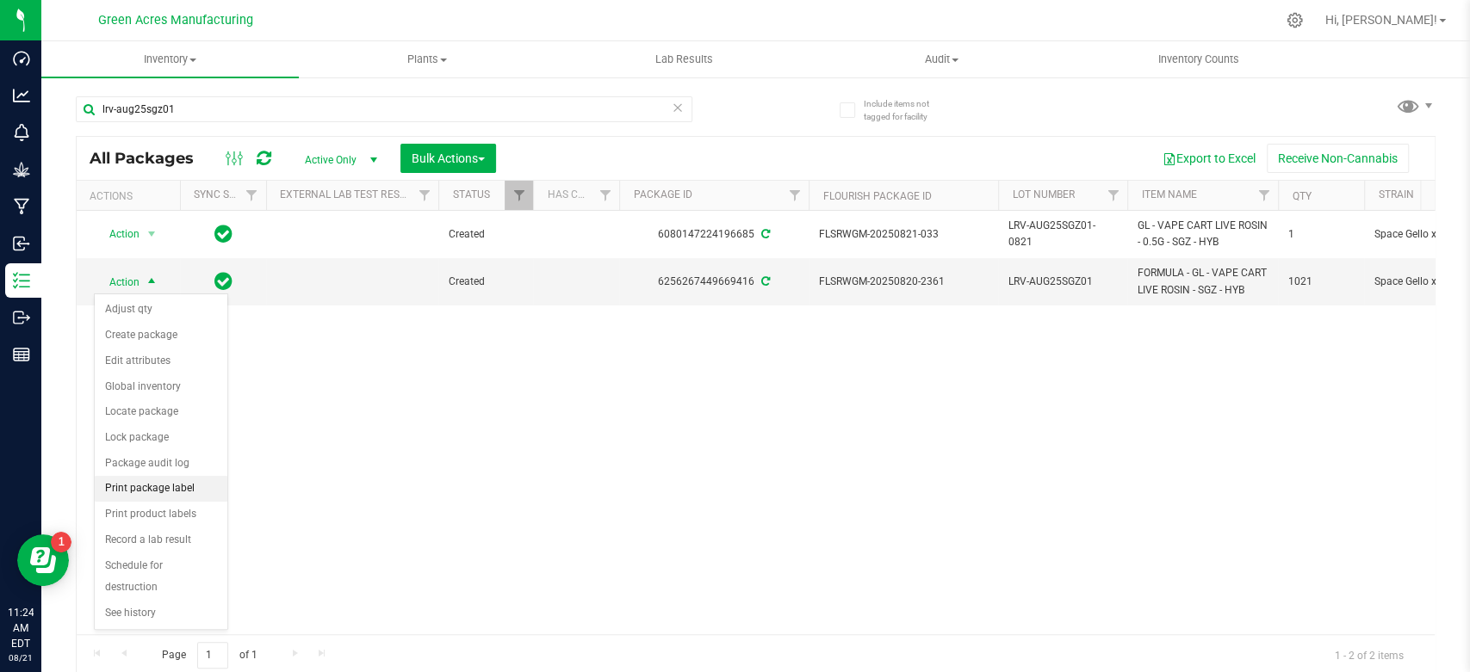
click at [200, 476] on li "Print package label" at bounding box center [161, 489] width 133 height 26
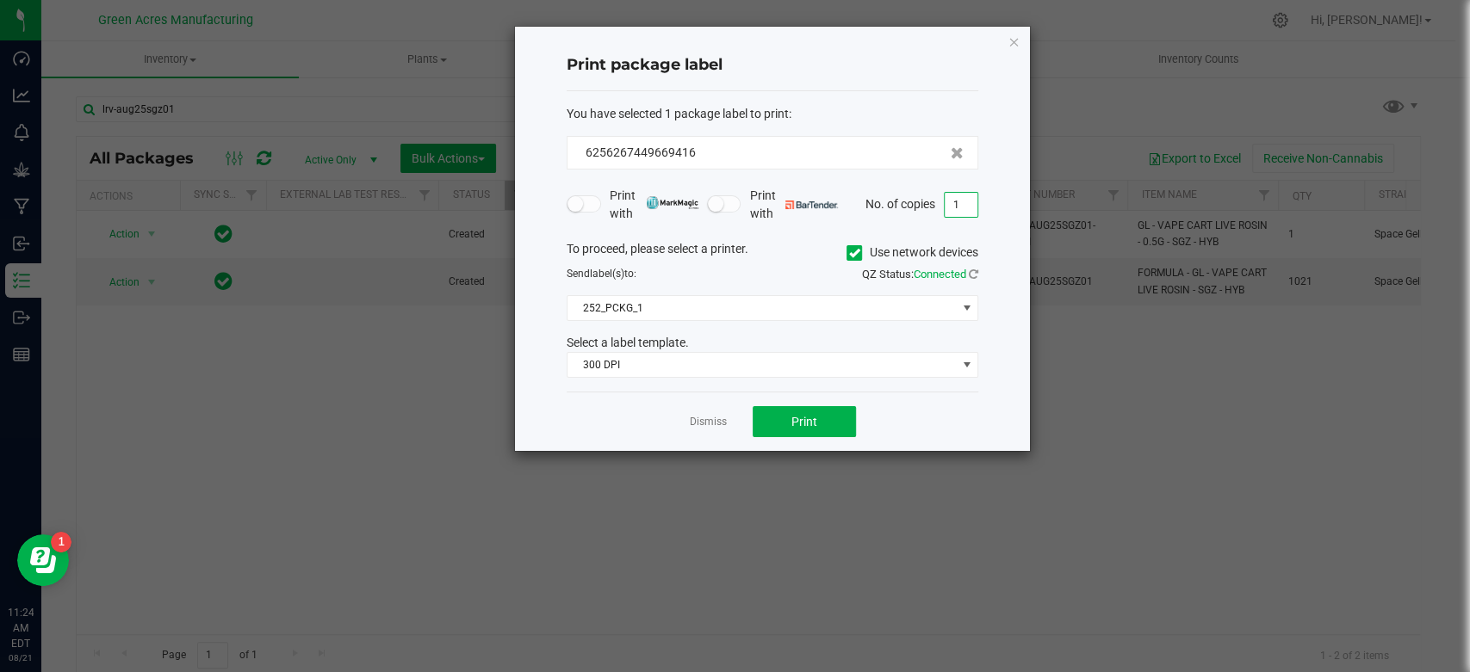
click at [954, 211] on input "1" at bounding box center [961, 205] width 33 height 24
type input "3"
click at [835, 434] on button "Print" at bounding box center [804, 421] width 103 height 31
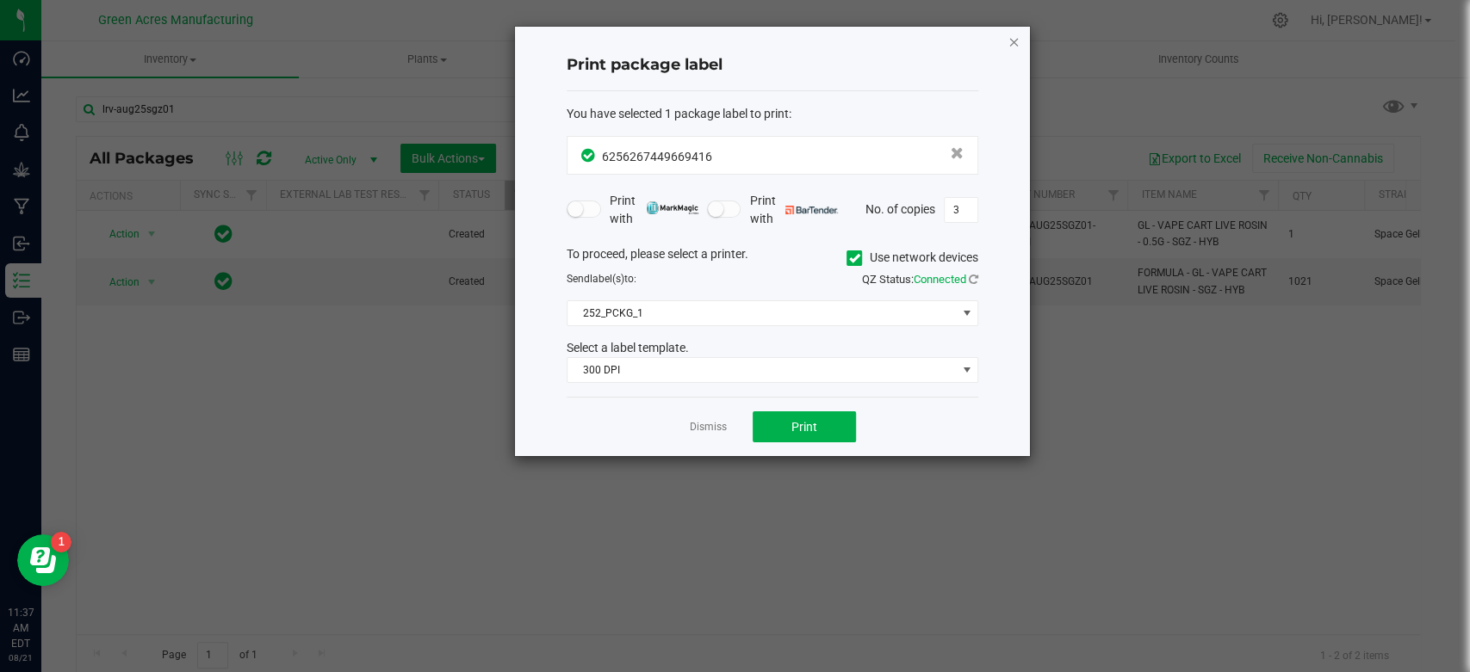
click at [1014, 41] on icon "button" at bounding box center [1013, 41] width 12 height 21
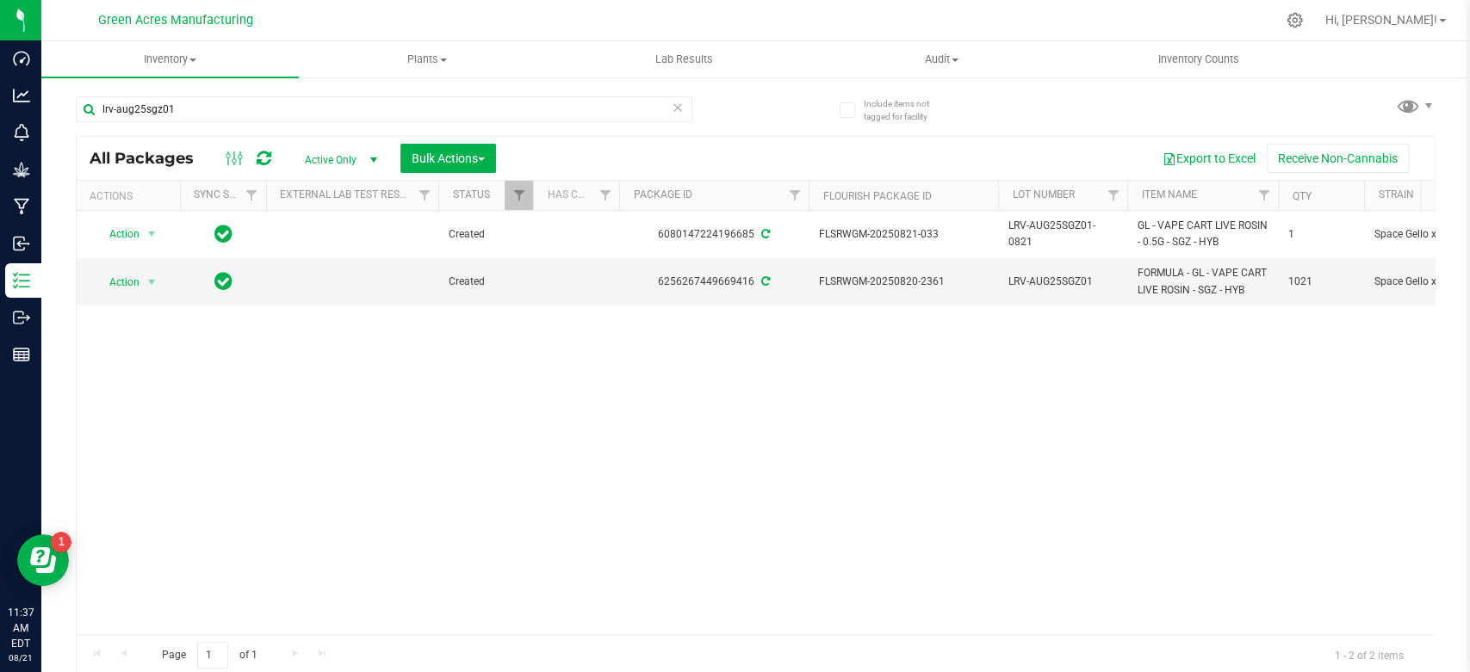
click at [673, 112] on icon at bounding box center [678, 106] width 12 height 21
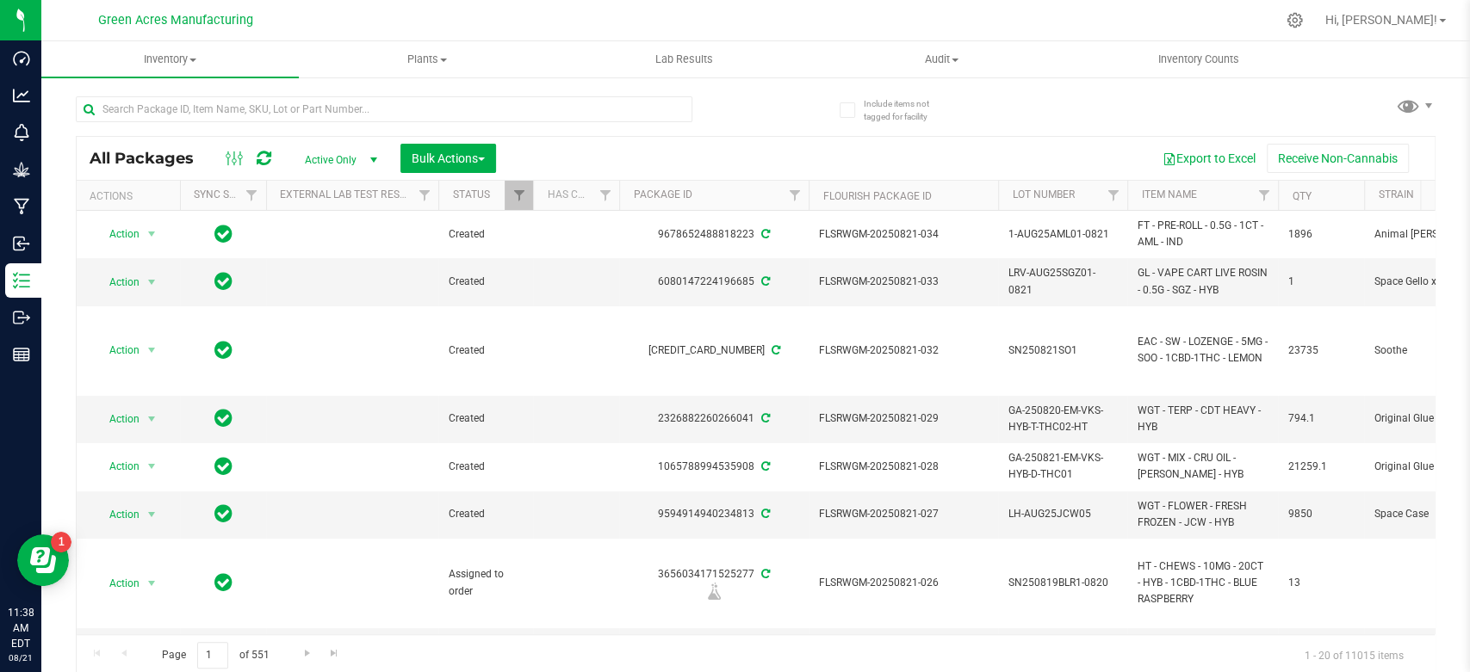
click at [802, 167] on div "Export to Excel Receive Non-Cannabis" at bounding box center [965, 158] width 913 height 29
